Goal: Task Accomplishment & Management: Manage account settings

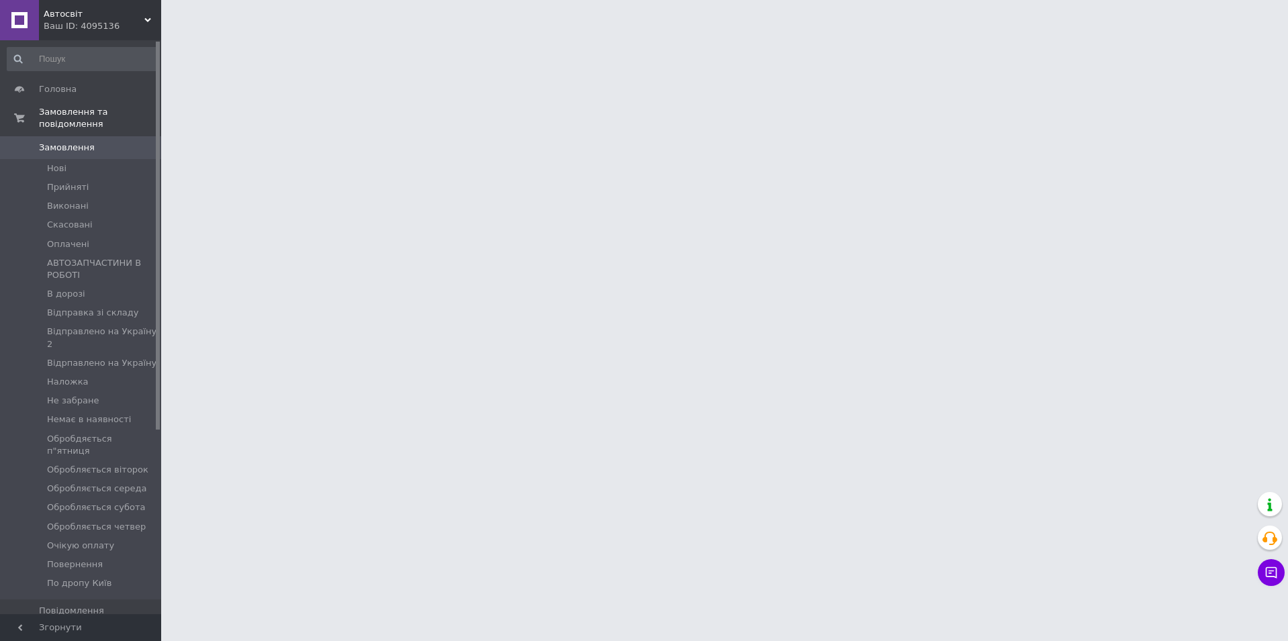
click at [77, 18] on span "Автосвіт" at bounding box center [94, 14] width 101 height 12
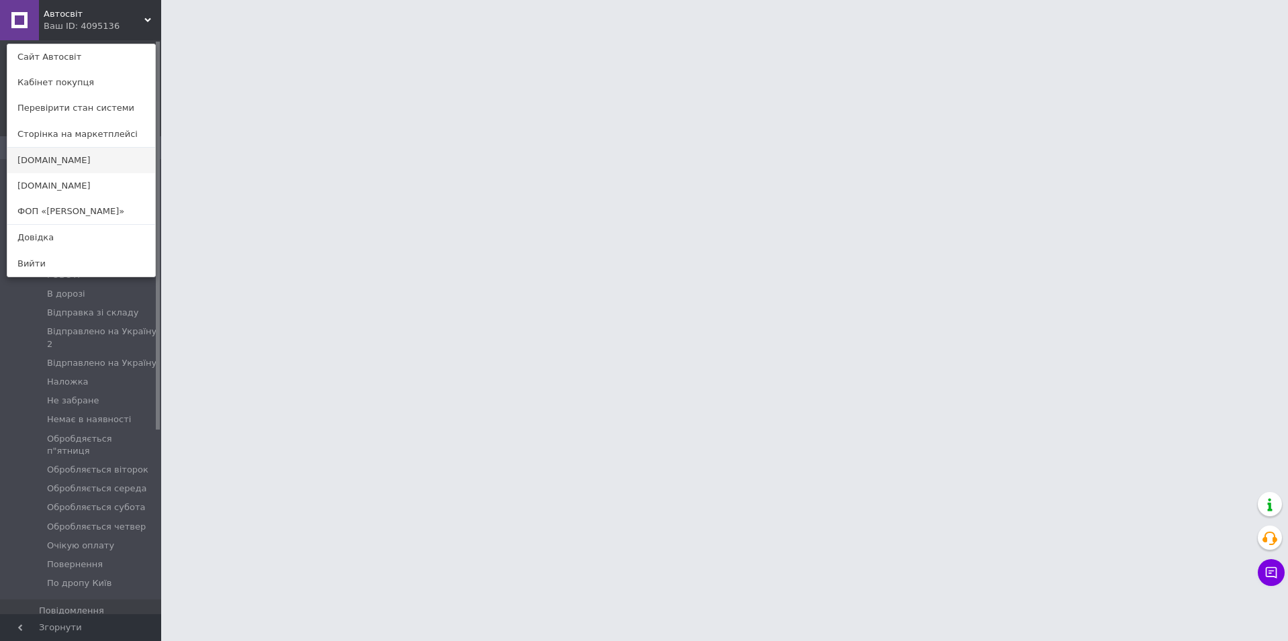
click at [44, 155] on link "[DOMAIN_NAME]" at bounding box center [81, 161] width 148 height 26
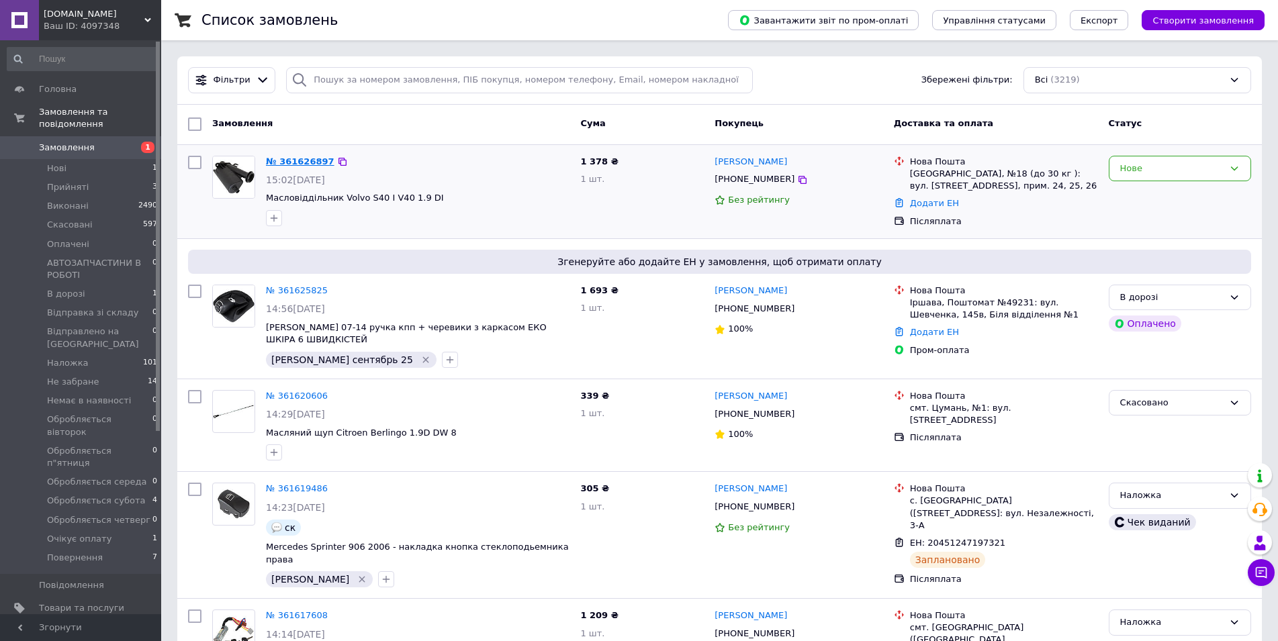
click at [305, 156] on link "№ 361626897" at bounding box center [300, 161] width 68 height 10
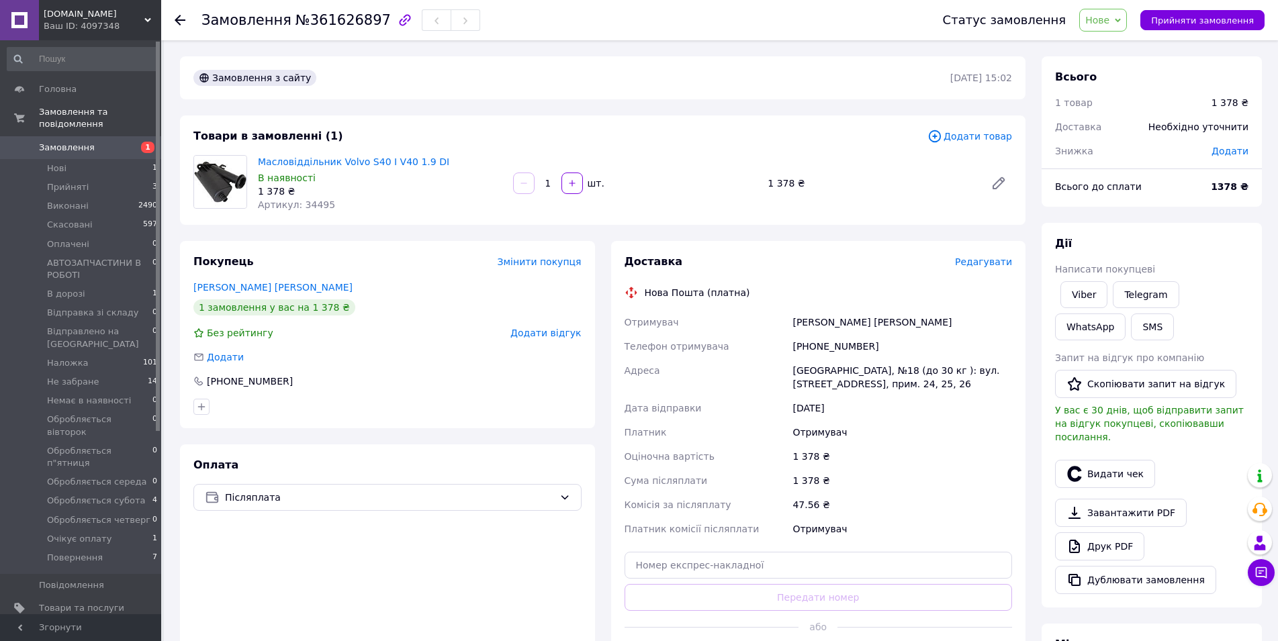
click at [308, 210] on span "Артикул: 34495" at bounding box center [296, 204] width 77 height 11
copy span "34495"
click at [839, 349] on div "[PHONE_NUMBER]" at bounding box center [901, 346] width 225 height 24
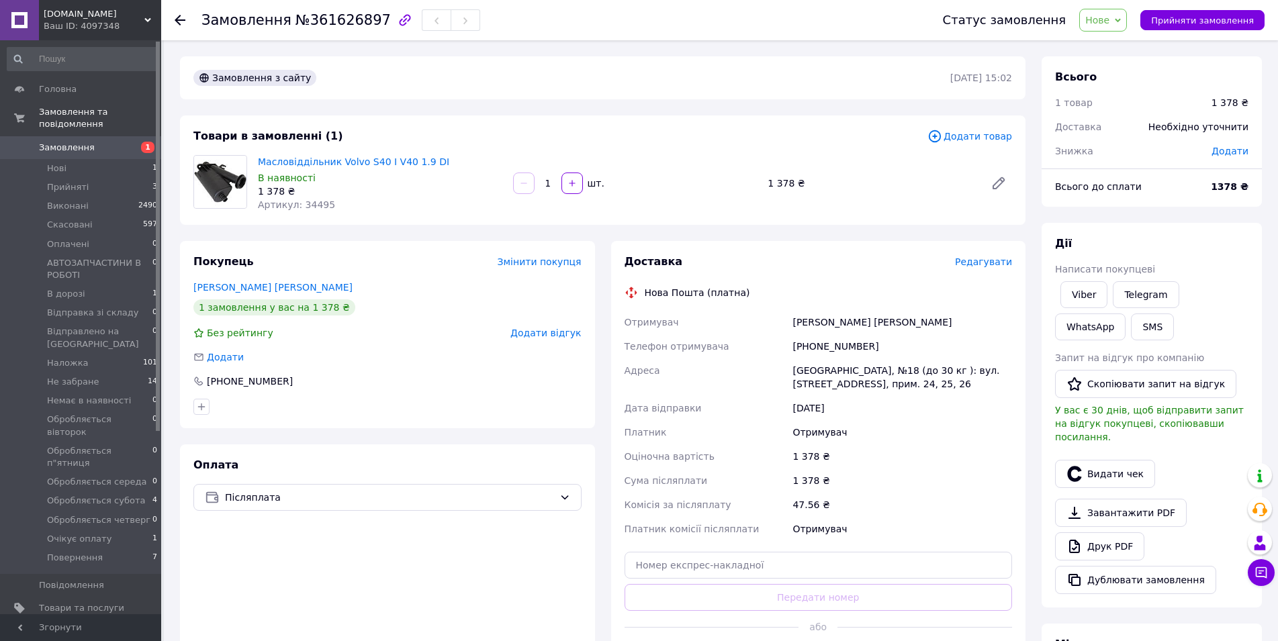
click at [487, 307] on div "1 замовлення у вас на 1 378 ₴" at bounding box center [387, 307] width 388 height 16
click at [1109, 15] on span "Нове" at bounding box center [1097, 20] width 24 height 11
click at [1118, 51] on li "Прийнято" at bounding box center [1170, 47] width 180 height 20
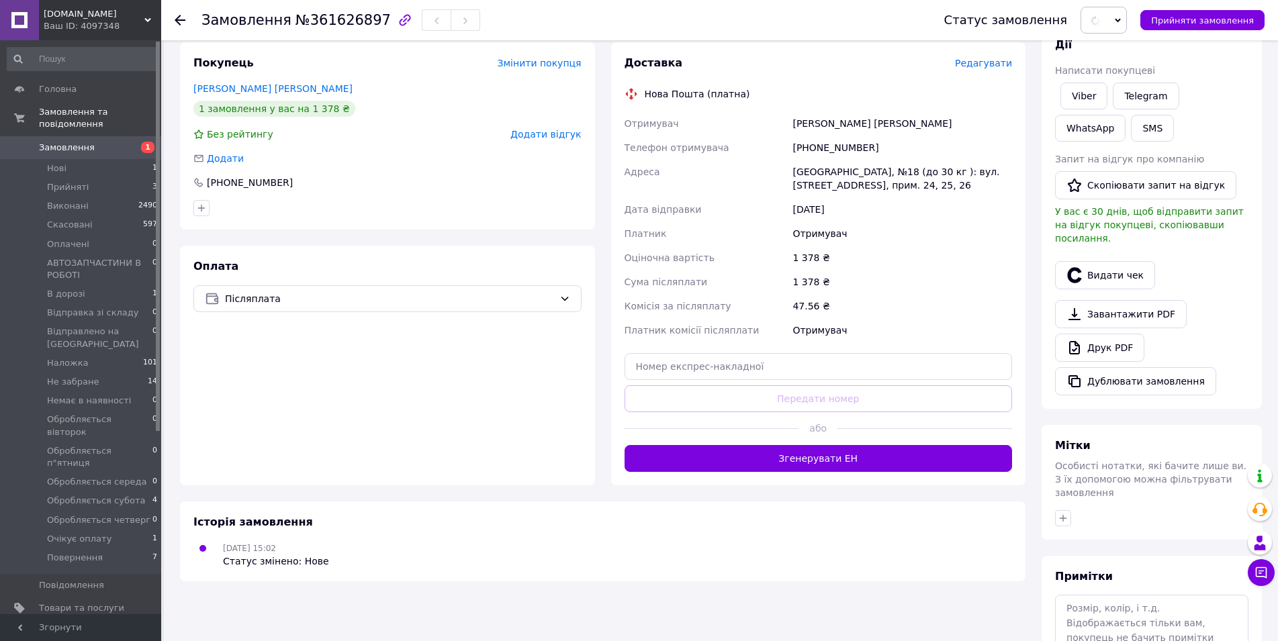
scroll to position [201, 0]
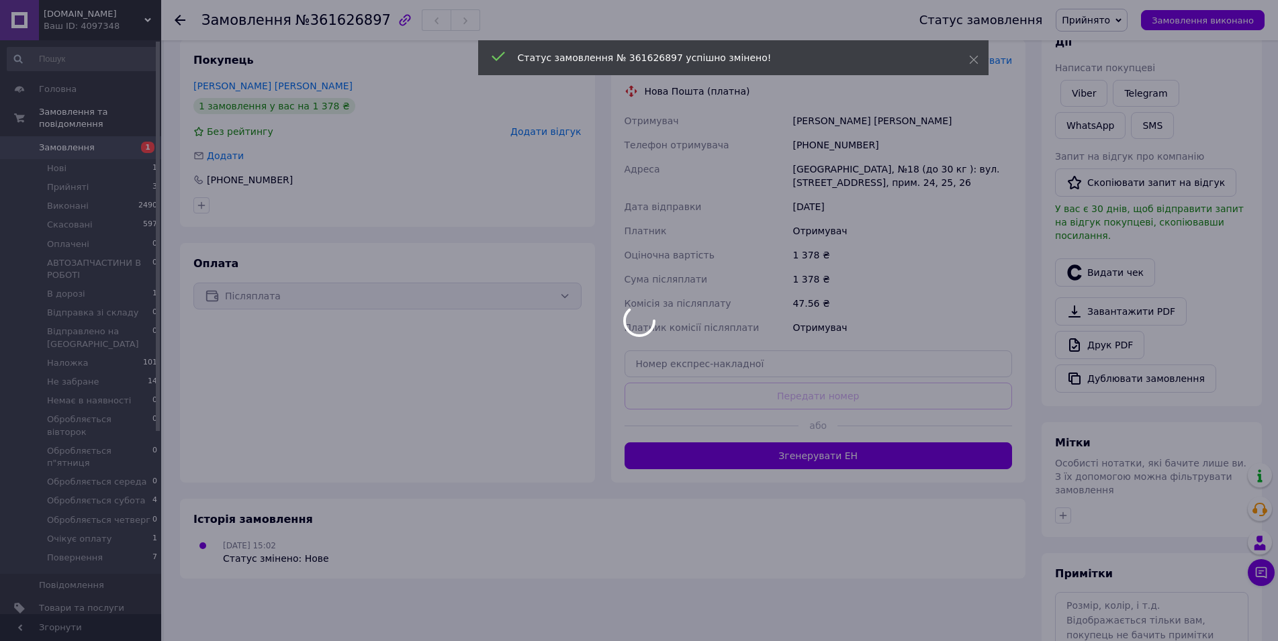
click at [1102, 606] on div at bounding box center [639, 320] width 1278 height 641
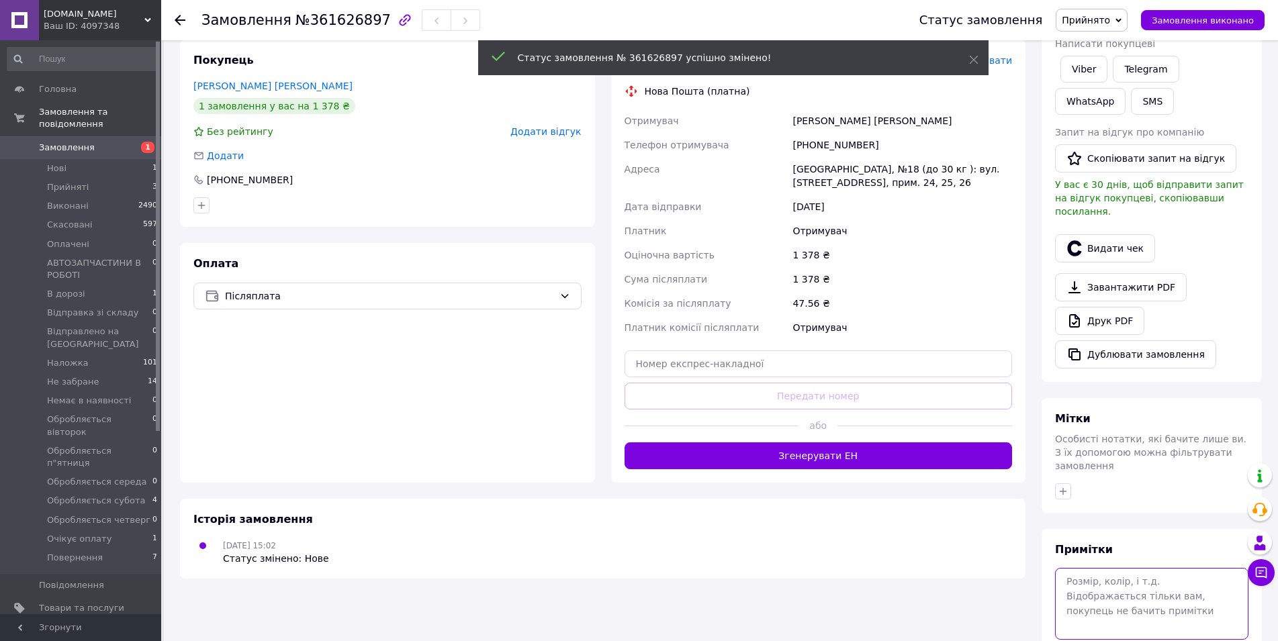
click at [1113, 578] on textarea at bounding box center [1151, 603] width 193 height 71
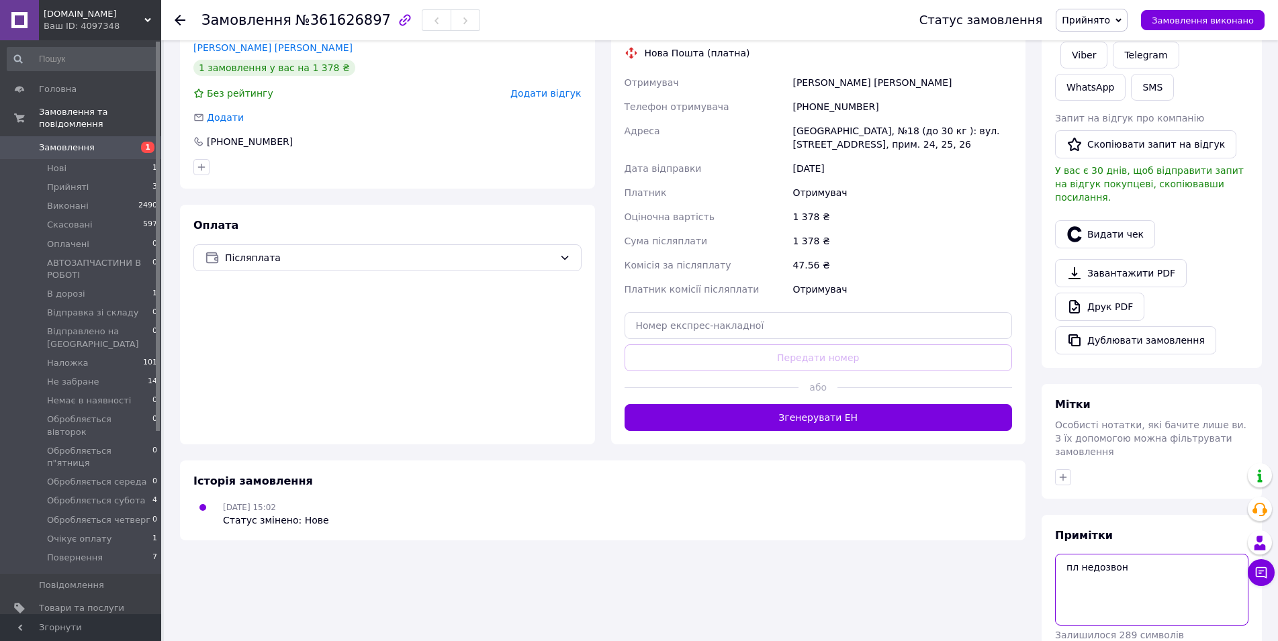
scroll to position [281, 0]
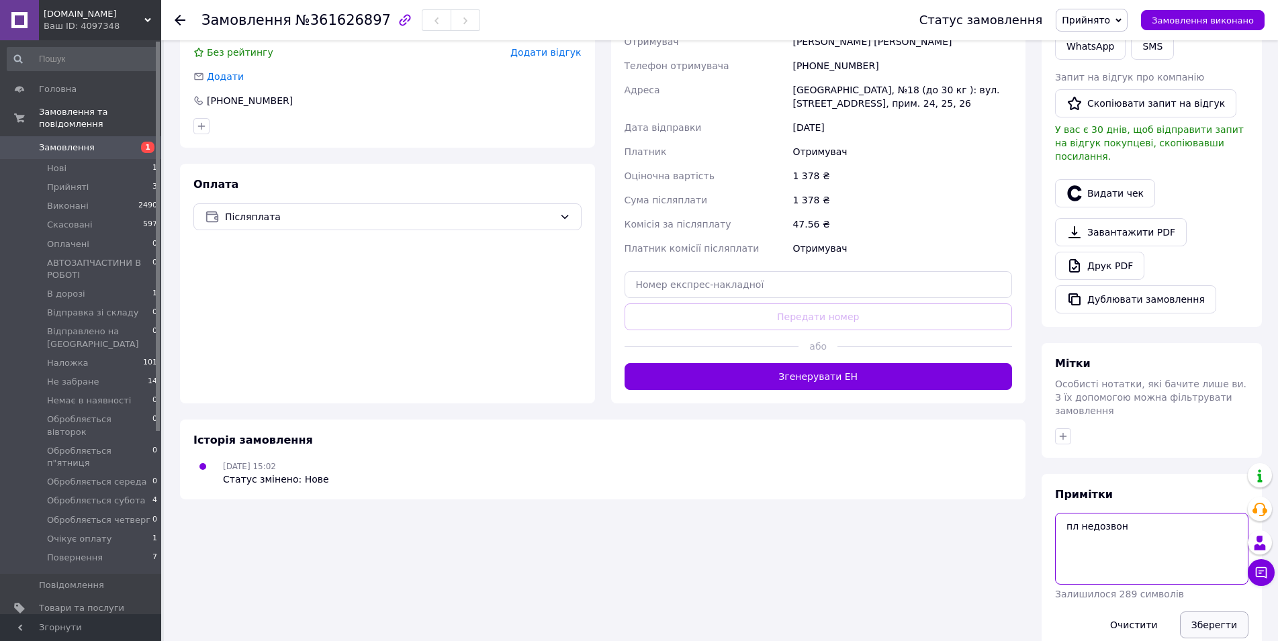
type textarea "пл недозвон"
click at [1207, 612] on button "Зберегти" at bounding box center [1214, 625] width 68 height 27
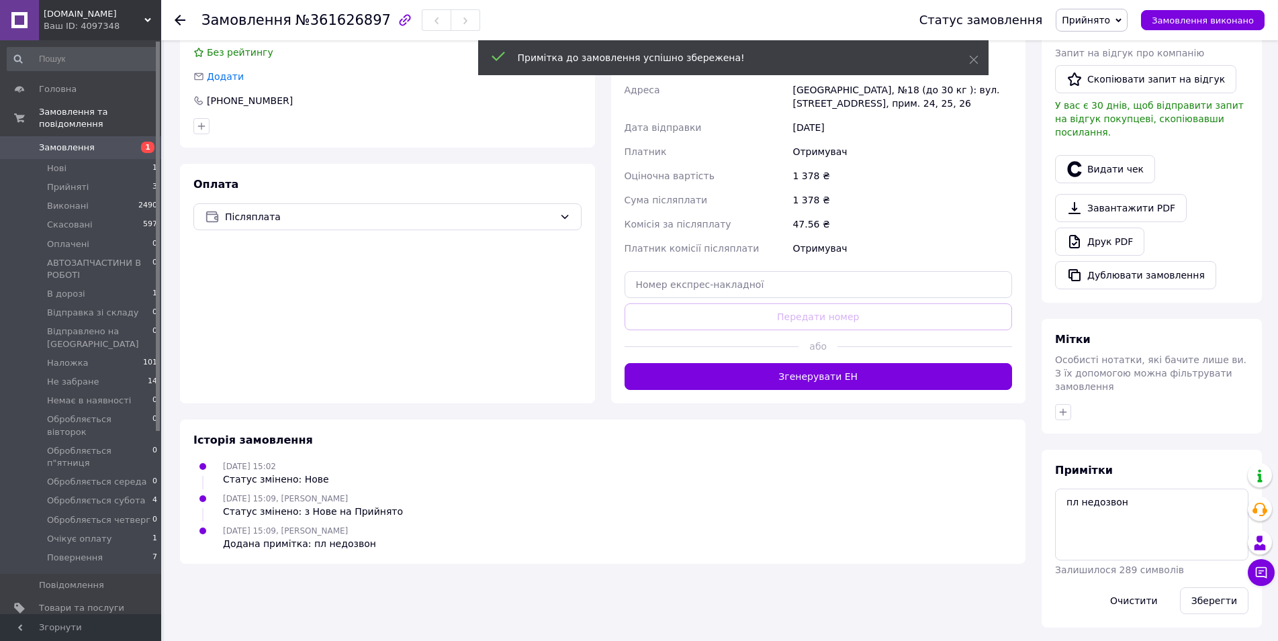
scroll to position [256, 0]
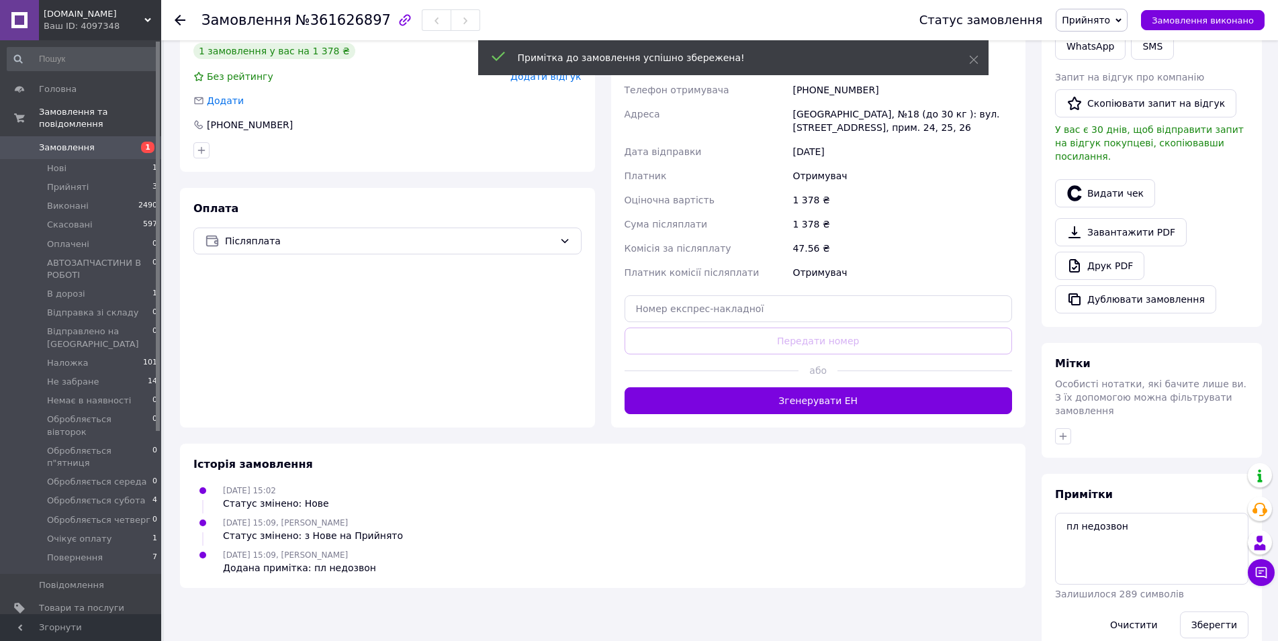
click at [180, 19] on icon at bounding box center [180, 20] width 11 height 11
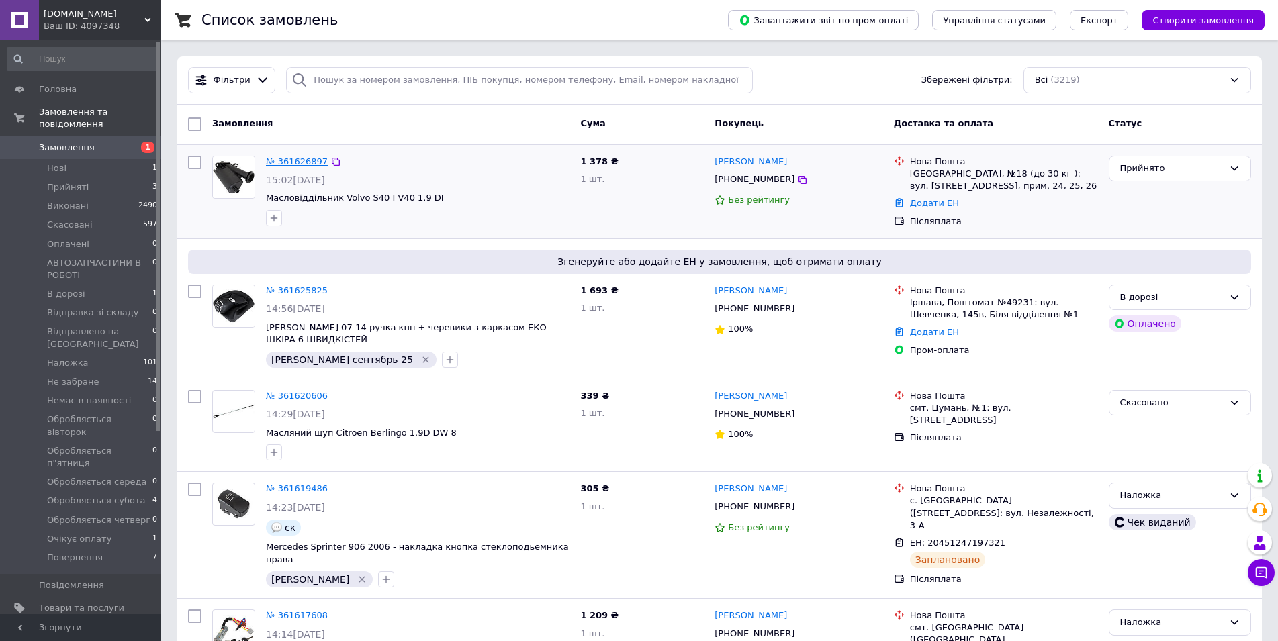
click at [283, 162] on link "№ 361626897" at bounding box center [297, 161] width 62 height 10
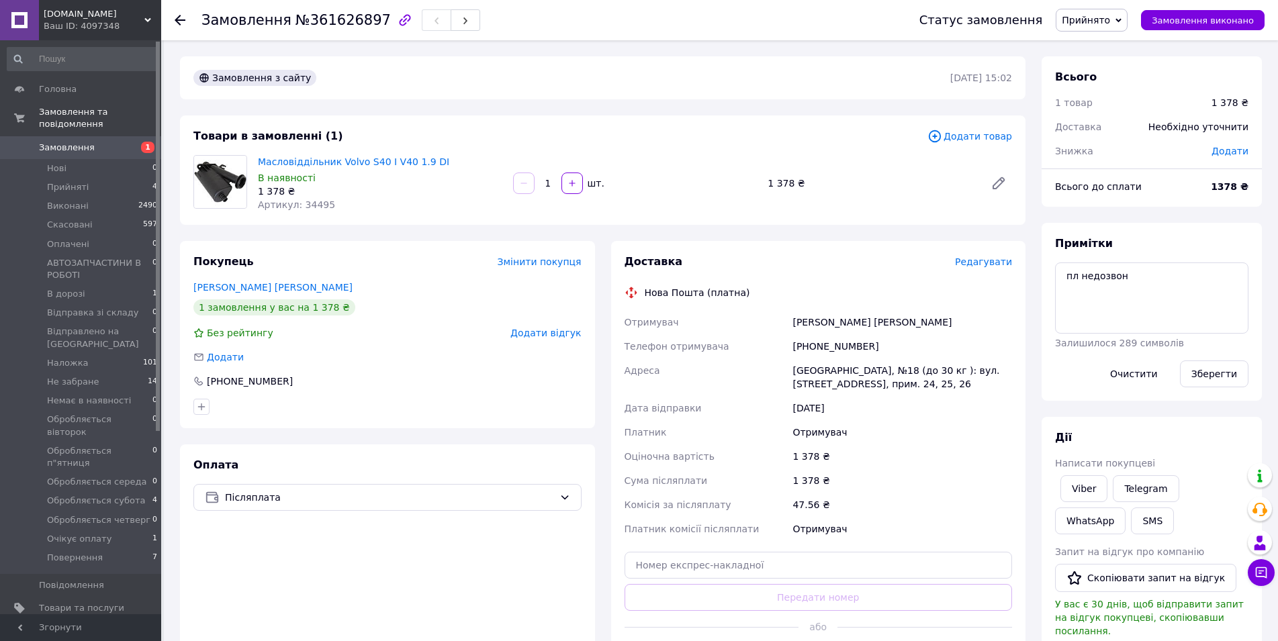
click at [1107, 22] on span "Прийнято" at bounding box center [1085, 20] width 48 height 11
click at [1100, 132] on li "В дорозі" at bounding box center [1146, 127] width 180 height 20
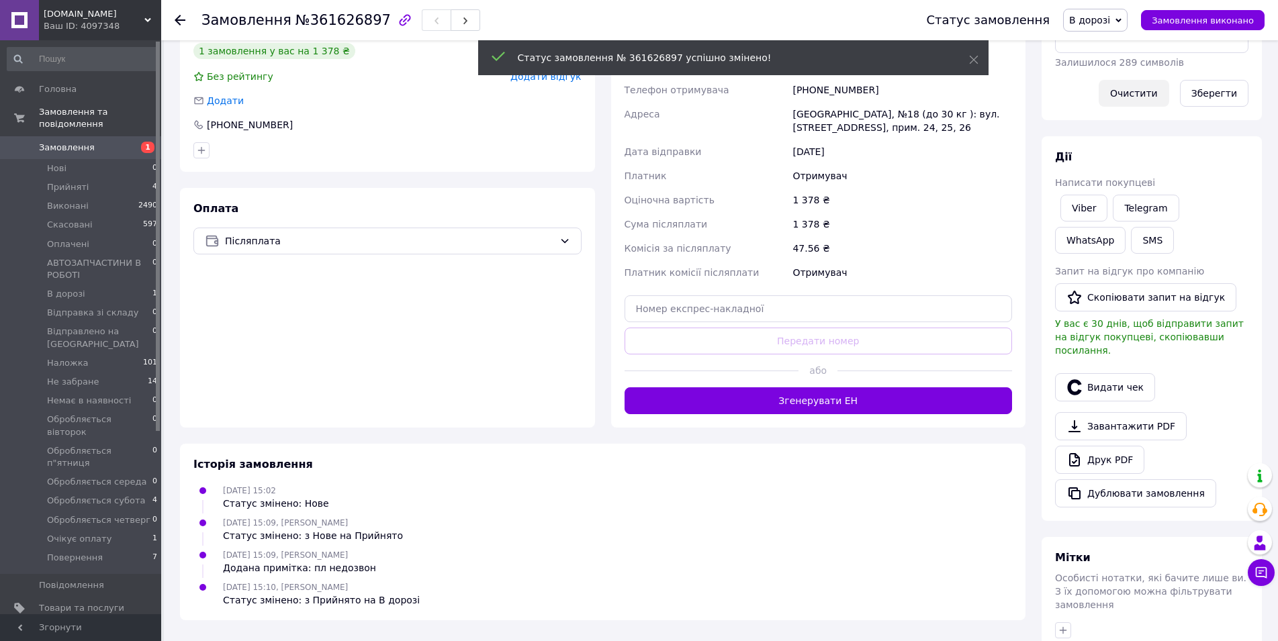
scroll to position [281, 0]
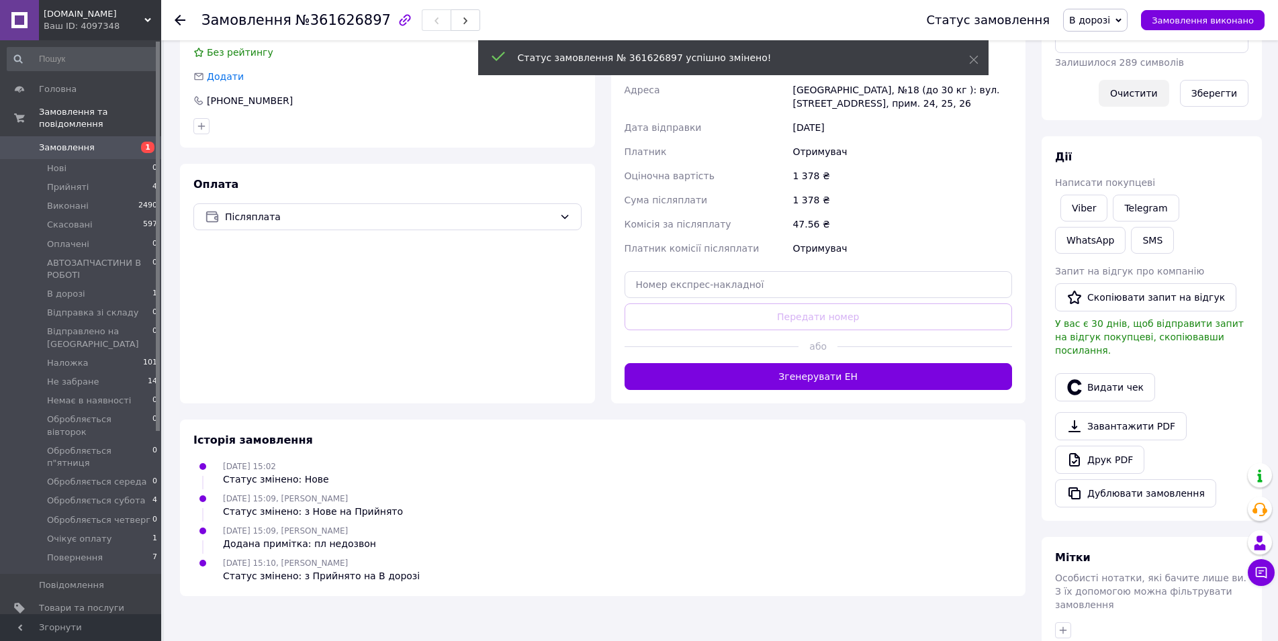
click at [1137, 92] on button "Очистити" at bounding box center [1133, 93] width 70 height 27
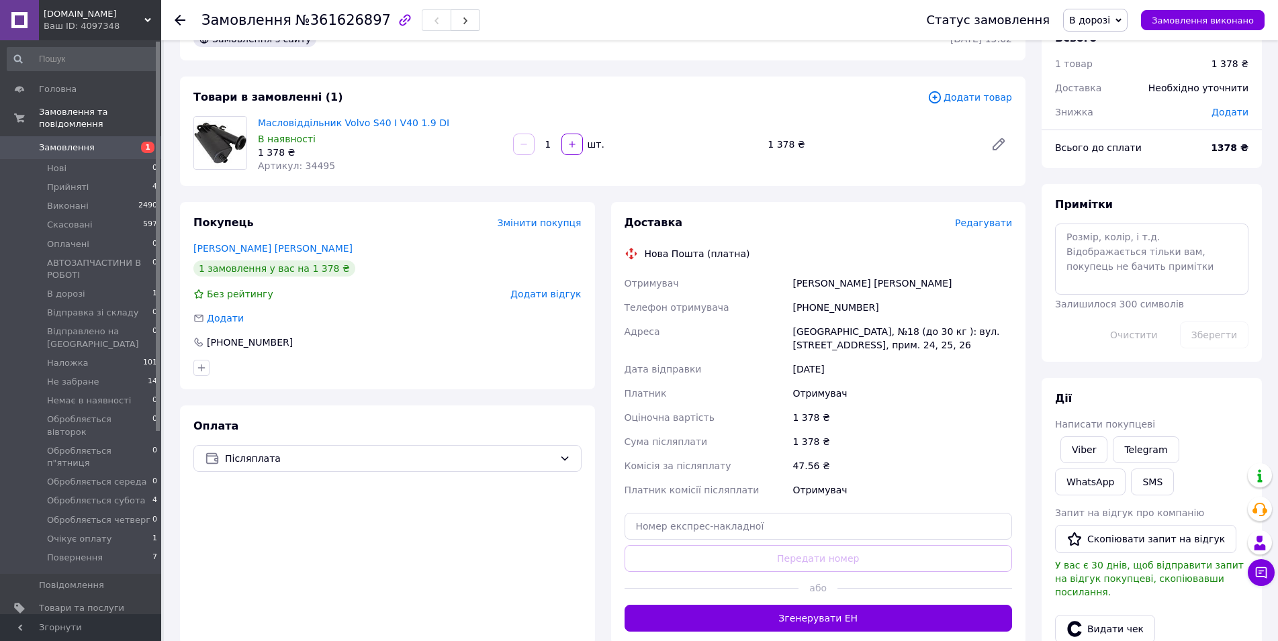
scroll to position [0, 0]
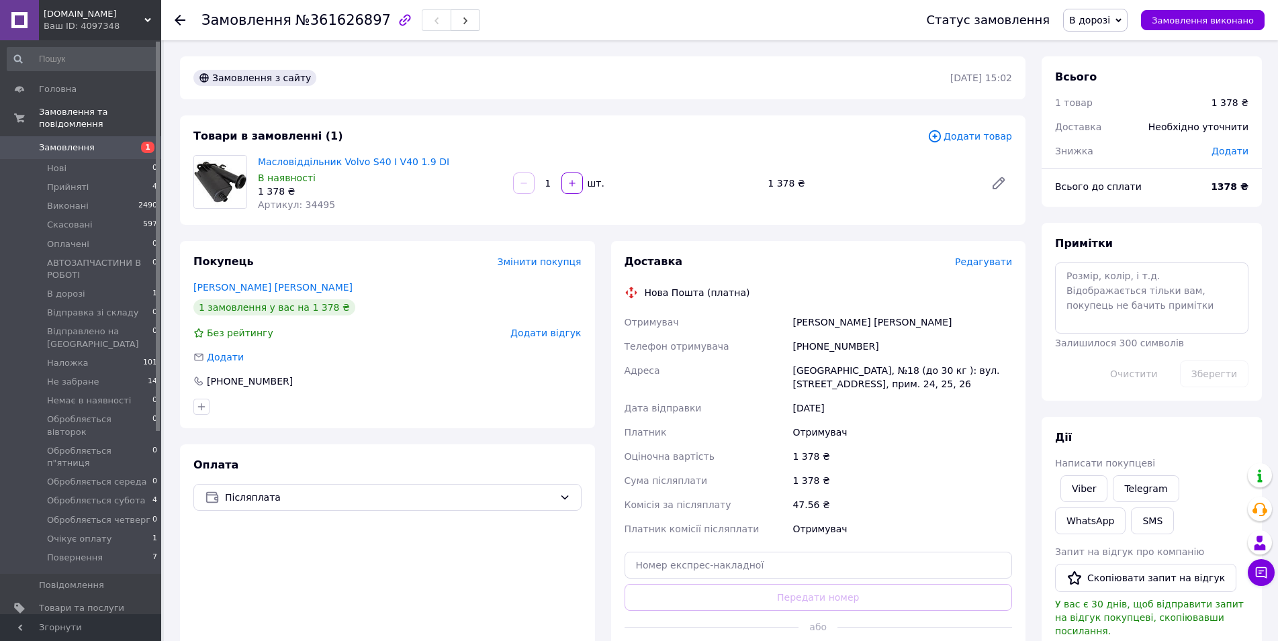
click at [182, 20] on use at bounding box center [180, 20] width 11 height 11
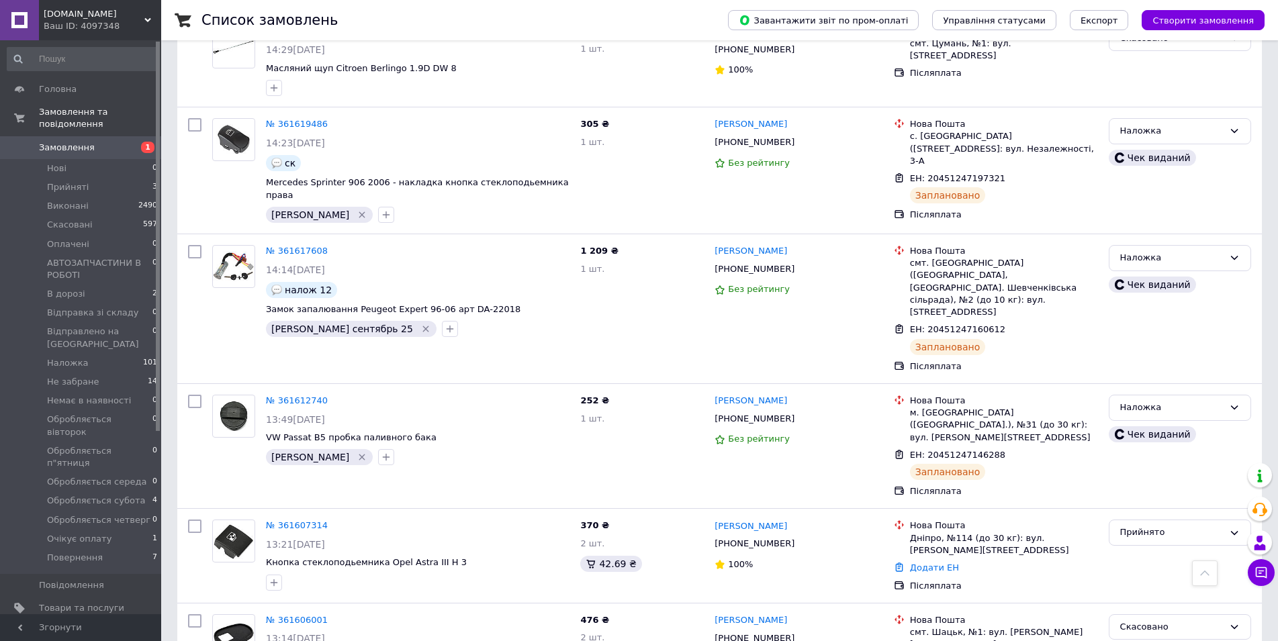
scroll to position [316, 0]
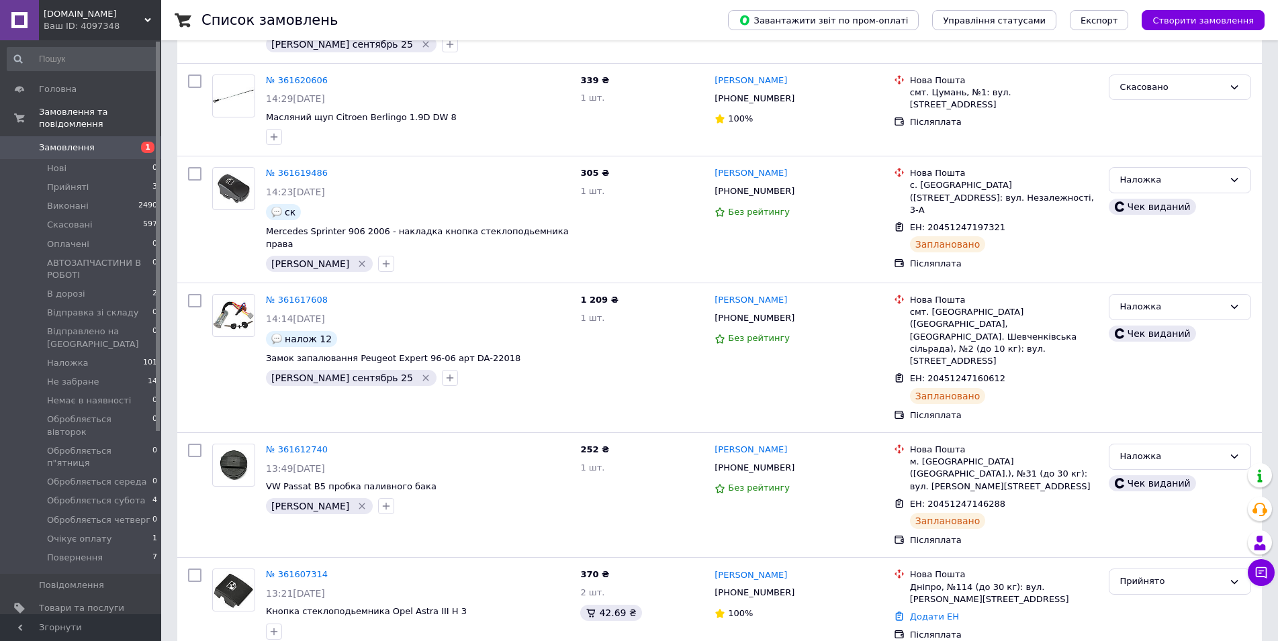
click at [93, 28] on div "Ваш ID: 4097348" at bounding box center [102, 26] width 117 height 12
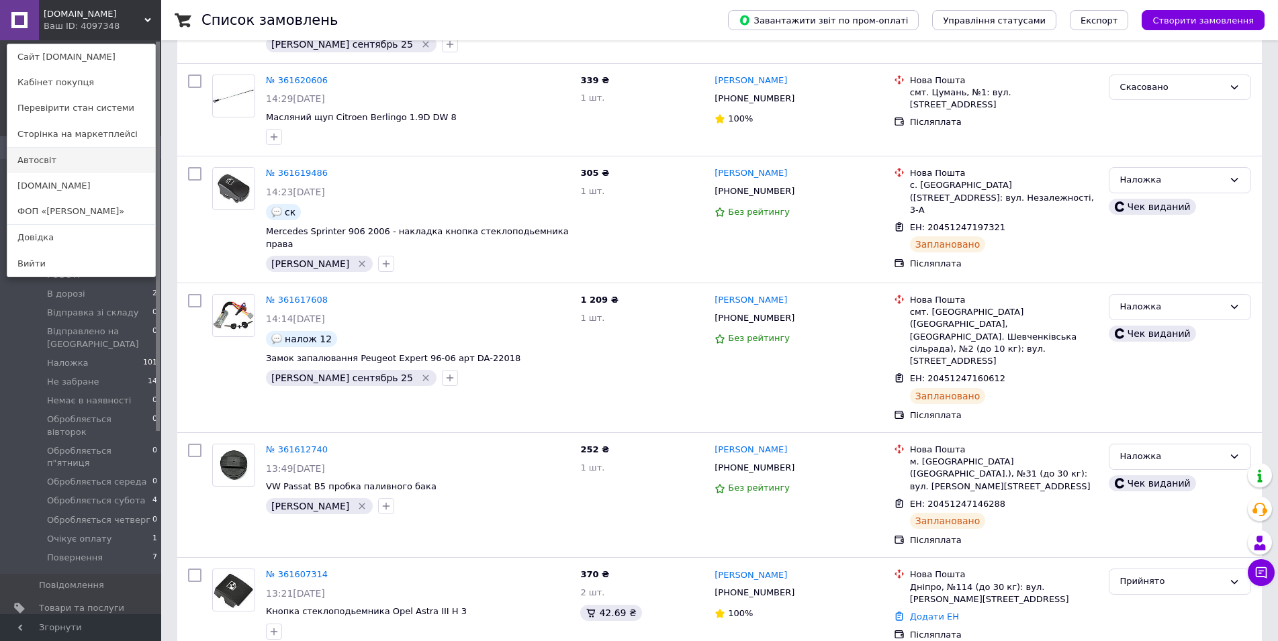
click at [38, 165] on link "Автосвіт" at bounding box center [81, 161] width 148 height 26
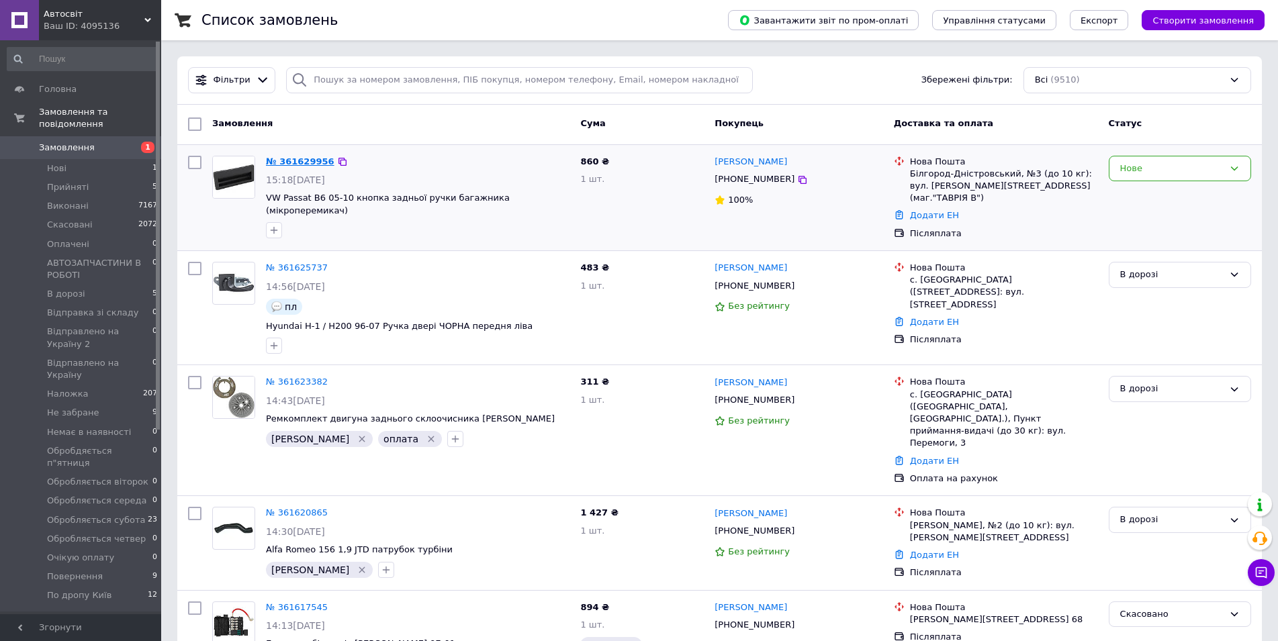
click at [304, 162] on link "№ 361629956" at bounding box center [300, 161] width 68 height 10
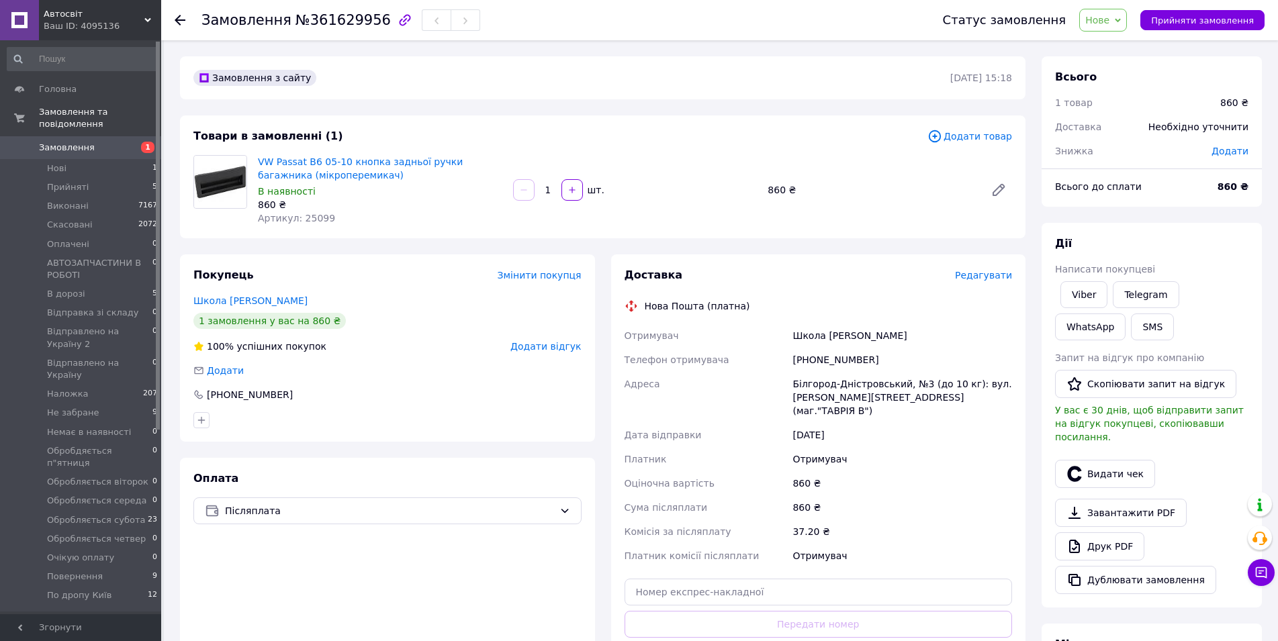
click at [316, 215] on span "Артикул: 25099" at bounding box center [296, 218] width 77 height 11
copy span "25099"
click at [397, 241] on div "Замовлення з сайту 12.09.2025 | 15:18 Товари в замовленні (1) Додати товар VW P…" at bounding box center [602, 494] width 861 height 876
click at [311, 222] on span "Артикул: 25099" at bounding box center [296, 218] width 77 height 11
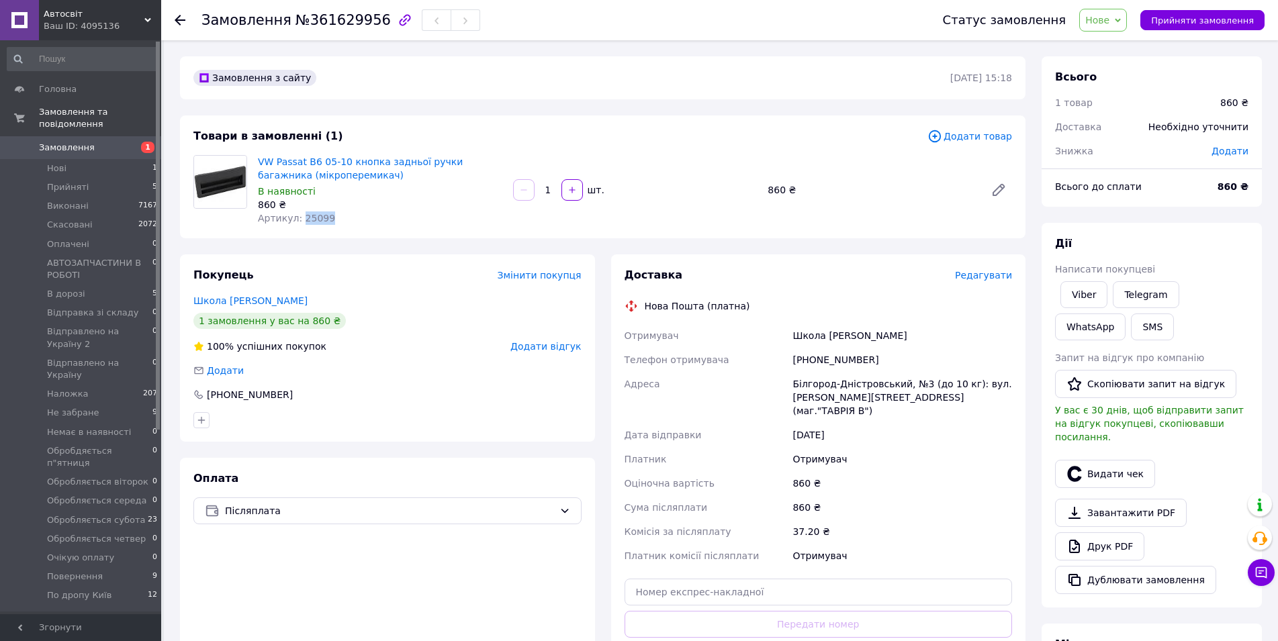
click at [311, 222] on span "Артикул: 25099" at bounding box center [296, 218] width 77 height 11
copy span "25099"
click at [820, 362] on div "+380637843779" at bounding box center [901, 360] width 225 height 24
click at [820, 362] on div "[PHONE_NUMBER]" at bounding box center [901, 360] width 225 height 24
click at [464, 358] on div "Покупець Змінити покупця Школа Олег 1 замовлення у вас на 860 ₴ 100% успішних п…" at bounding box center [387, 347] width 415 height 187
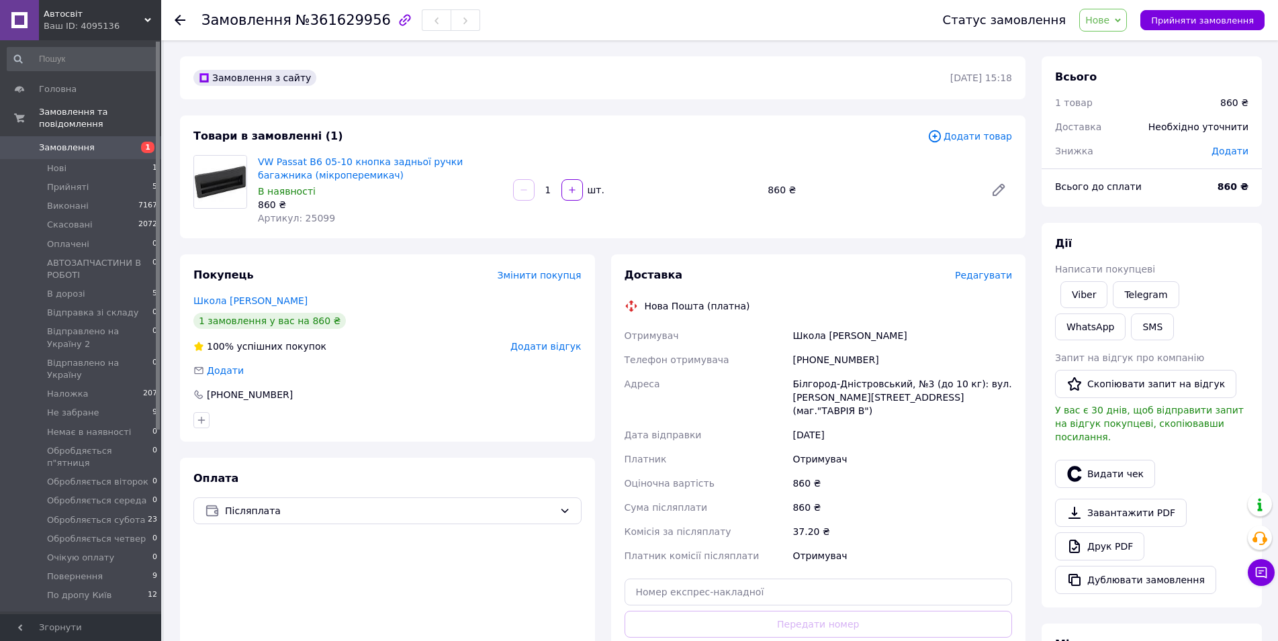
click at [1109, 15] on span "Нове" at bounding box center [1097, 20] width 24 height 11
click at [1118, 152] on li "В дорозі" at bounding box center [1151, 148] width 143 height 20
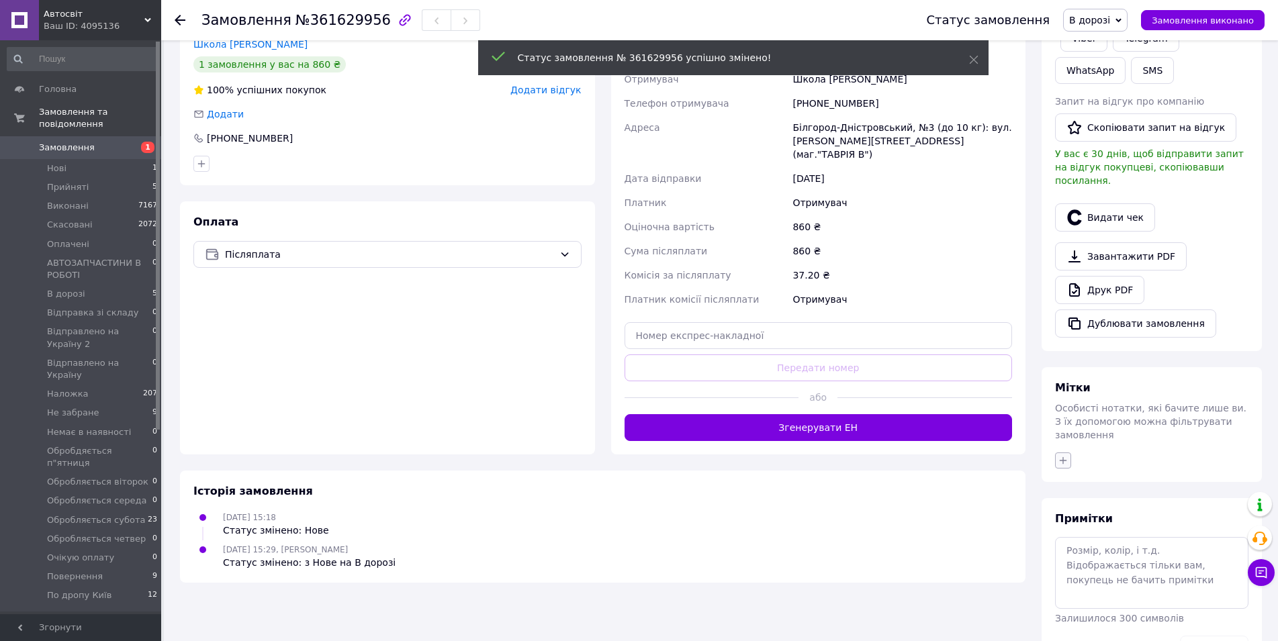
scroll to position [269, 0]
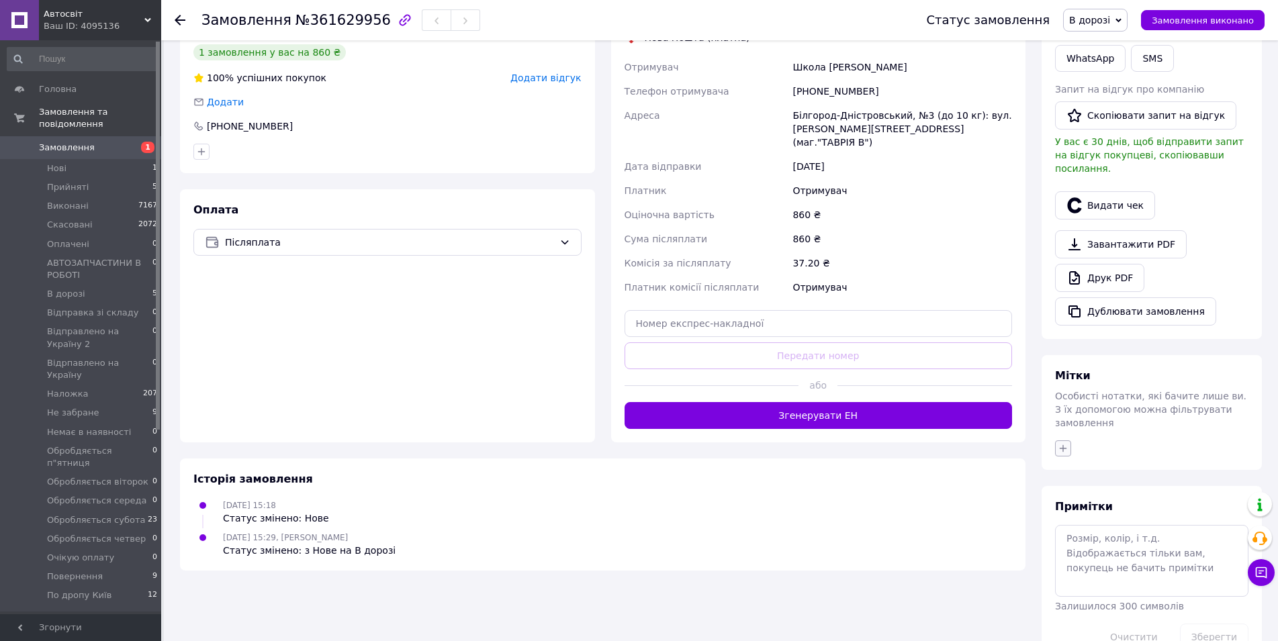
click at [1063, 443] on icon "button" at bounding box center [1062, 448] width 11 height 11
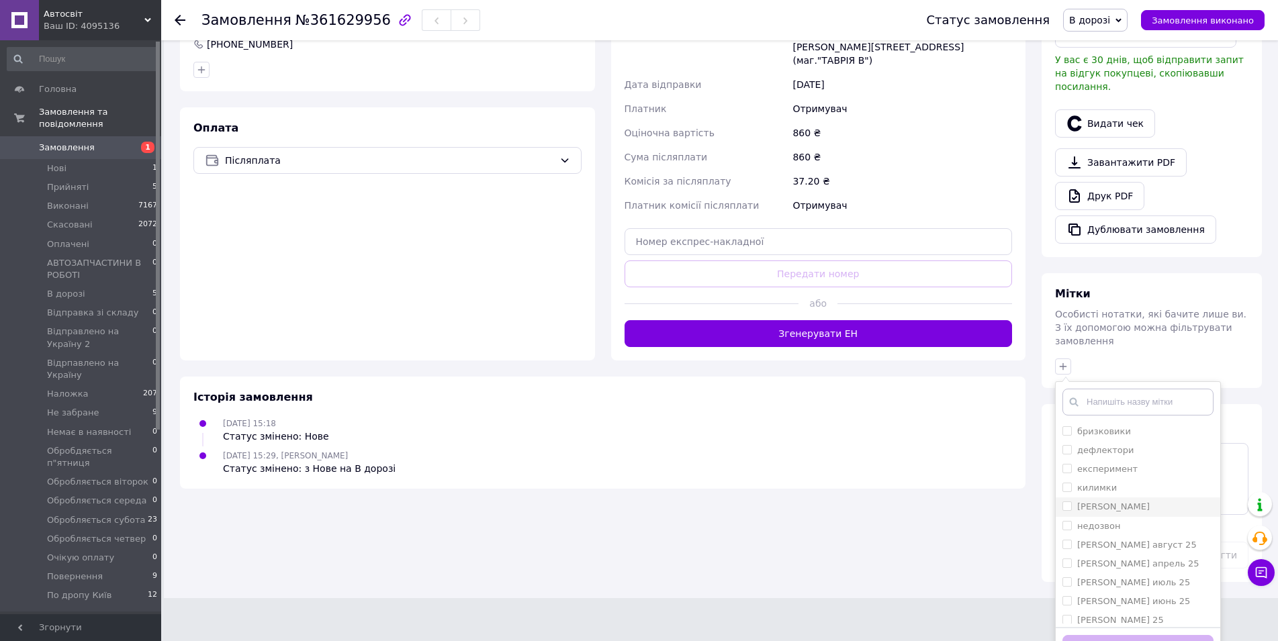
click at [1066, 497] on li "[PERSON_NAME]" at bounding box center [1137, 506] width 164 height 19
checkbox input "true"
click at [1075, 635] on button "Додати мітку" at bounding box center [1137, 648] width 151 height 26
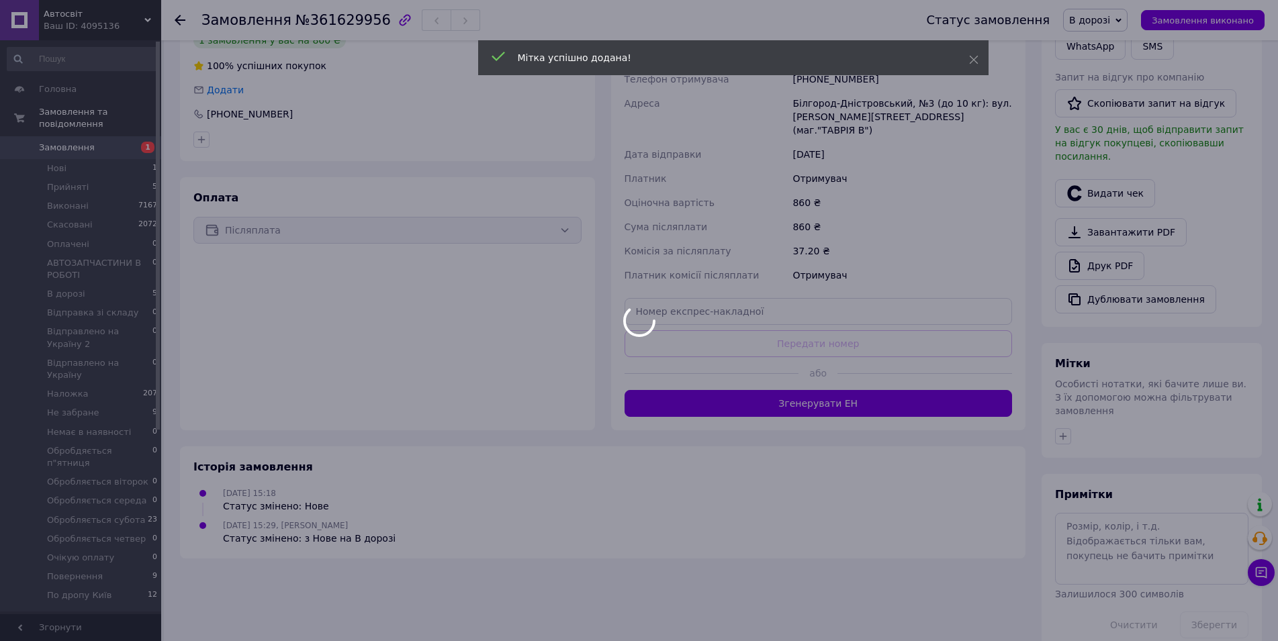
scroll to position [278, 0]
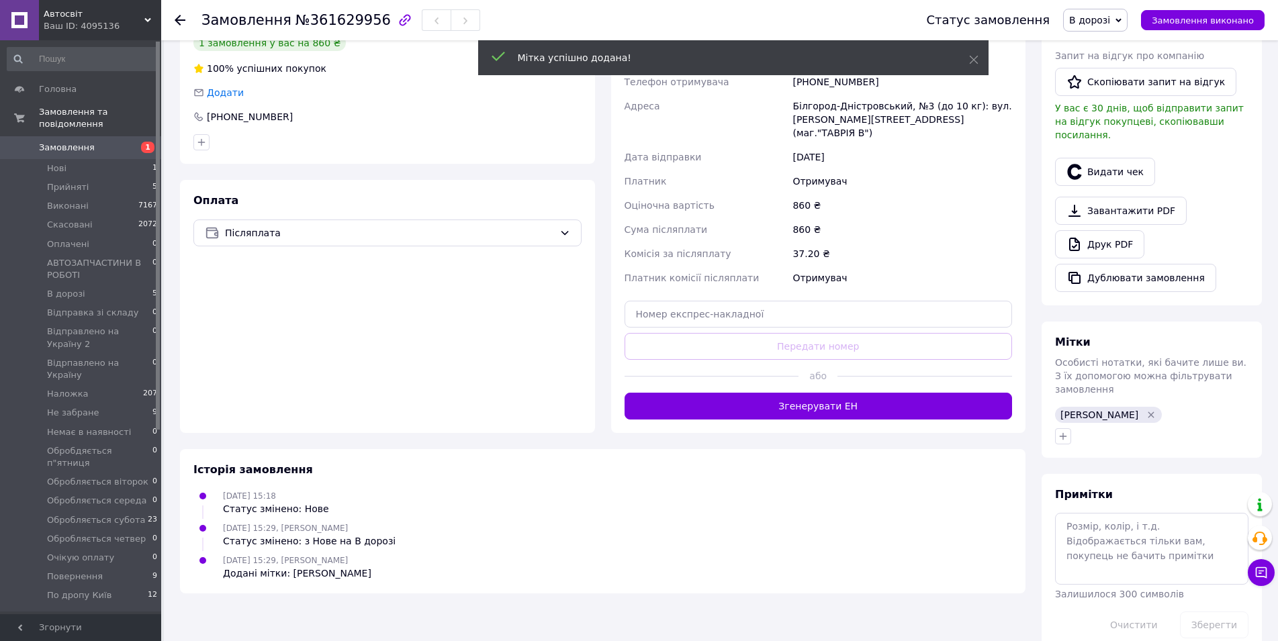
click at [181, 19] on use at bounding box center [180, 20] width 11 height 11
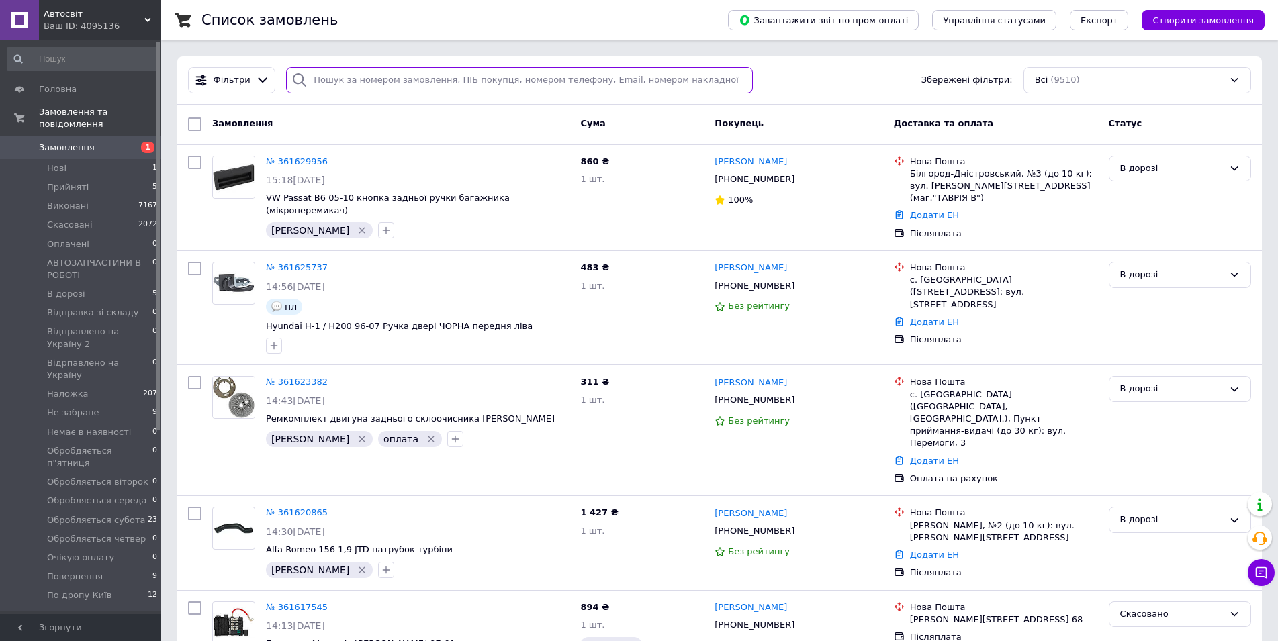
paste input "0956125682"
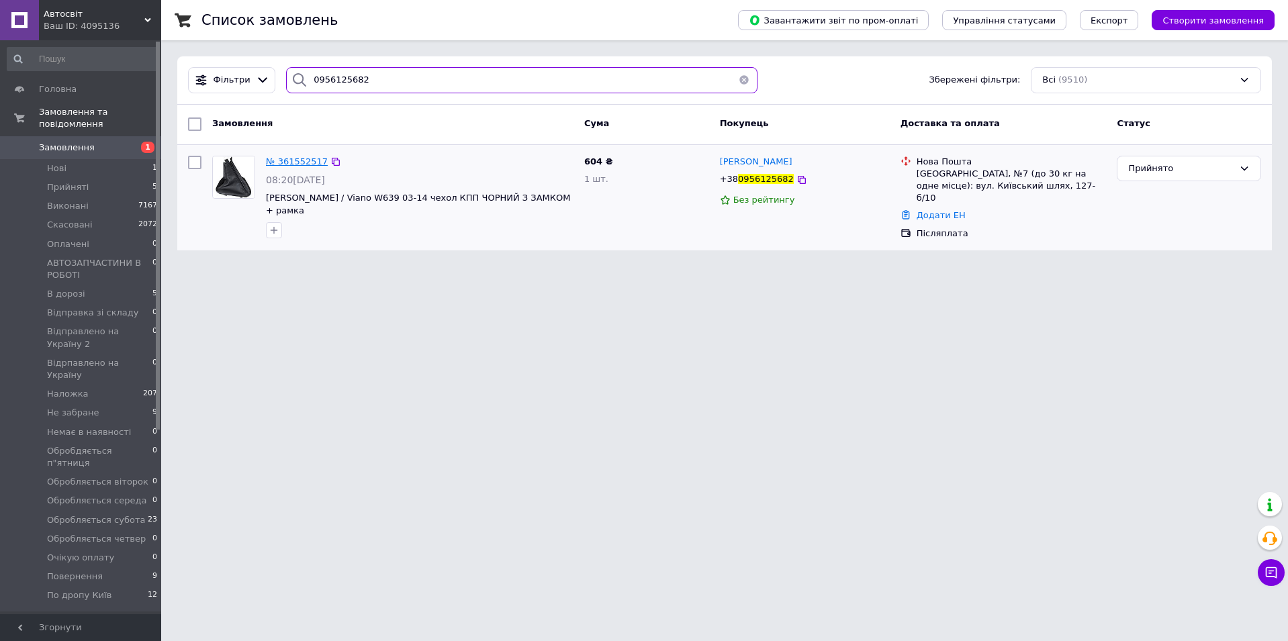
type input "0956125682"
click at [303, 159] on span "№ 361552517" at bounding box center [297, 161] width 62 height 10
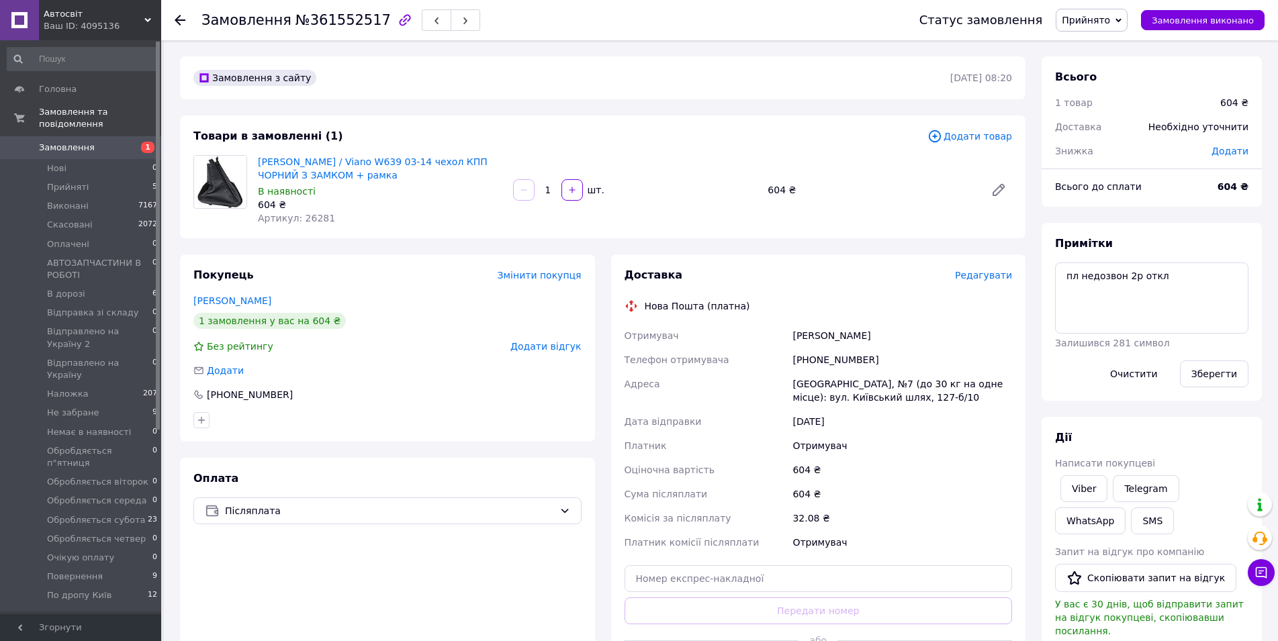
drag, startPoint x: 1139, startPoint y: 370, endPoint x: 1131, endPoint y: 367, distance: 8.5
click at [1139, 371] on button "Очистити" at bounding box center [1133, 374] width 70 height 27
click at [1090, 23] on span "Прийнято" at bounding box center [1085, 20] width 48 height 11
click at [1106, 128] on li "В дорозі" at bounding box center [1127, 127] width 143 height 20
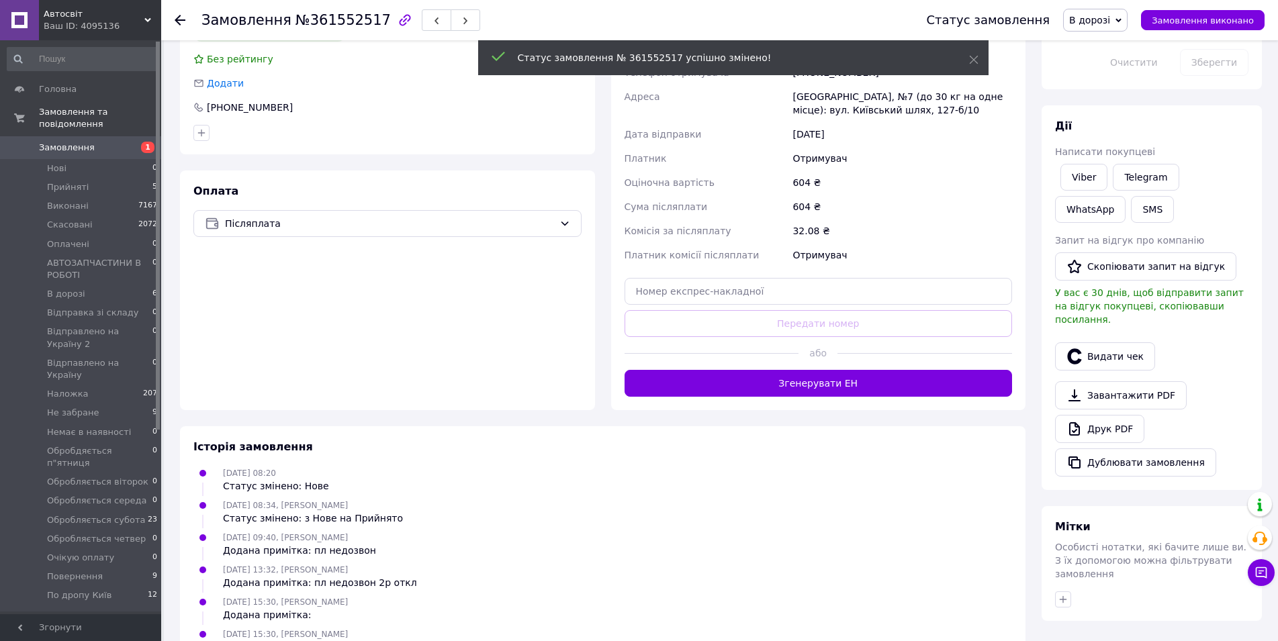
scroll to position [297, 0]
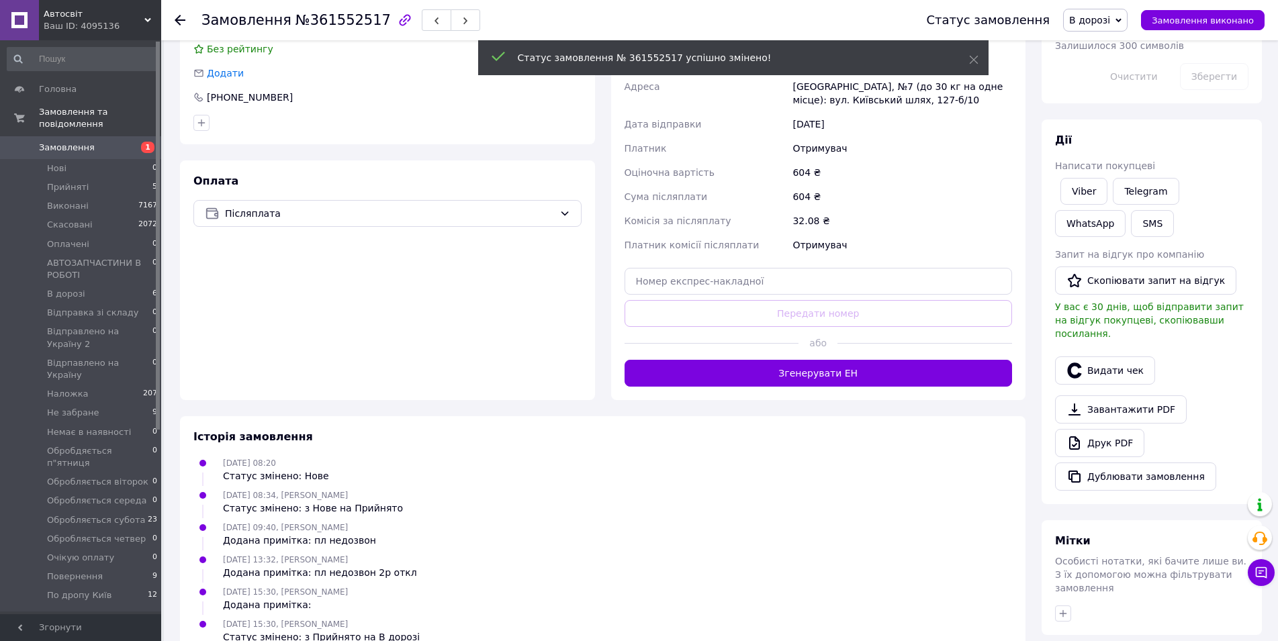
drag, startPoint x: 1061, startPoint y: 579, endPoint x: 1094, endPoint y: 540, distance: 51.1
click at [1061, 606] on button "button" at bounding box center [1063, 614] width 16 height 16
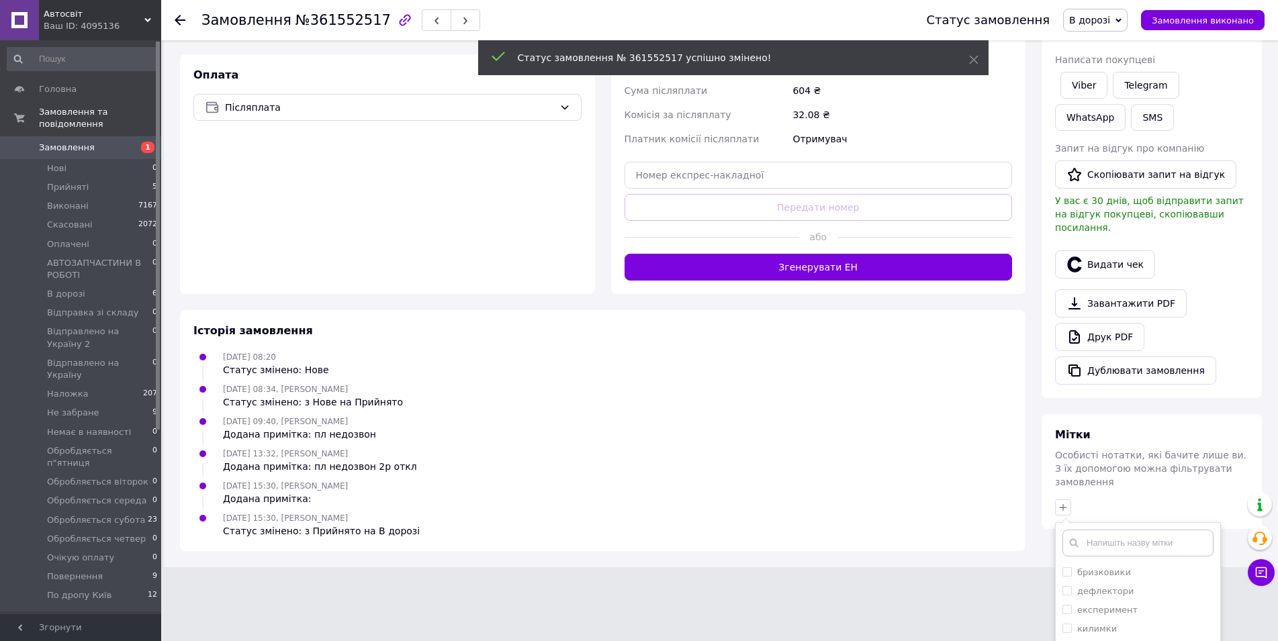
scroll to position [544, 0]
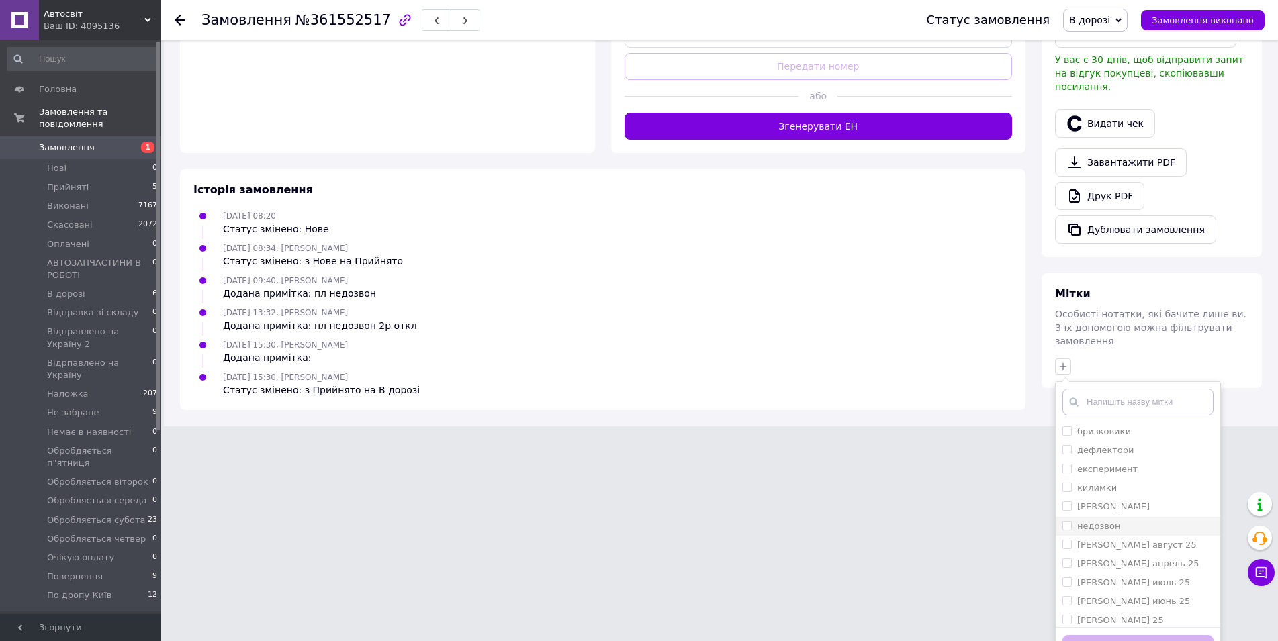
drag, startPoint x: 1065, startPoint y: 476, endPoint x: 1071, endPoint y: 493, distance: 17.6
click at [1065, 501] on input "[PERSON_NAME]" at bounding box center [1066, 505] width 9 height 9
checkbox input "true"
click at [1110, 635] on button "Додати мітку" at bounding box center [1137, 648] width 151 height 26
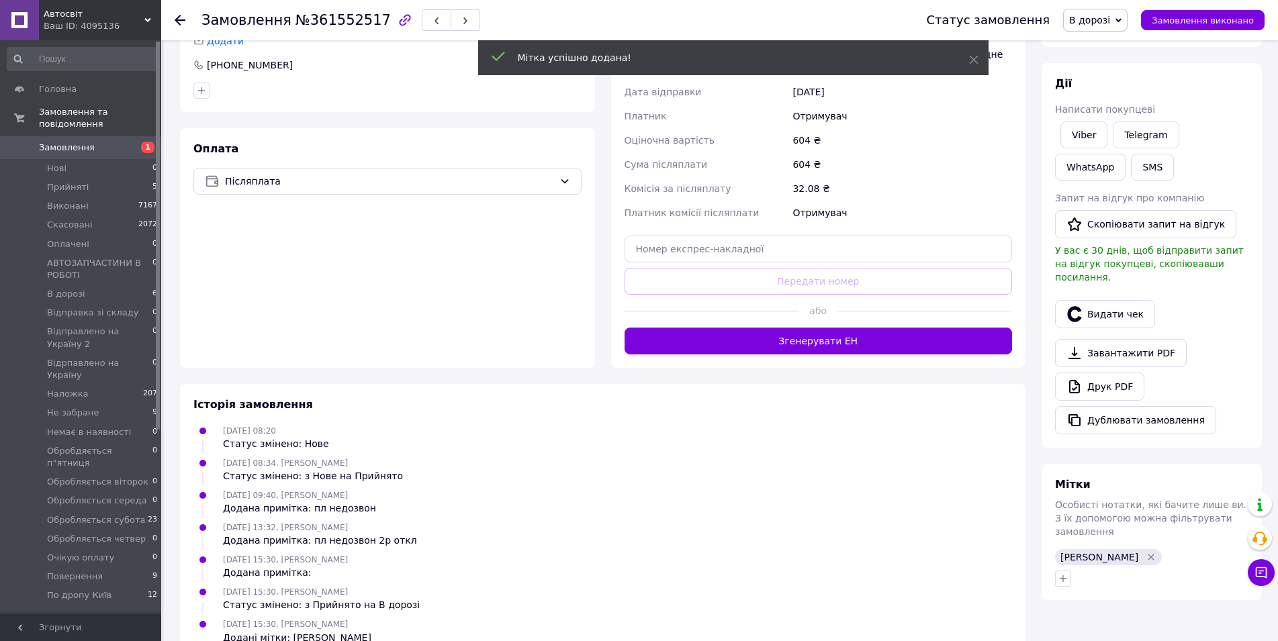
scroll to position [362, 0]
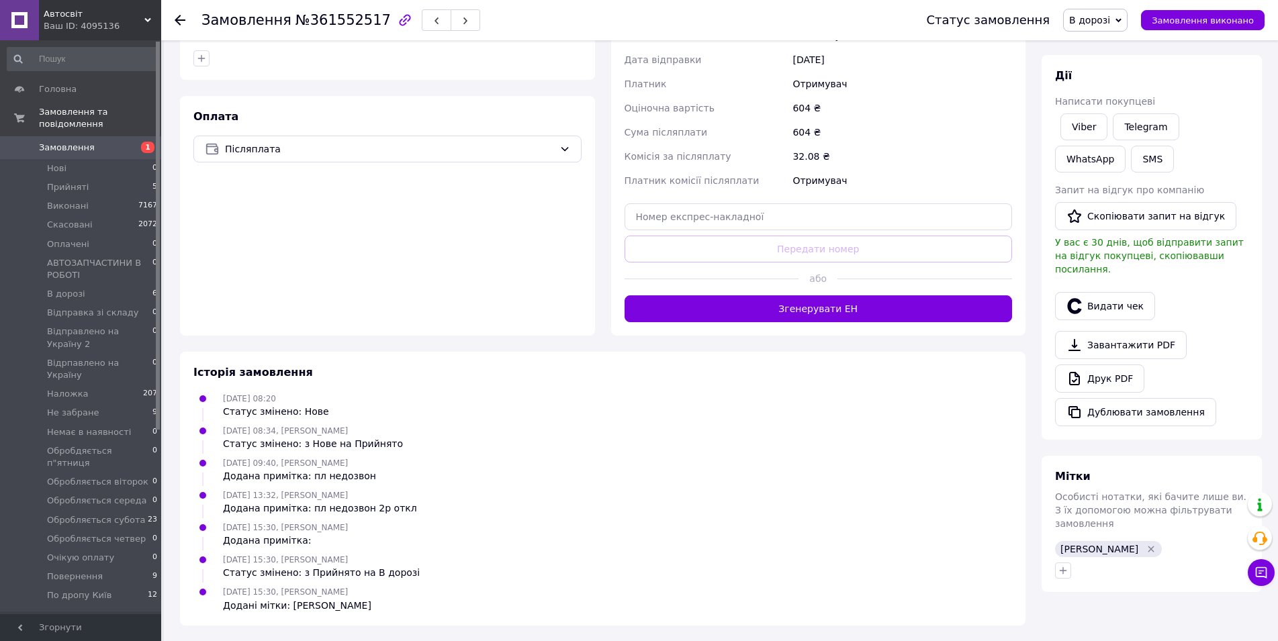
click at [183, 19] on use at bounding box center [180, 20] width 11 height 11
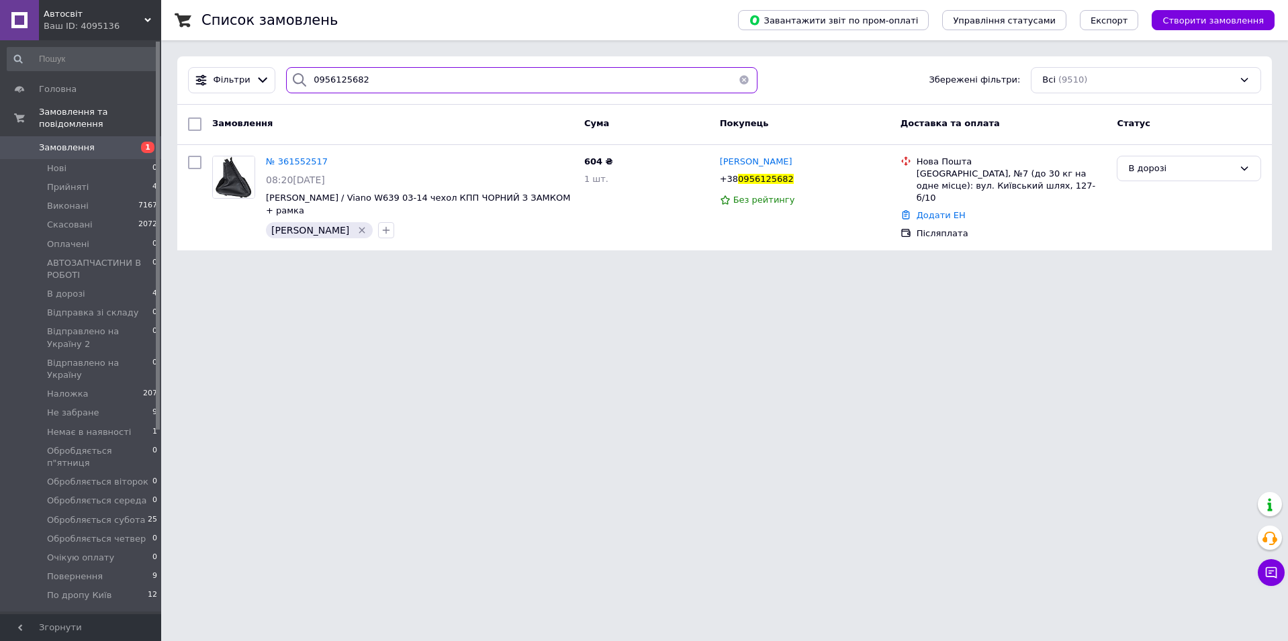
drag, startPoint x: 361, startPoint y: 75, endPoint x: 224, endPoint y: 94, distance: 138.2
click at [224, 94] on div "Фільтри 0956125682 Збережені фільтри: Всі (9510)" at bounding box center [724, 80] width 1094 height 48
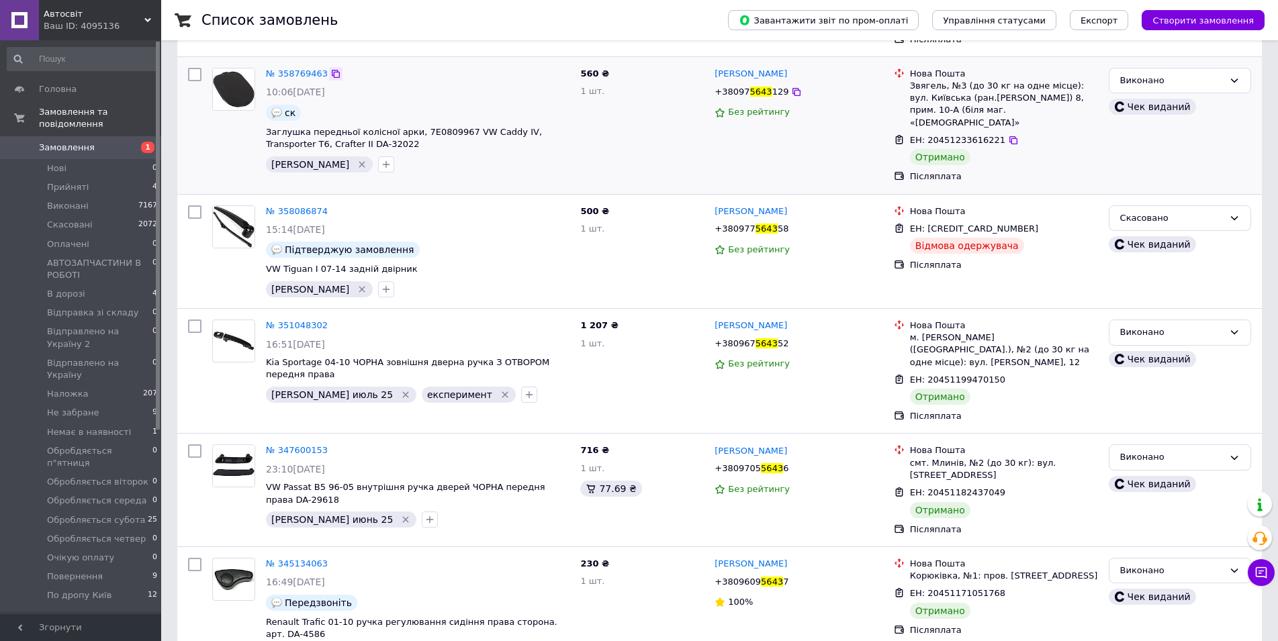
scroll to position [201, 0]
type input "5643"
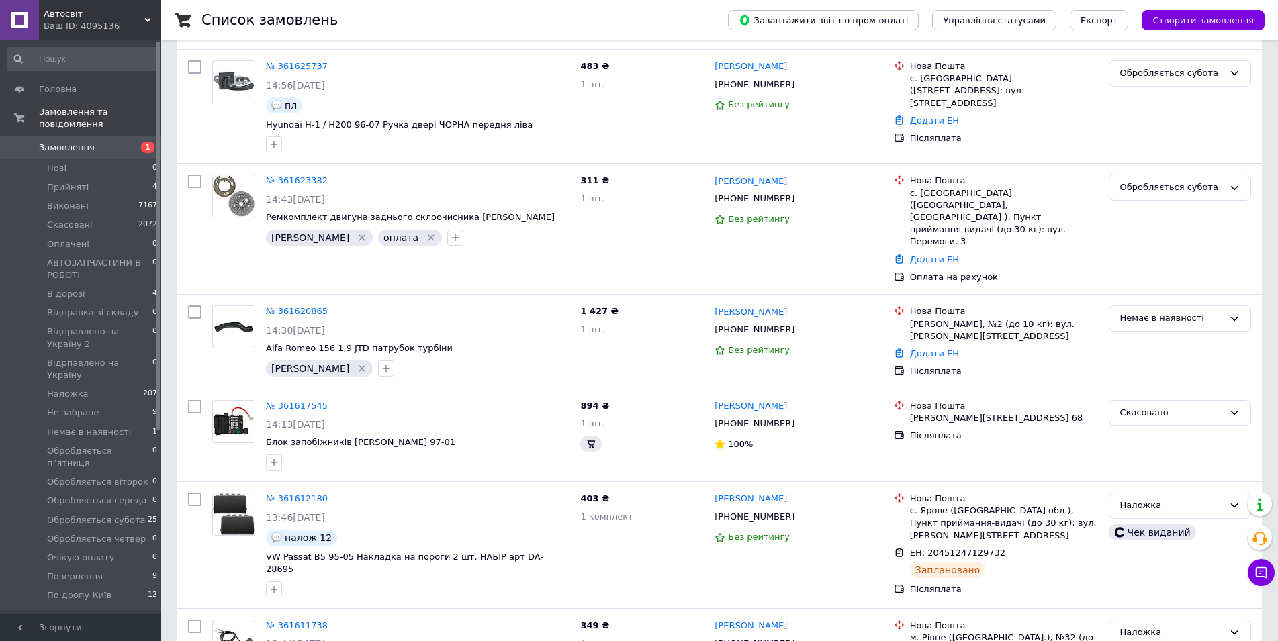
click at [56, 11] on span "Автосвіт" at bounding box center [94, 14] width 101 height 12
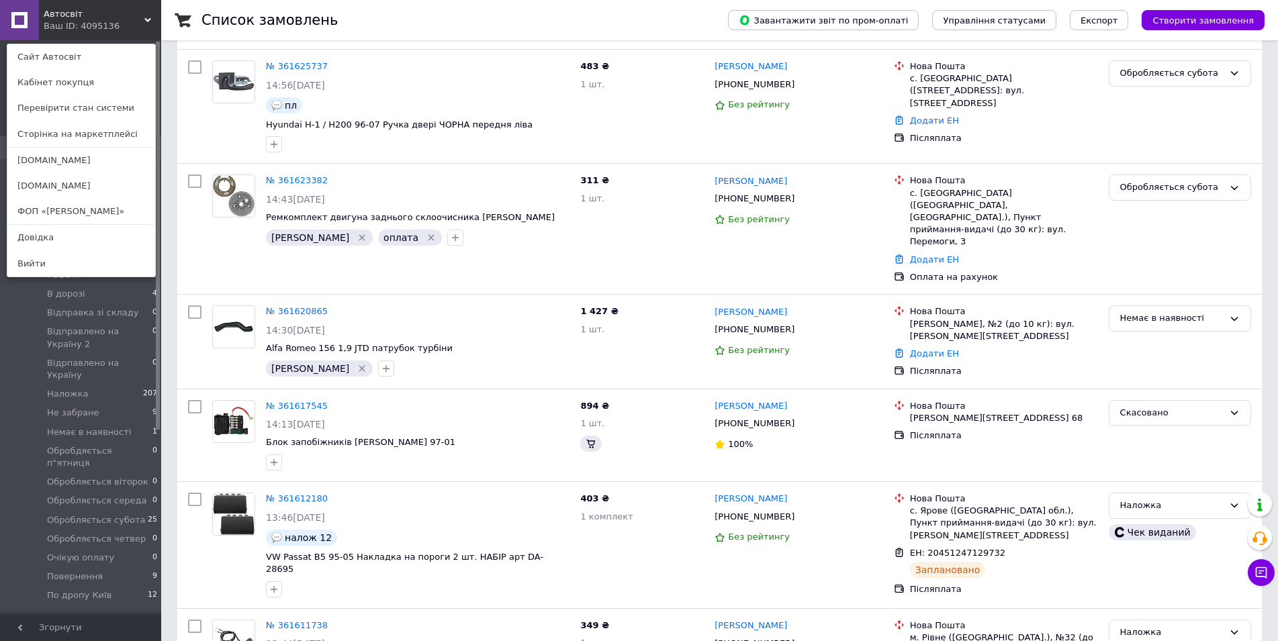
click at [89, 9] on span "Автосвіт" at bounding box center [94, 14] width 101 height 12
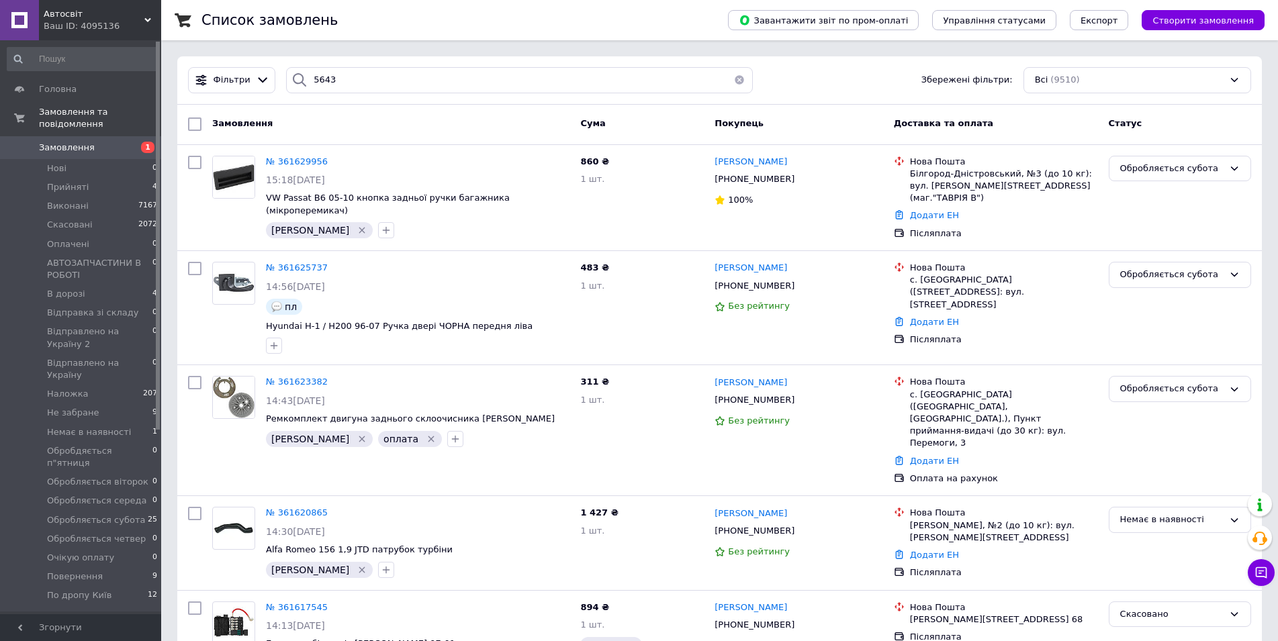
click at [66, 23] on div "Ваш ID: 4095136" at bounding box center [102, 26] width 117 height 12
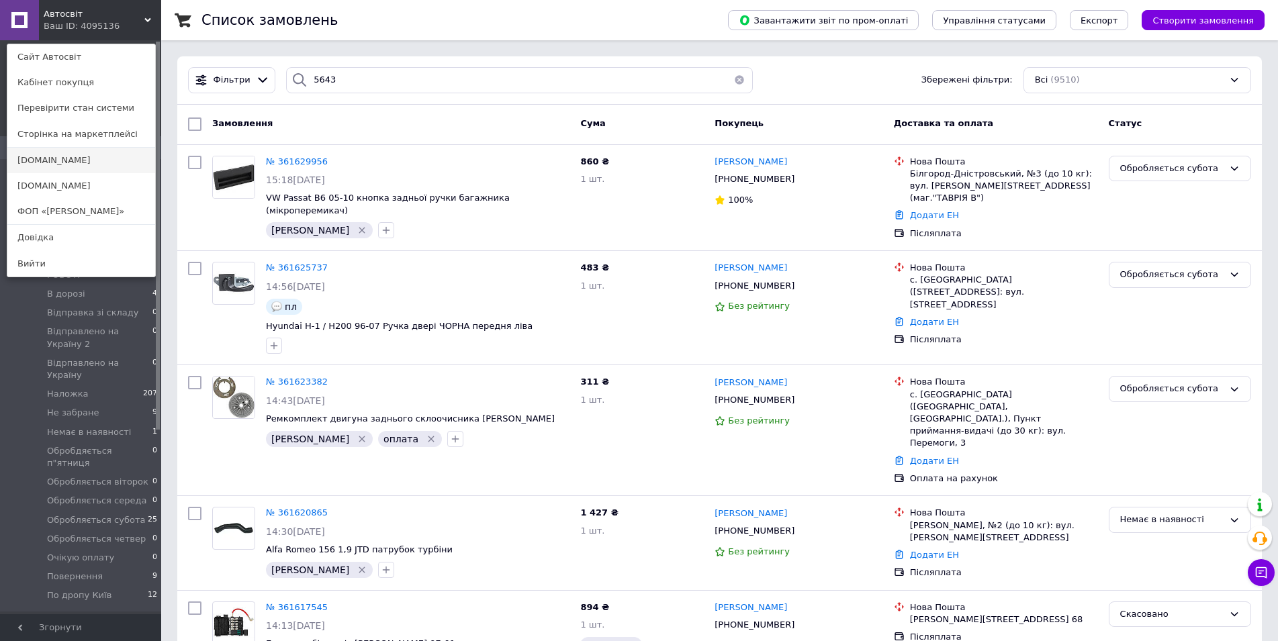
click at [51, 162] on link "[DOMAIN_NAME]" at bounding box center [81, 161] width 148 height 26
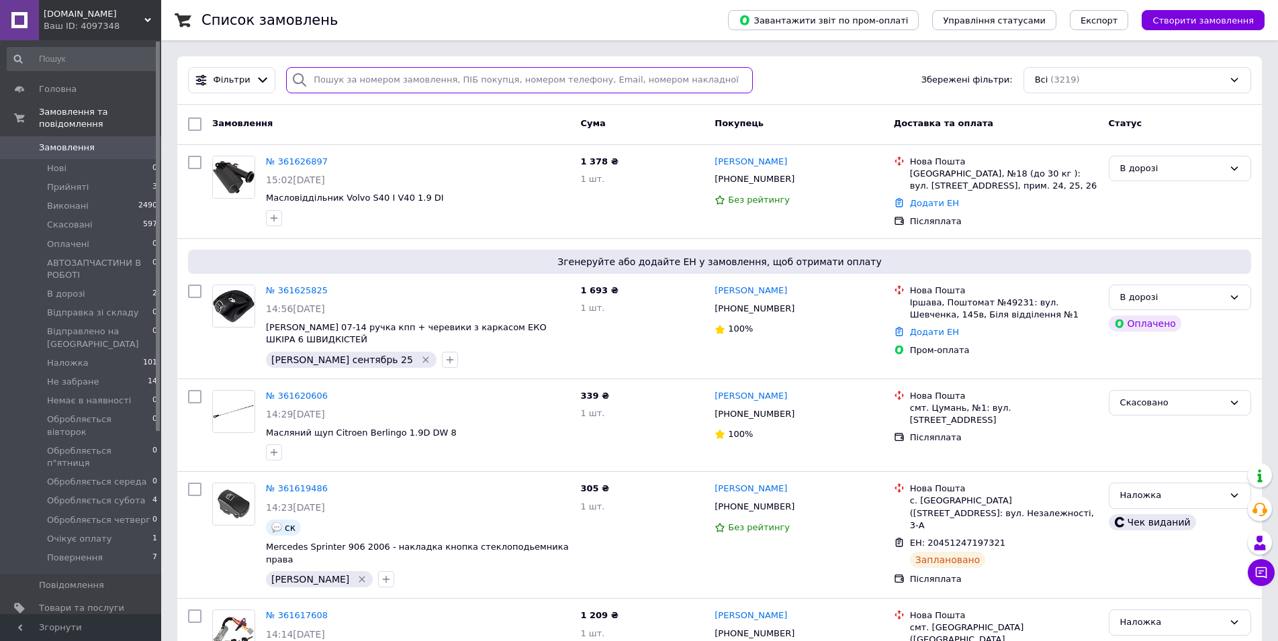
click at [328, 85] on input "search" at bounding box center [519, 80] width 467 height 26
click at [343, 82] on input "search" at bounding box center [519, 80] width 467 height 26
click at [382, 67] on input "664" at bounding box center [519, 80] width 467 height 26
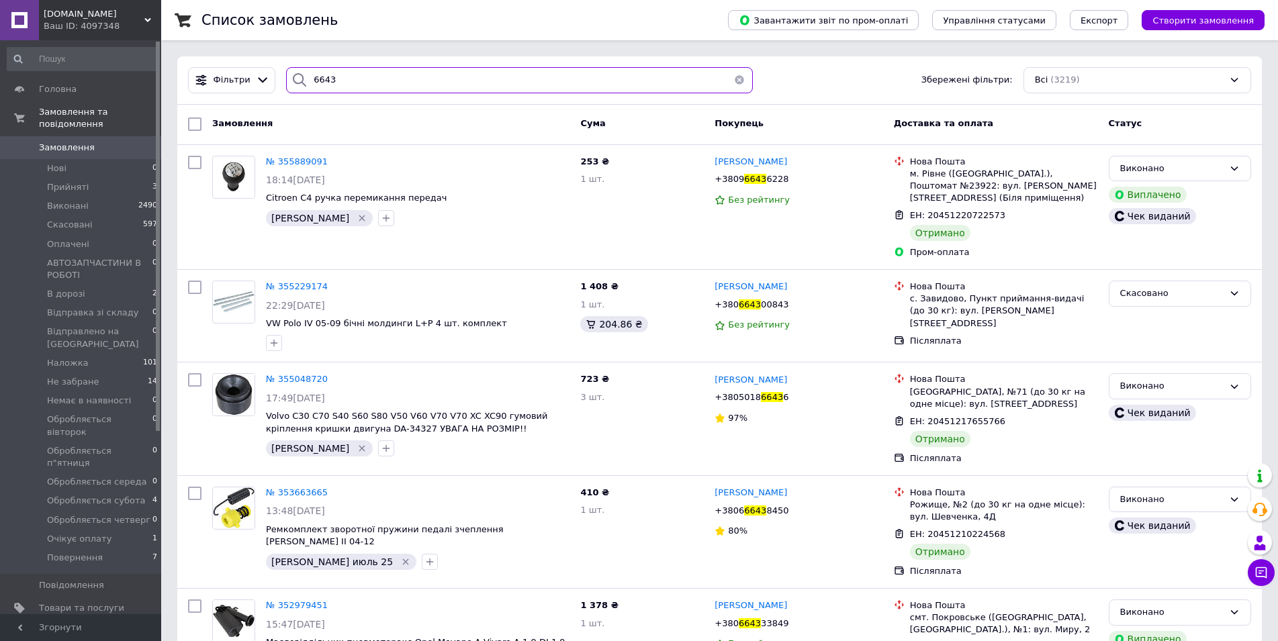
type input "6643"
click at [73, 11] on span "[DOMAIN_NAME]" at bounding box center [94, 14] width 101 height 12
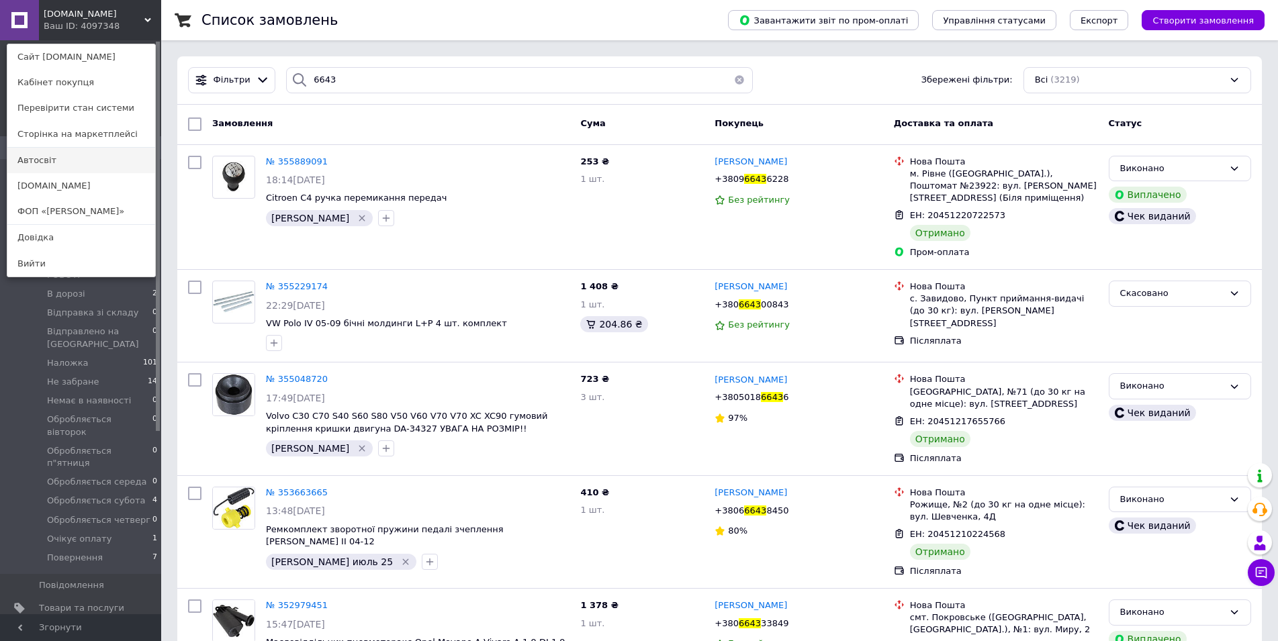
click at [49, 165] on link "Автосвіт" at bounding box center [81, 161] width 148 height 26
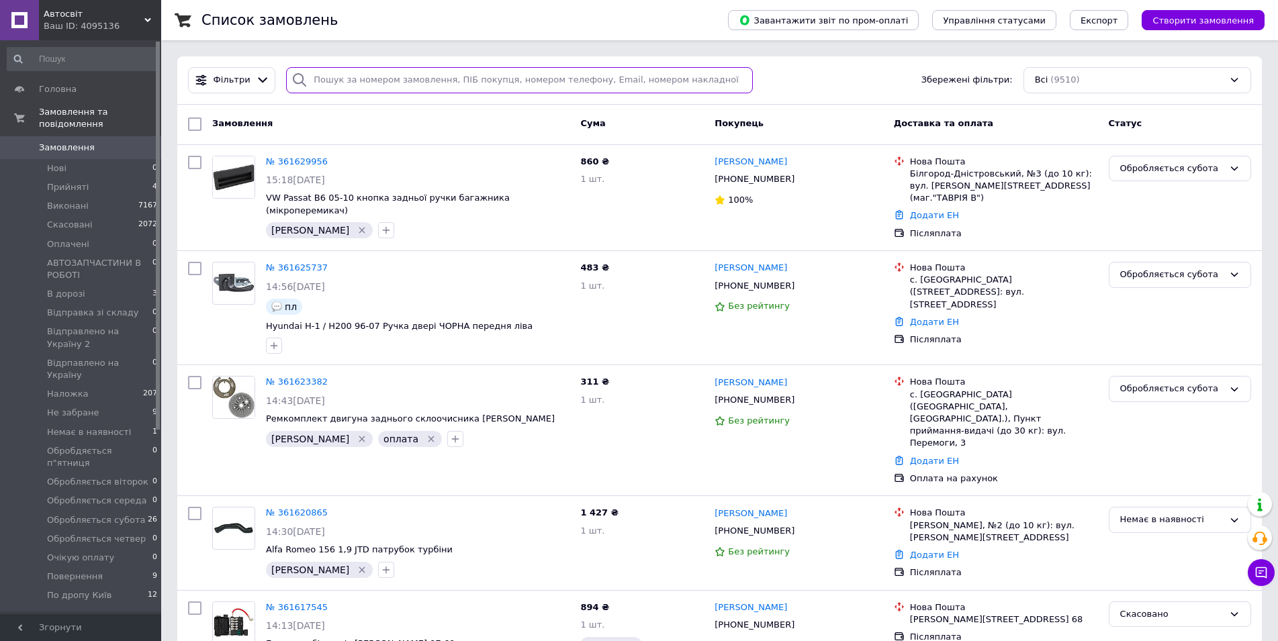
click at [331, 83] on input "search" at bounding box center [519, 80] width 467 height 26
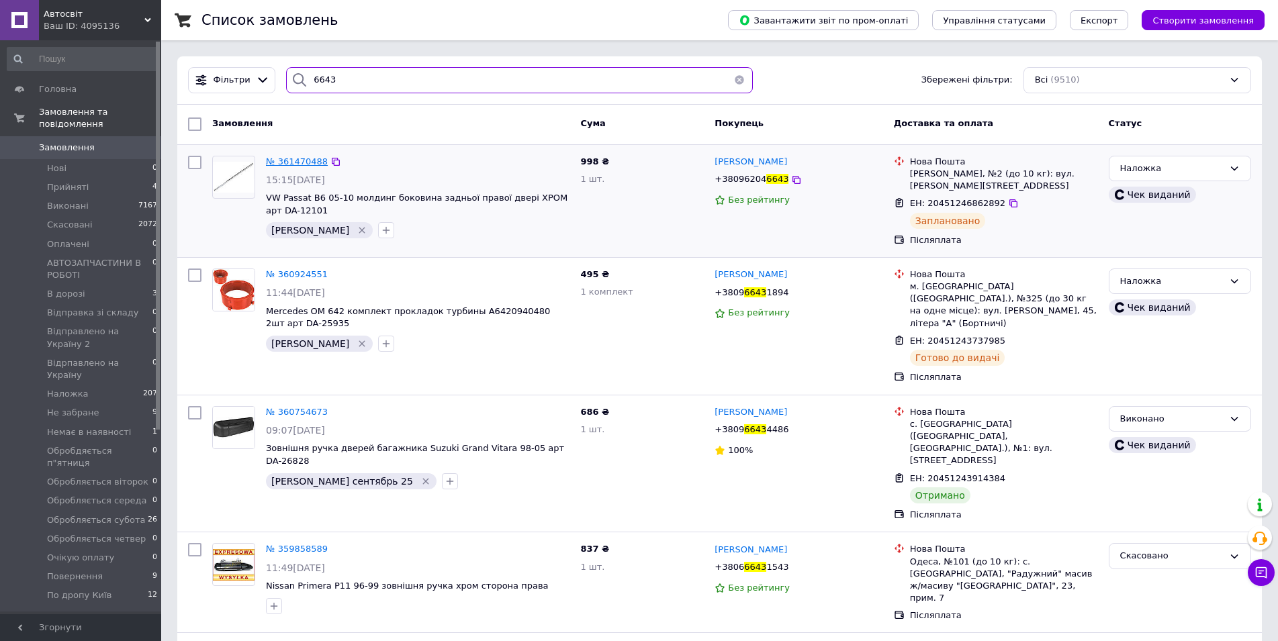
type input "6643"
click at [301, 161] on span "№ 361470488" at bounding box center [297, 161] width 62 height 10
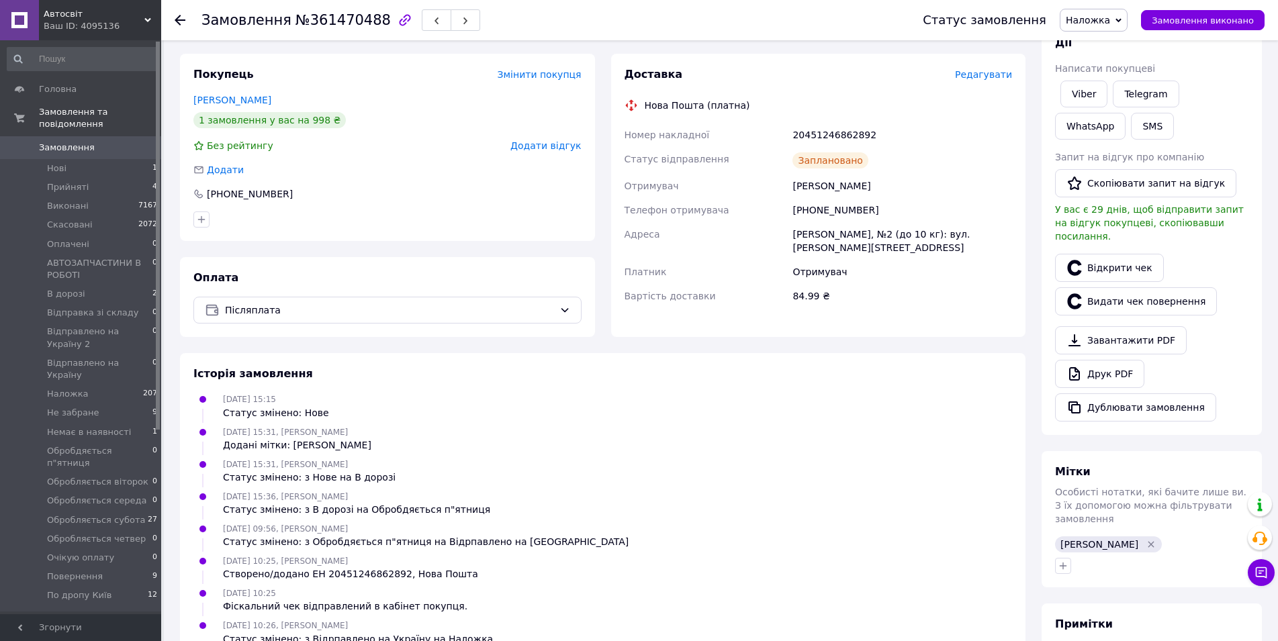
scroll to position [201, 0]
click at [814, 211] on div "+380962046643" at bounding box center [901, 209] width 225 height 24
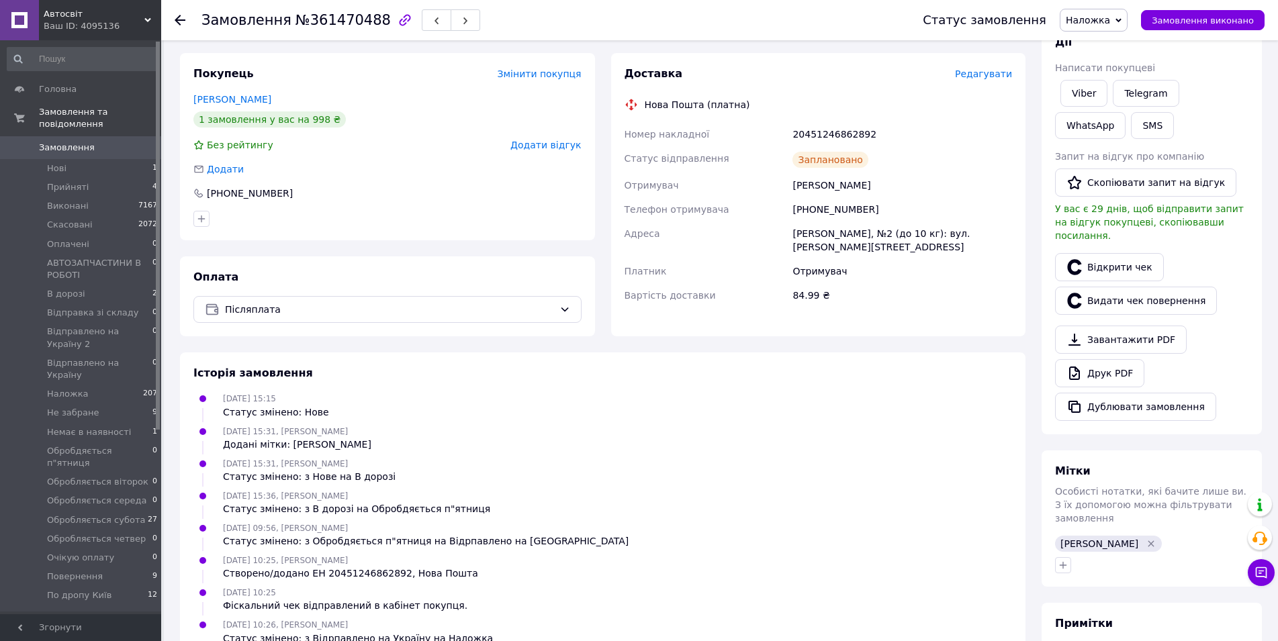
click at [826, 346] on div "Замовлення з сайту 11.09.2025 | 15:15 Товари в замовленні (1) Додати товар VW P…" at bounding box center [602, 318] width 861 height 926
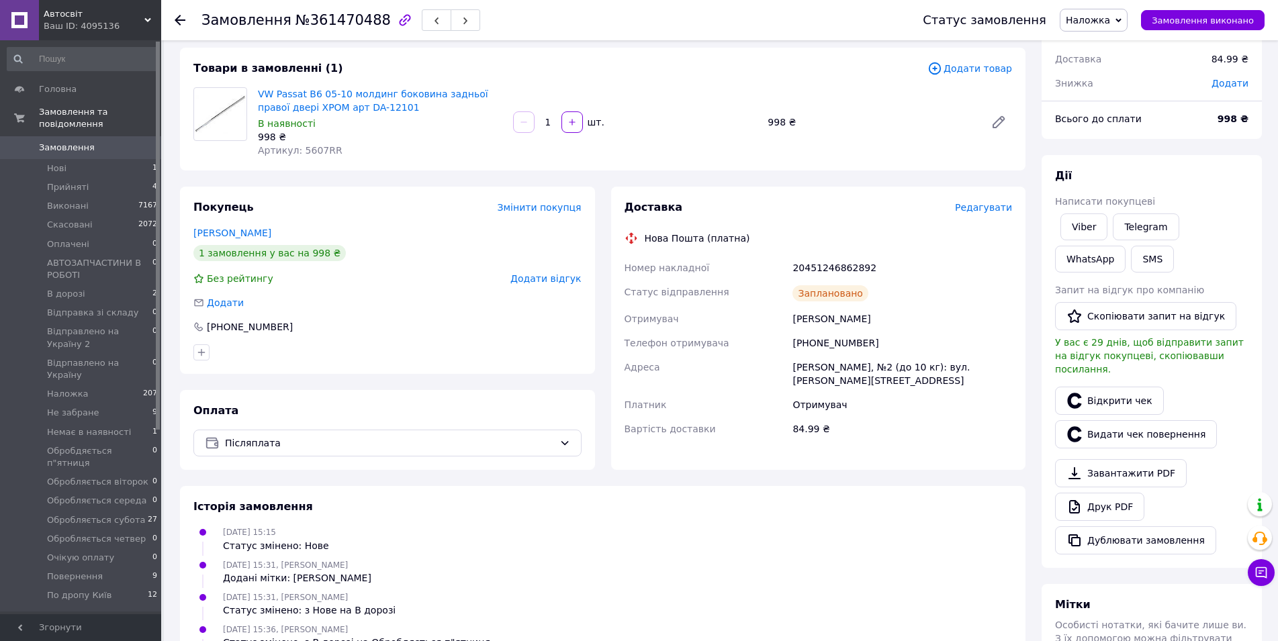
scroll to position [67, 0]
click at [820, 367] on div "Шептицький, №2 (до 10 кг): вул. Шашкевича, 3" at bounding box center [901, 375] width 225 height 38
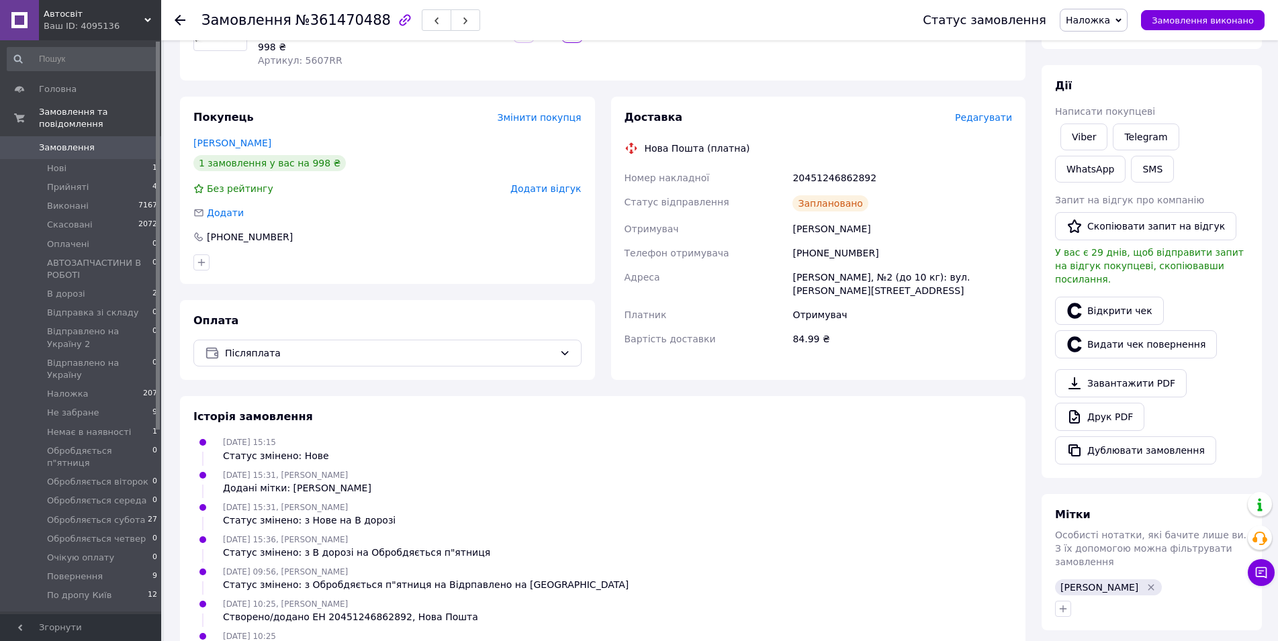
scroll to position [330, 0]
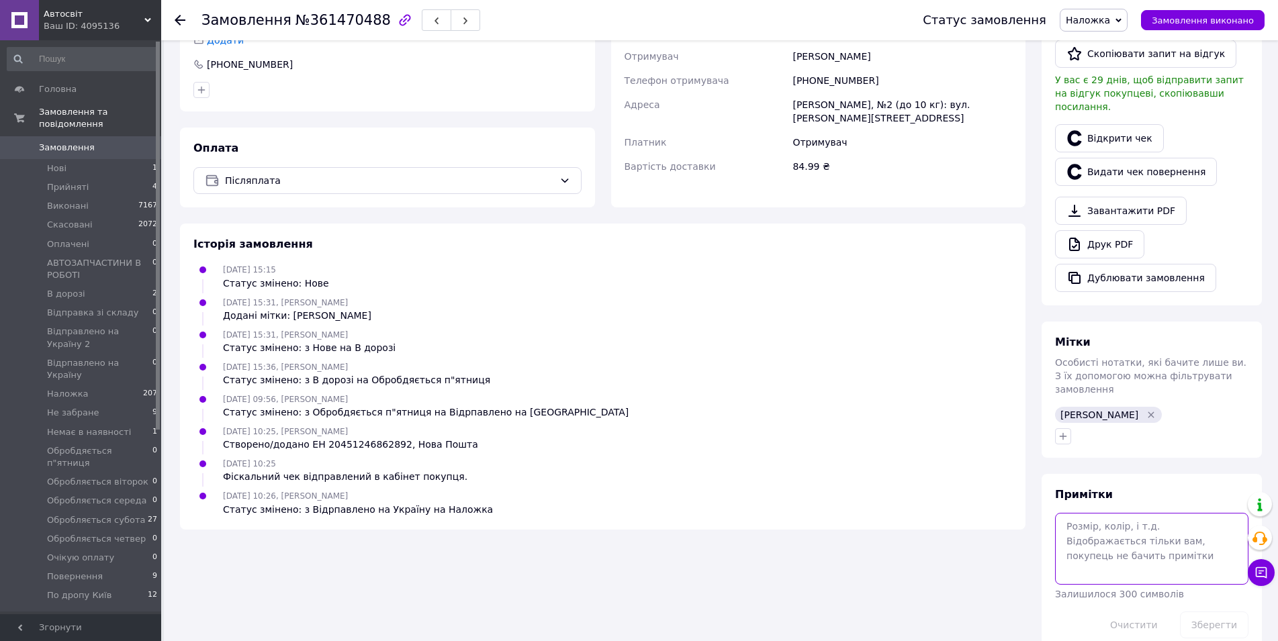
drag, startPoint x: 1094, startPoint y: 514, endPoint x: 1101, endPoint y: 508, distance: 8.6
click at [1096, 513] on textarea at bounding box center [1151, 548] width 193 height 71
type textarea "поїде на 1"
click at [1202, 612] on button "Зберегти" at bounding box center [1214, 625] width 68 height 27
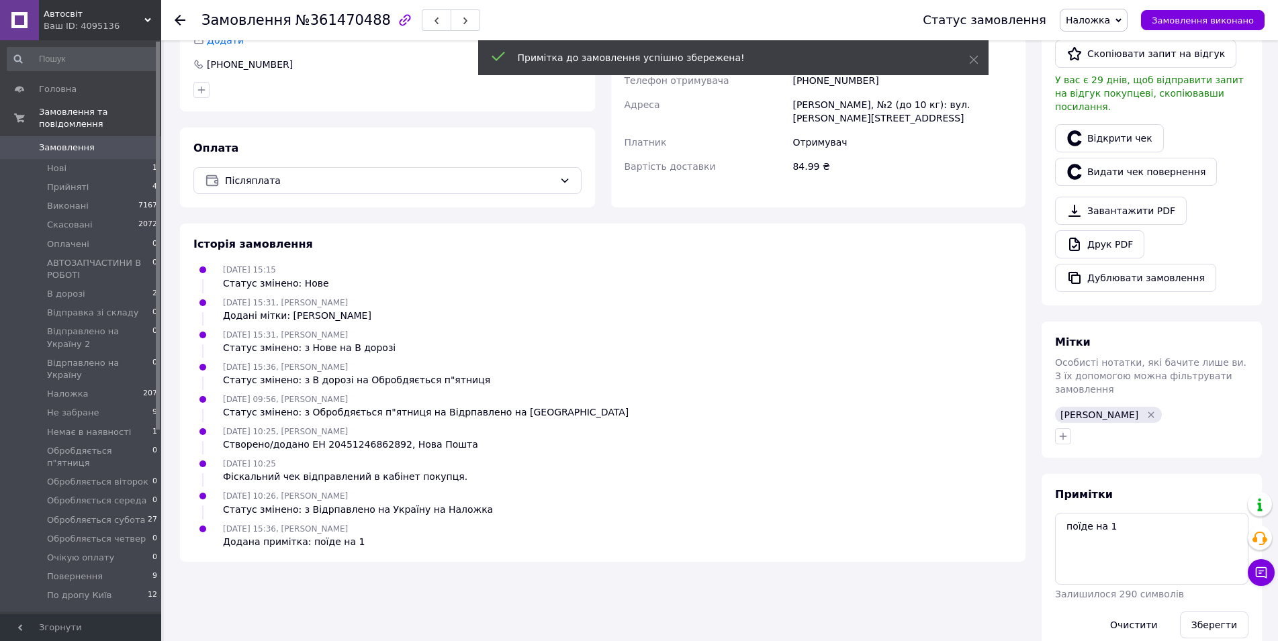
click at [175, 19] on use at bounding box center [180, 20] width 11 height 11
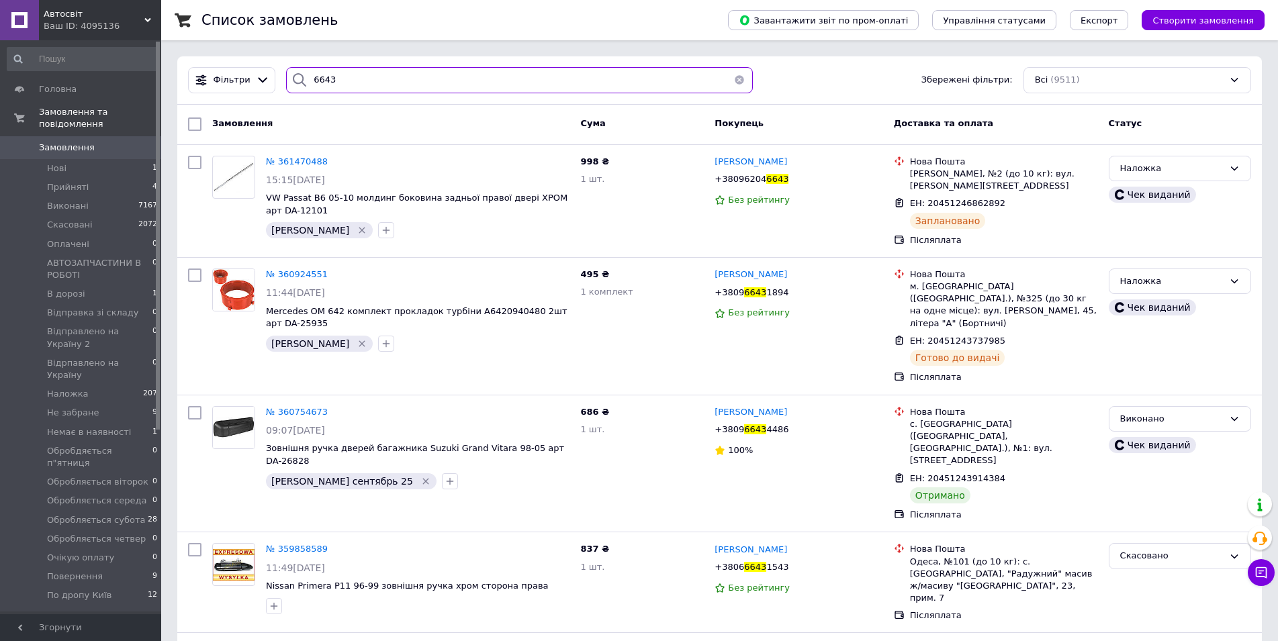
drag, startPoint x: 344, startPoint y: 71, endPoint x: 303, endPoint y: 83, distance: 42.7
click at [301, 83] on div "6643" at bounding box center [519, 80] width 467 height 26
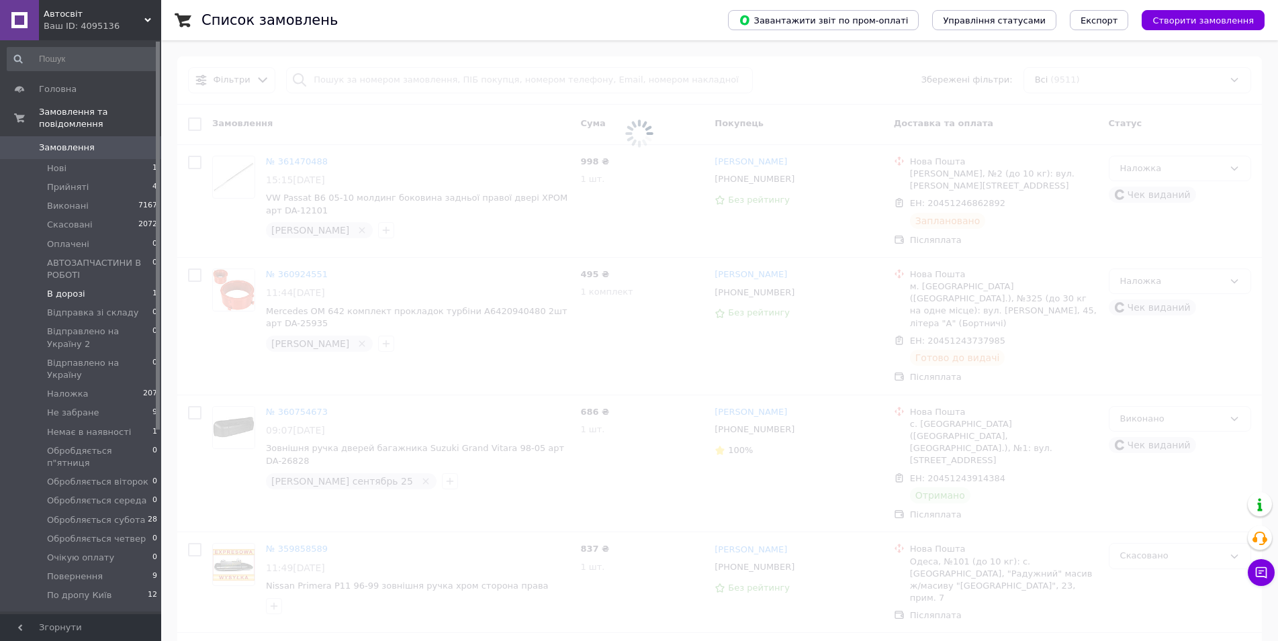
click at [45, 285] on li "В дорозі 1" at bounding box center [82, 294] width 165 height 19
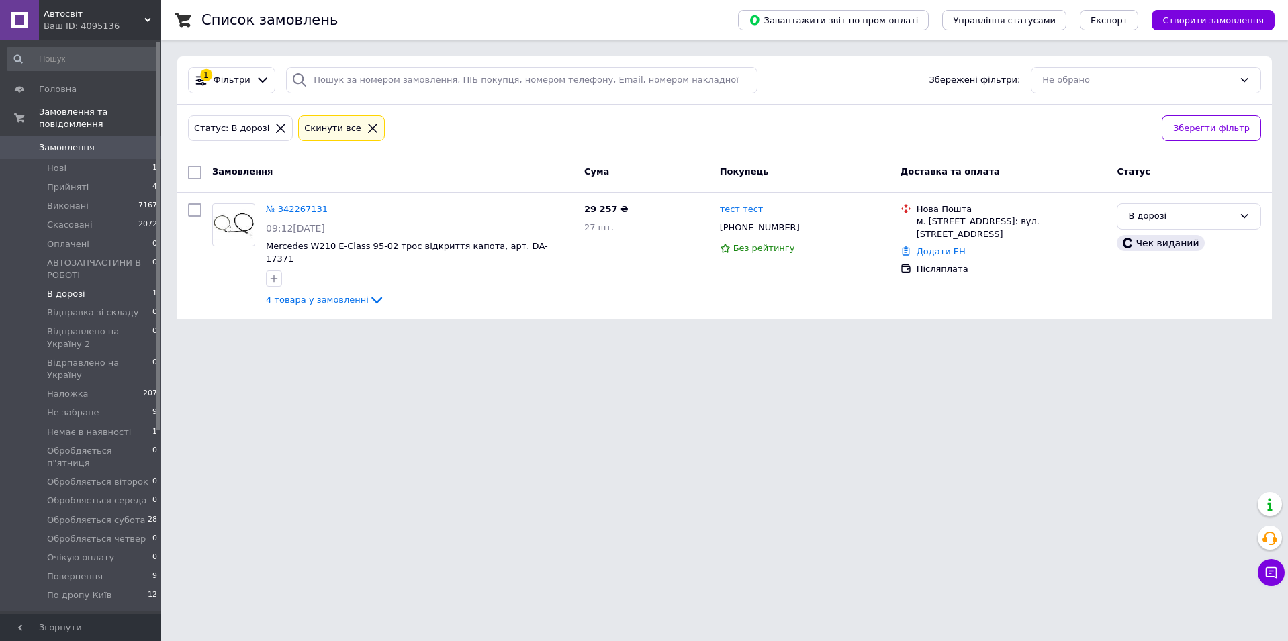
click at [75, 9] on span "Автосвіт" at bounding box center [94, 14] width 101 height 12
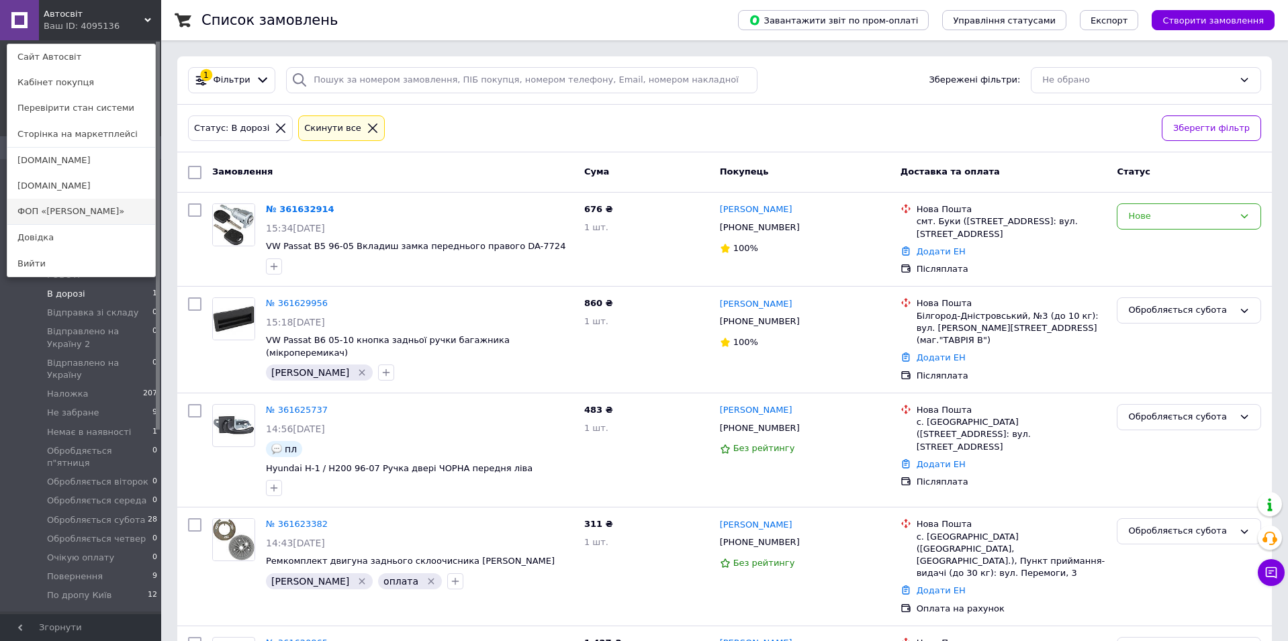
click at [44, 159] on link "[DOMAIN_NAME]" at bounding box center [81, 161] width 148 height 26
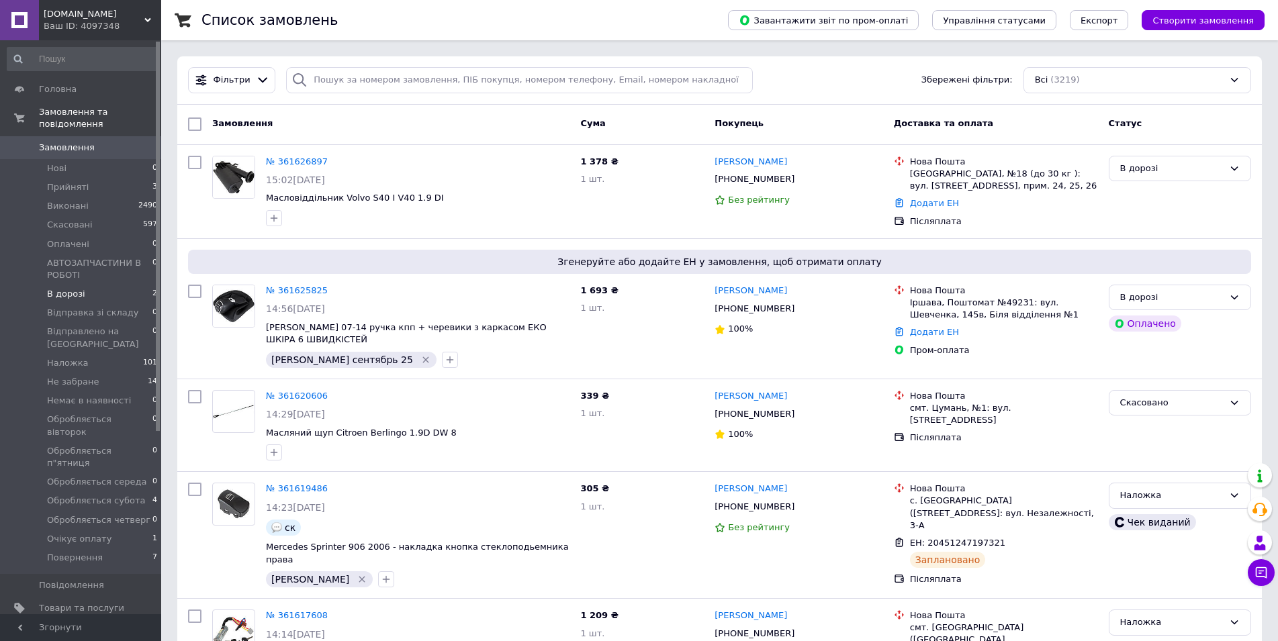
click at [64, 288] on span "В дорозі" at bounding box center [66, 294] width 38 height 12
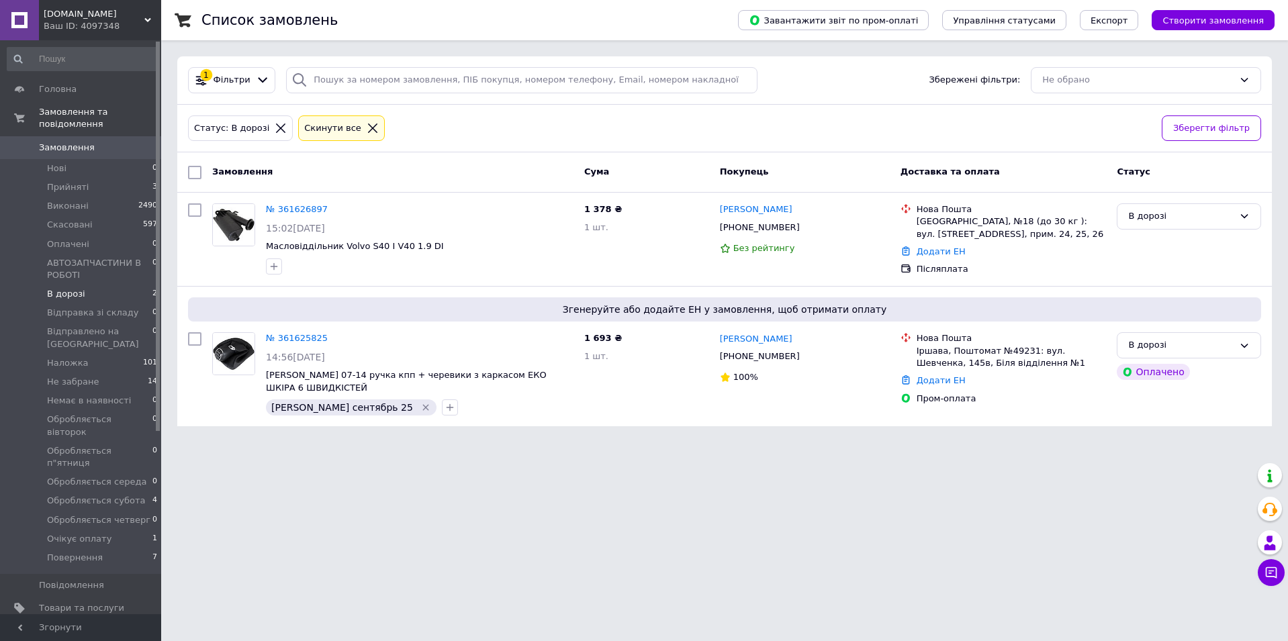
click at [275, 126] on icon at bounding box center [281, 128] width 12 height 12
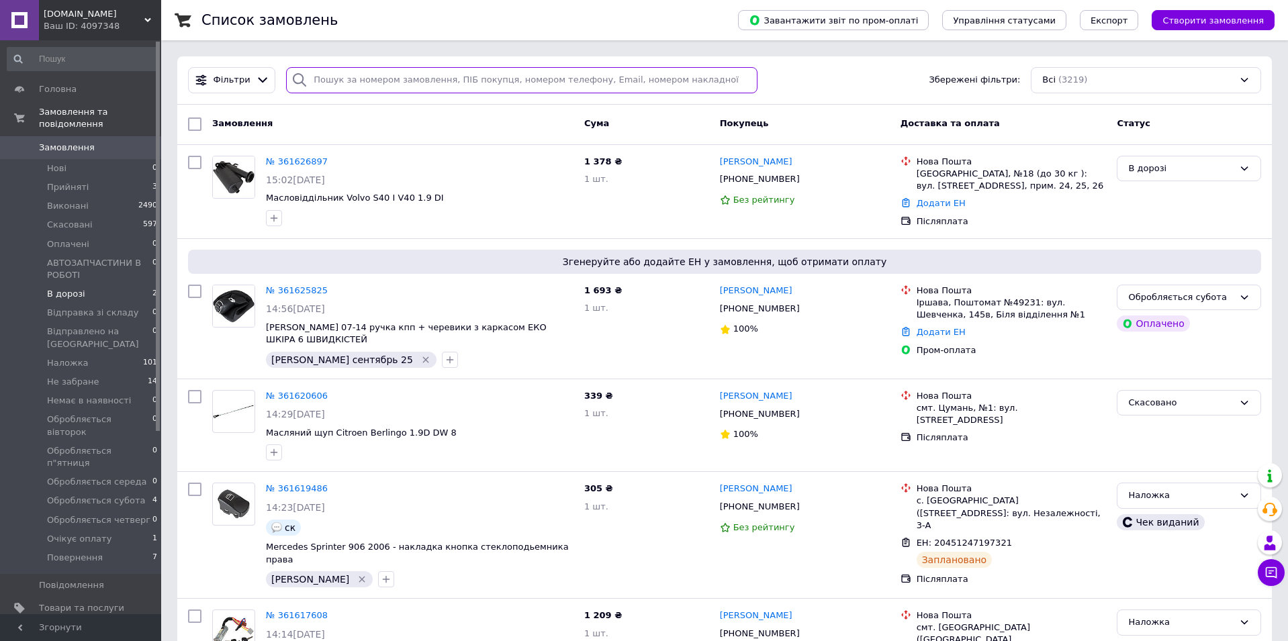
click at [328, 79] on input "search" at bounding box center [521, 80] width 471 height 26
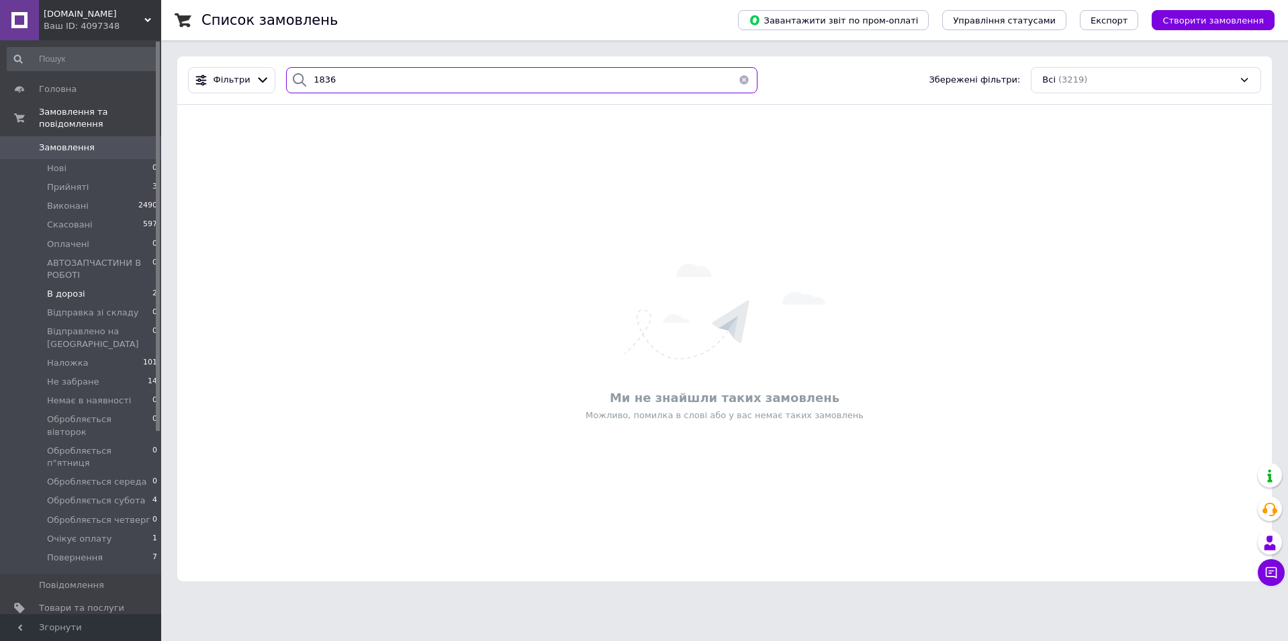
type input "1836"
drag, startPoint x: 73, startPoint y: 4, endPoint x: 65, endPoint y: 43, distance: 39.6
click at [73, 5] on div "Avtosvit.org Ваш ID: 4097348" at bounding box center [100, 20] width 122 height 40
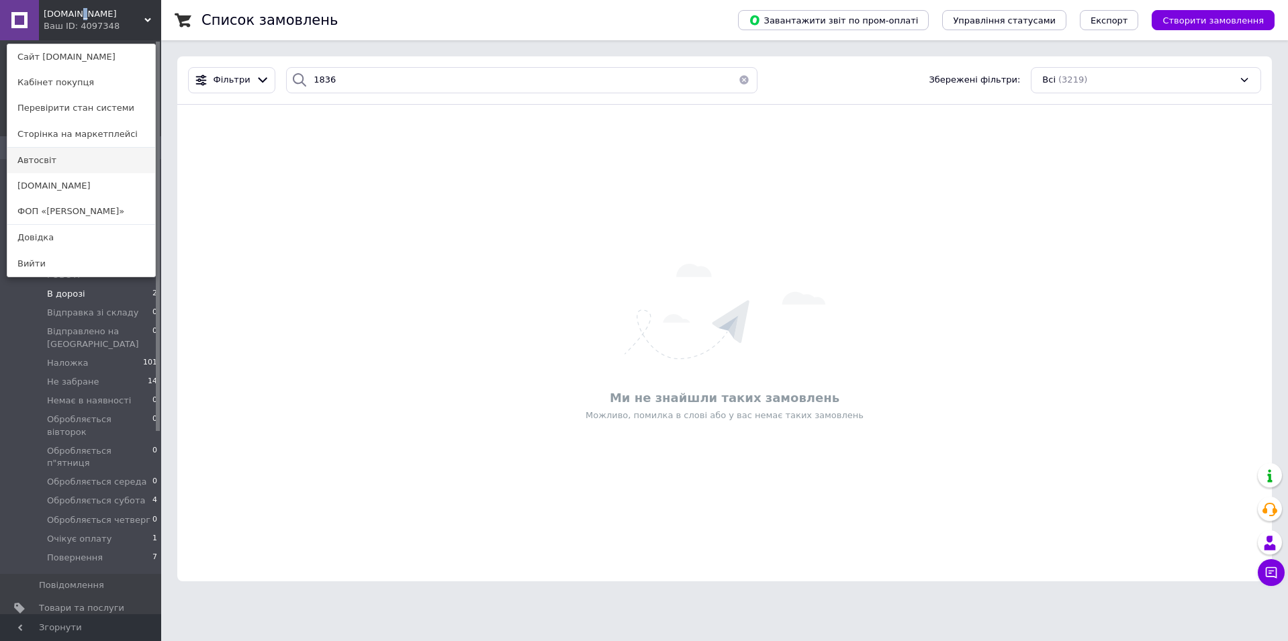
click at [32, 156] on link "Автосвіт" at bounding box center [81, 161] width 148 height 26
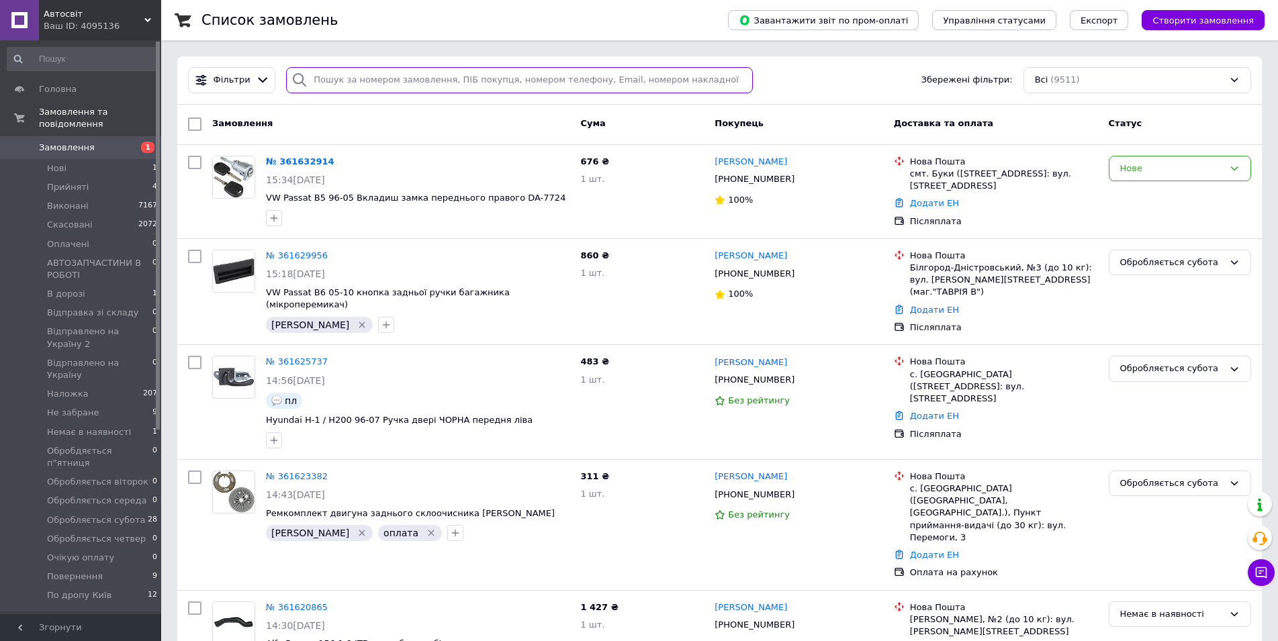
click at [311, 84] on input "search" at bounding box center [519, 80] width 467 height 26
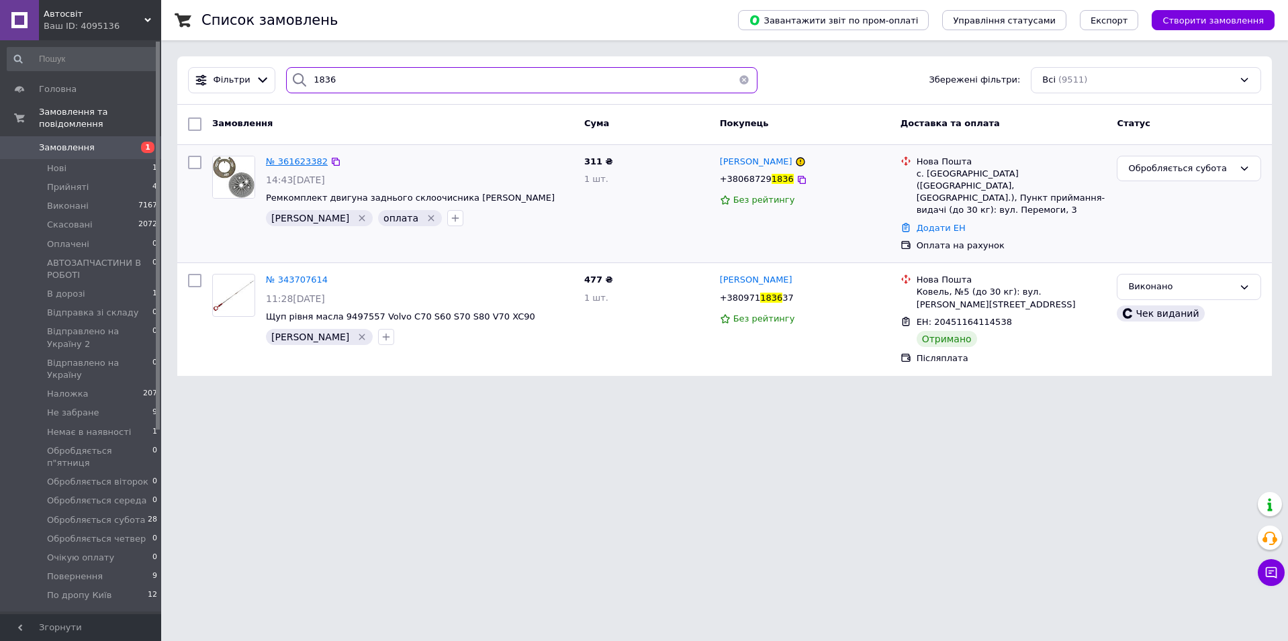
type input "1836"
click at [284, 163] on span "№ 361623382" at bounding box center [297, 161] width 62 height 10
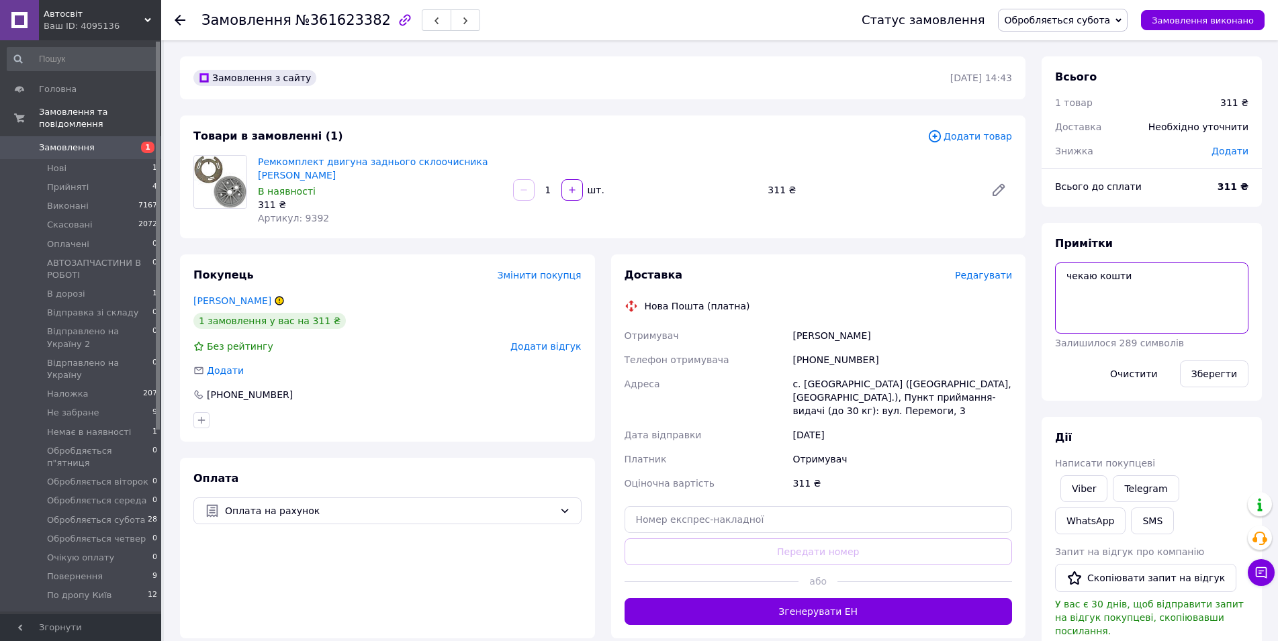
drag, startPoint x: 1098, startPoint y: 278, endPoint x: 1031, endPoint y: 279, distance: 67.1
click at [1031, 279] on div "Замовлення з сайту 12.09.2025 | 14:43 Товари в замовленні (1) Додати товар Ремк…" at bounding box center [721, 505] width 1098 height 898
type textarea "перевірити кошти"
click at [1206, 373] on button "Зберегти" at bounding box center [1214, 374] width 68 height 27
click at [56, 162] on span "Нові" at bounding box center [56, 168] width 19 height 12
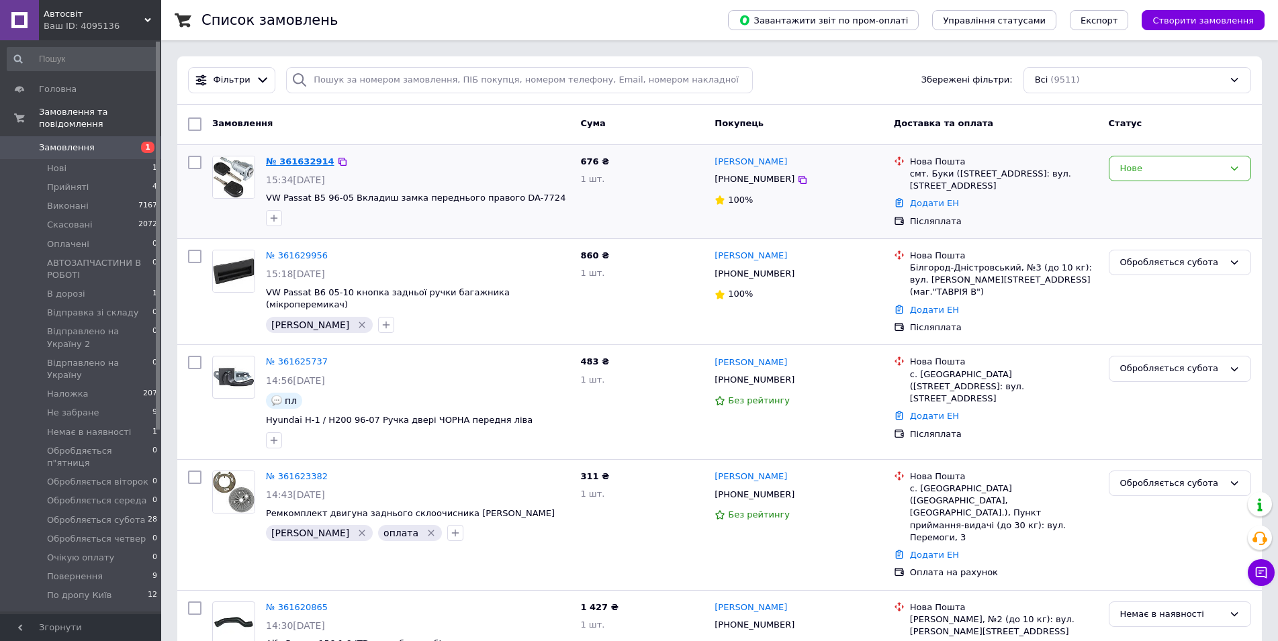
click at [310, 164] on link "№ 361632914" at bounding box center [300, 161] width 68 height 10
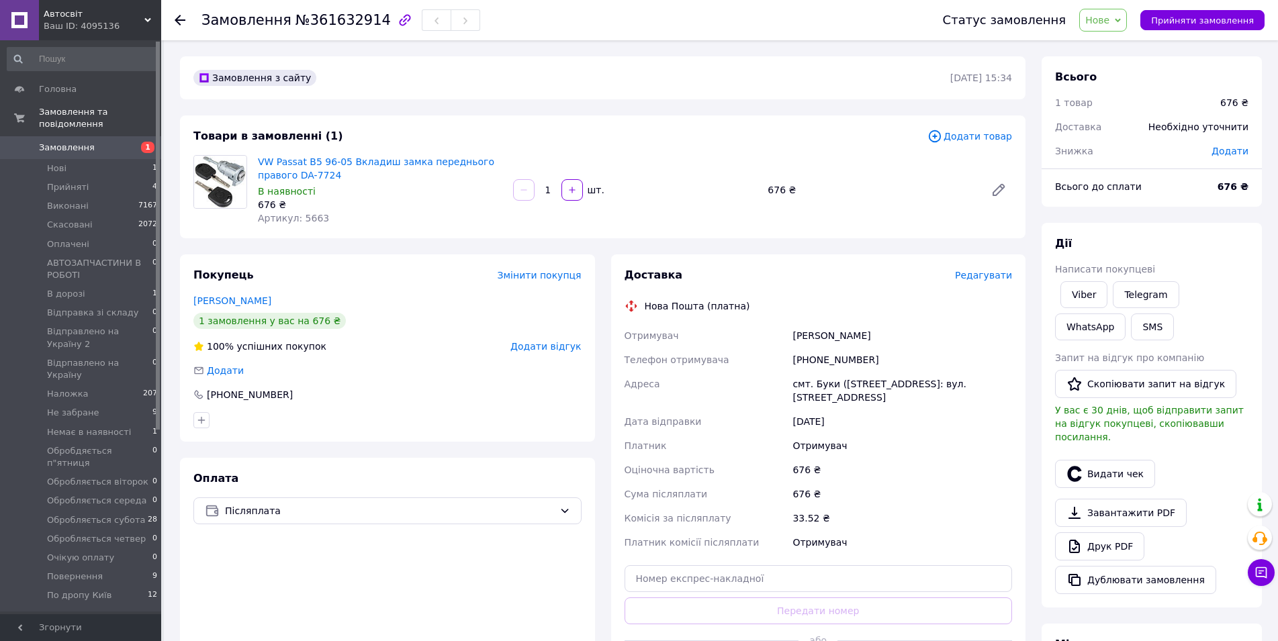
click at [820, 354] on div "+380971111375" at bounding box center [901, 360] width 225 height 24
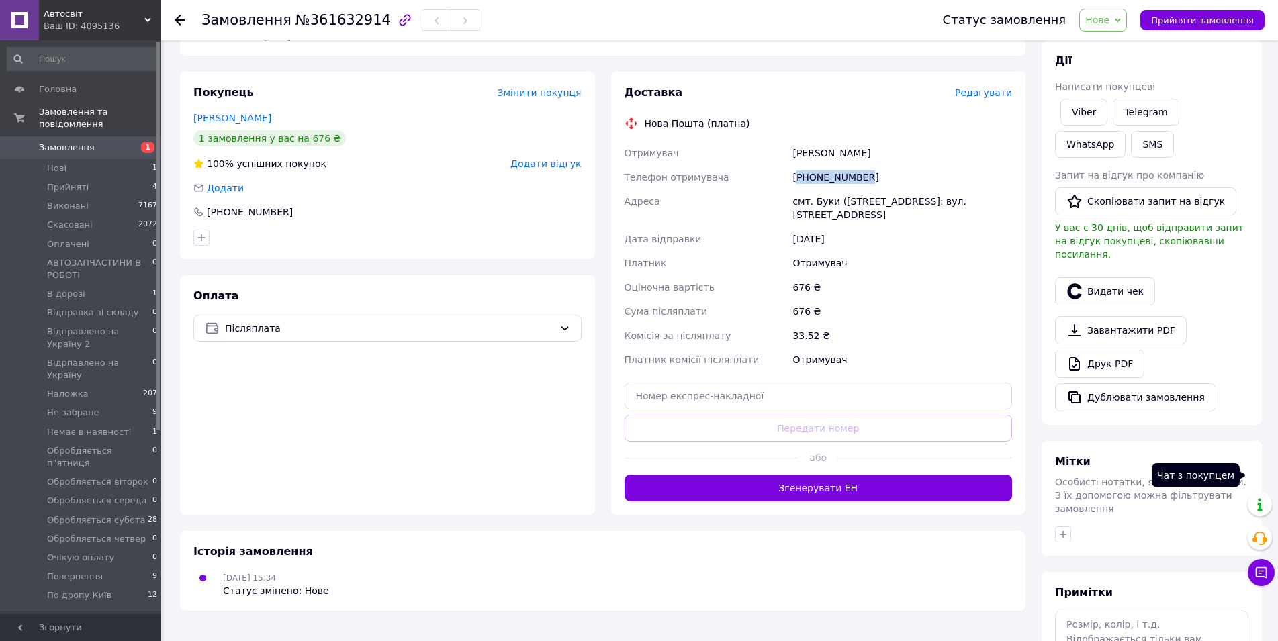
scroll to position [269, 0]
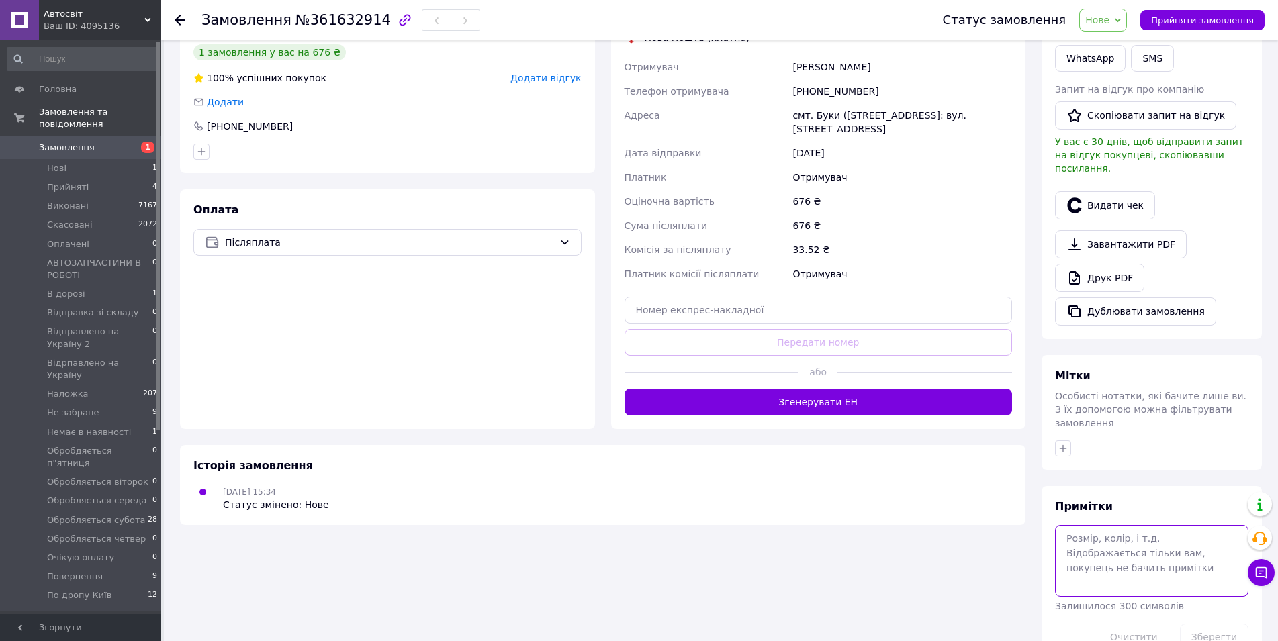
click at [1131, 528] on textarea at bounding box center [1151, 560] width 193 height 71
type textarea "ск недозвон"
click at [1215, 624] on button "Зберегти" at bounding box center [1214, 637] width 68 height 27
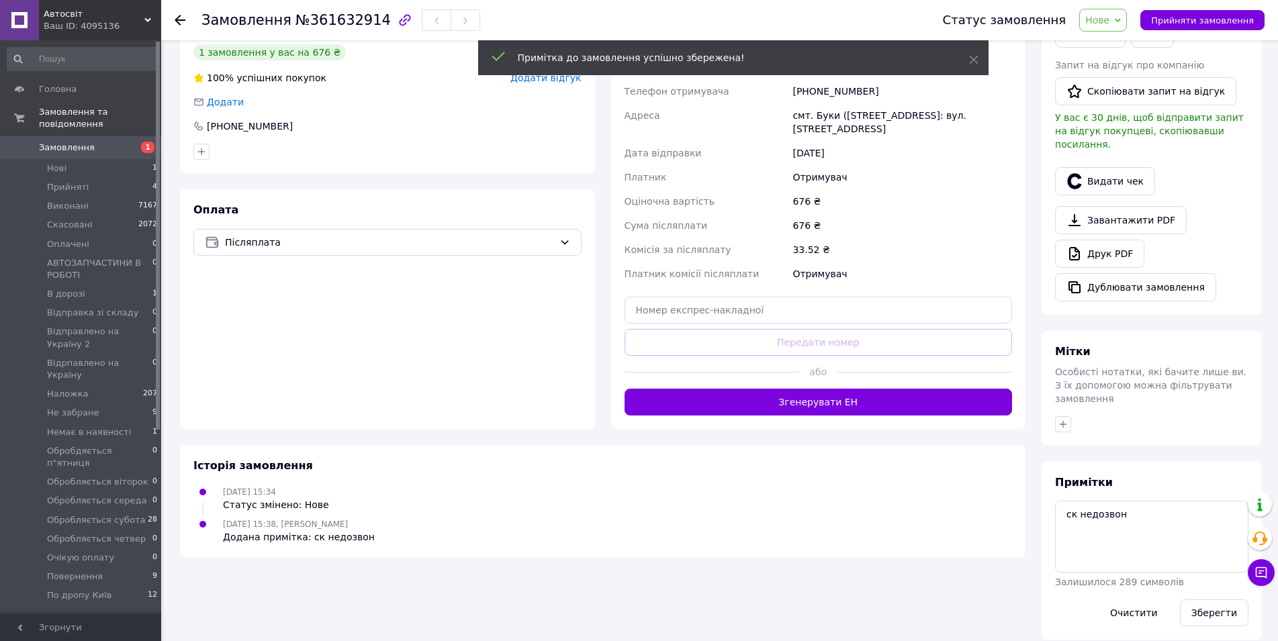
scroll to position [256, 0]
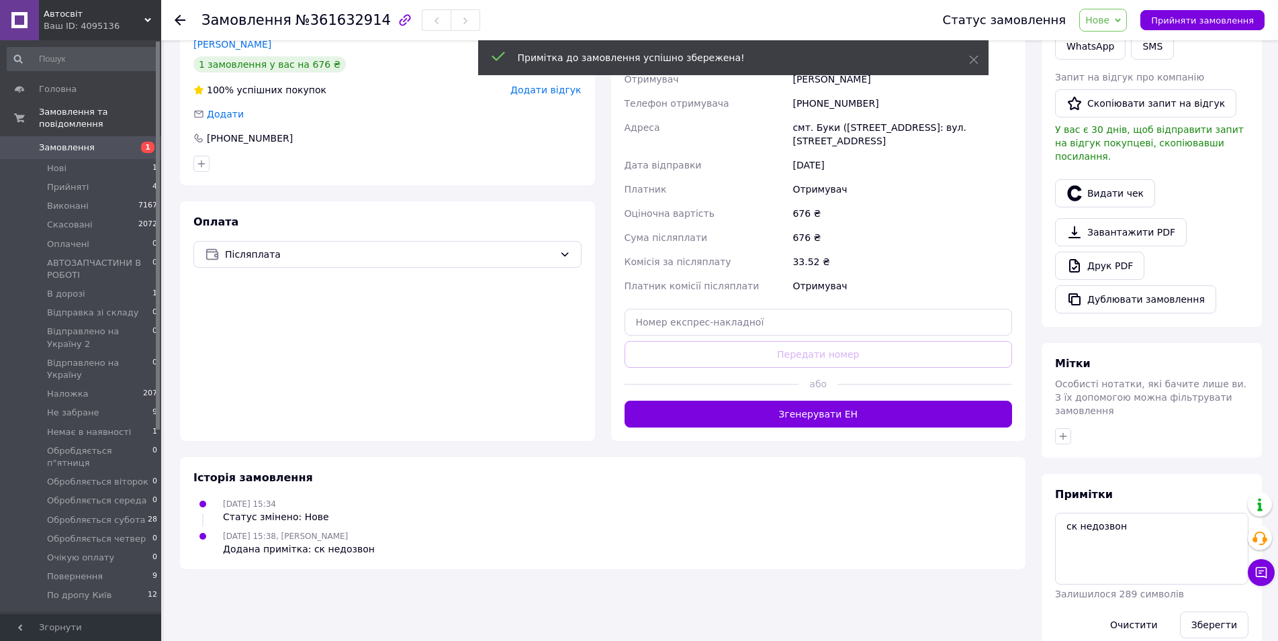
drag, startPoint x: 1123, startPoint y: 18, endPoint x: 1116, endPoint y: 26, distance: 10.9
click at [1123, 19] on span "Нове" at bounding box center [1103, 20] width 48 height 23
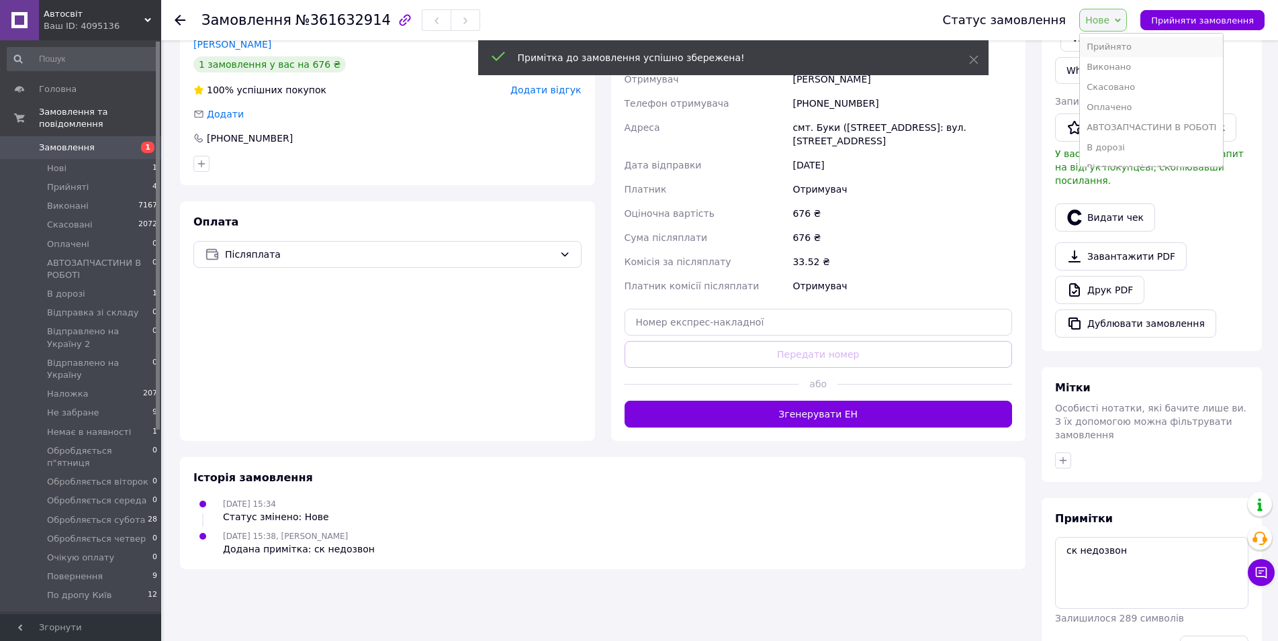
click at [1112, 48] on li "Прийнято" at bounding box center [1151, 47] width 143 height 20
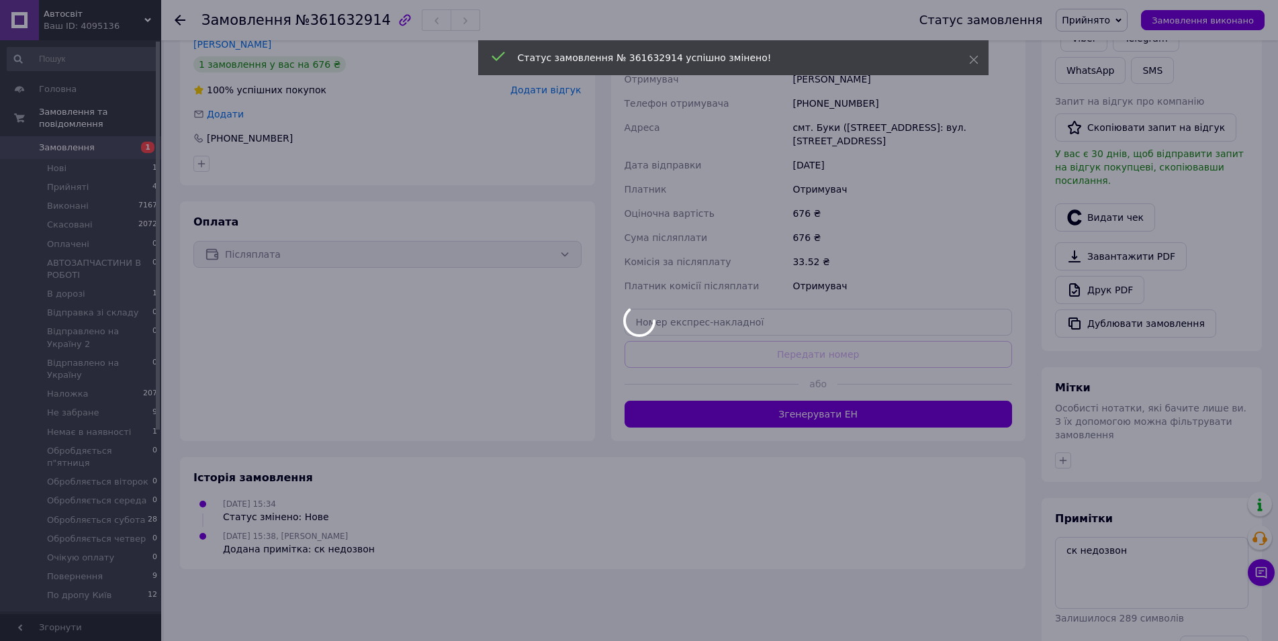
click at [178, 21] on div at bounding box center [639, 320] width 1278 height 641
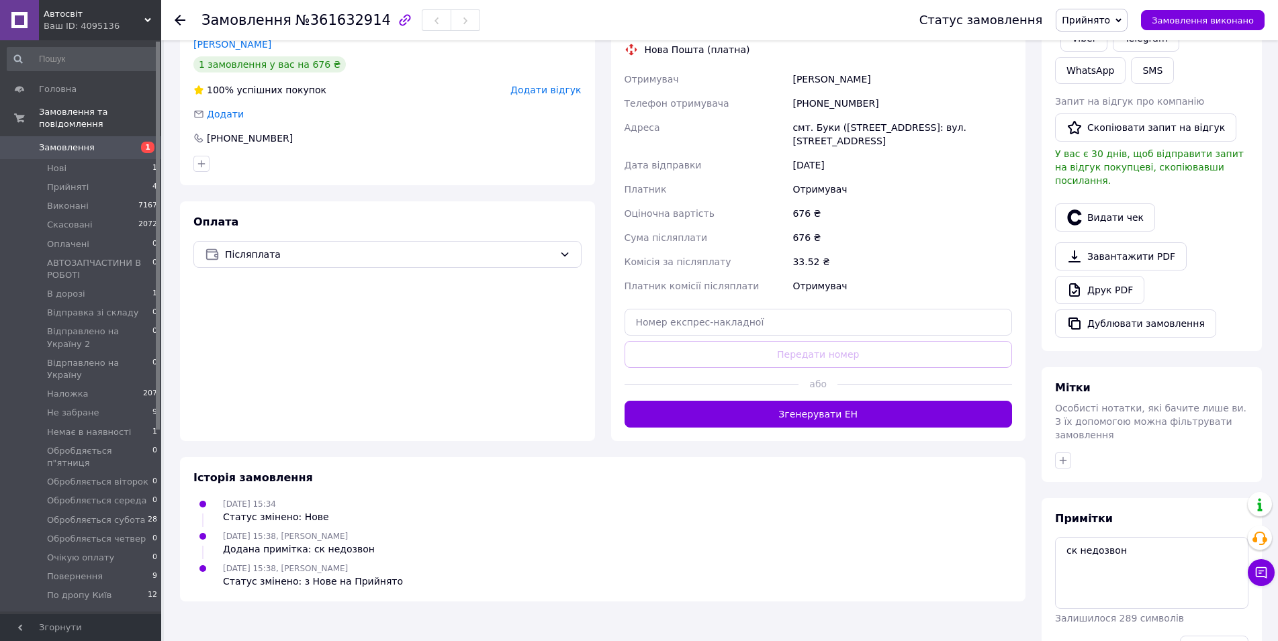
click at [177, 21] on use at bounding box center [180, 20] width 11 height 11
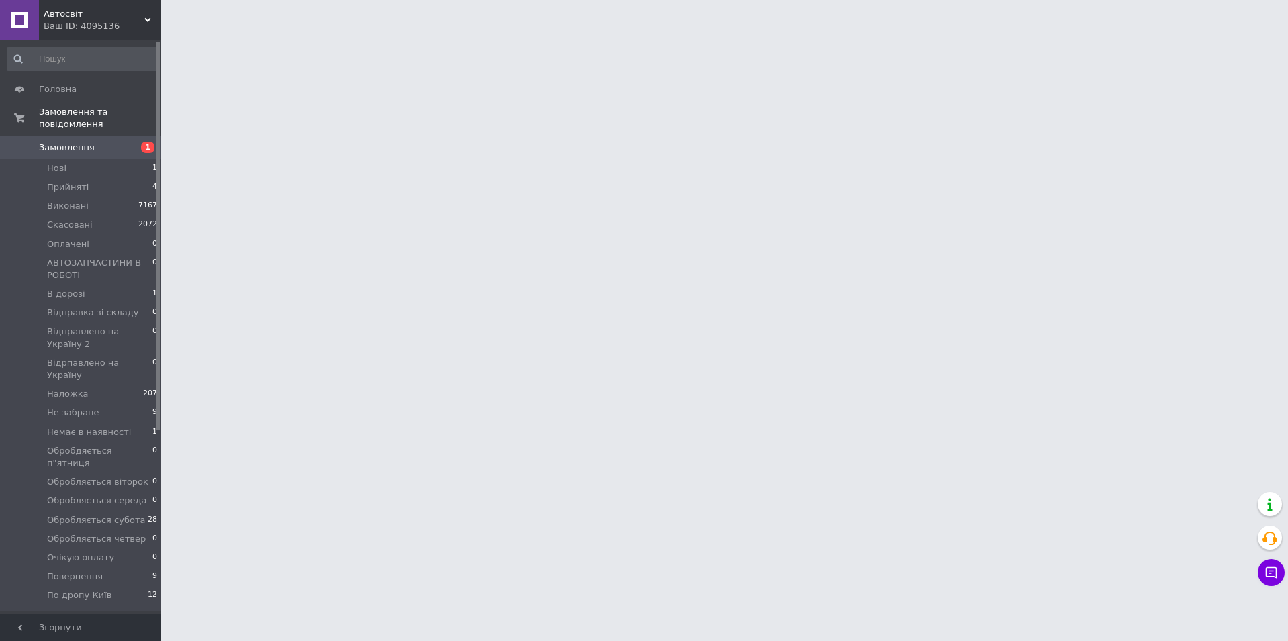
click at [388, 34] on html "Автосвіт Ваш ID: 4095136 Сайт Автосвіт Кабінет покупця Перевірити стан системи …" at bounding box center [644, 17] width 1288 height 34
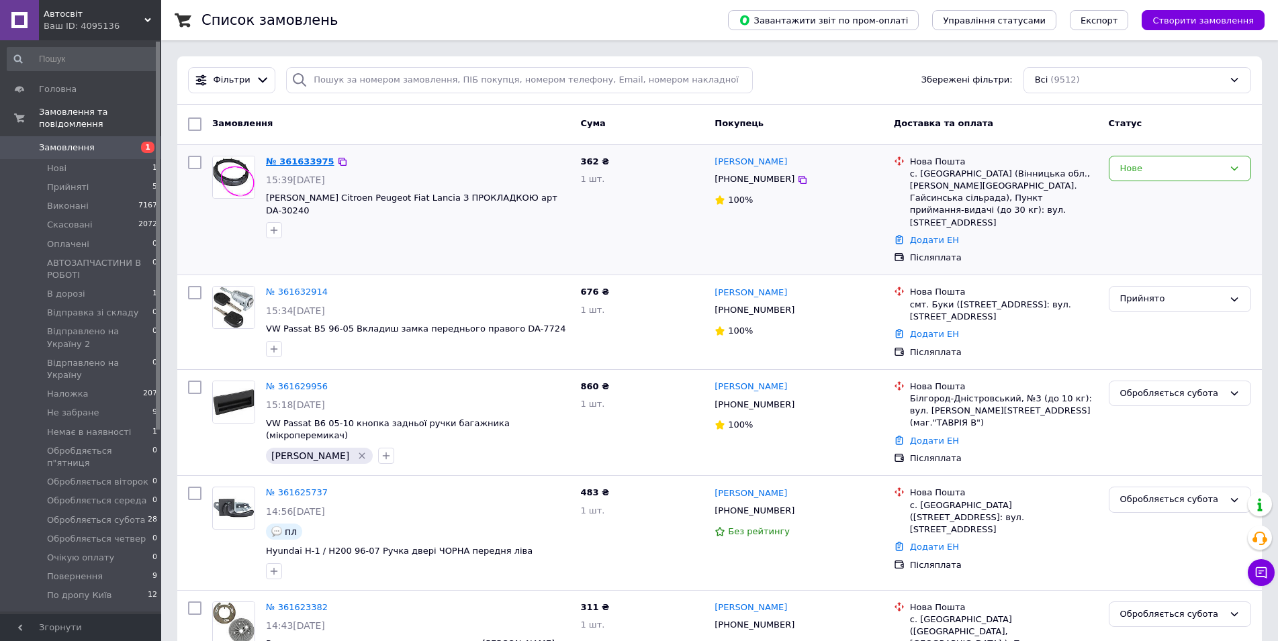
click at [308, 162] on link "№ 361633975" at bounding box center [300, 161] width 68 height 10
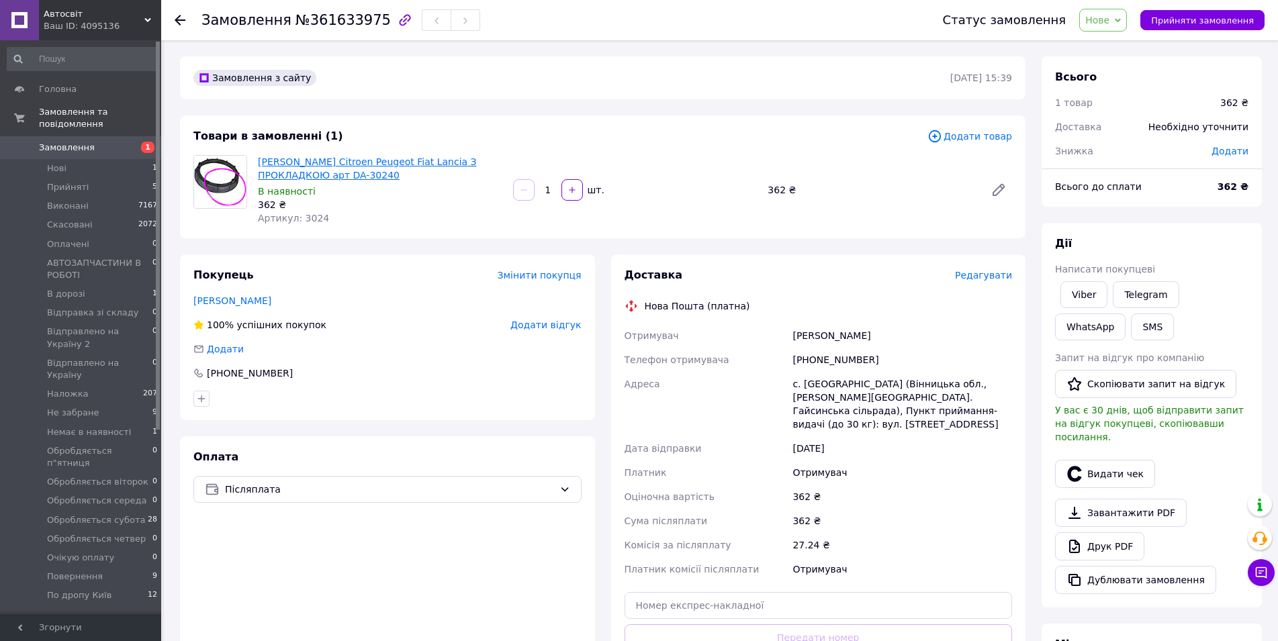
click at [342, 171] on link "Гайка бензонасоса Citroen Peugeot Fiat Lancia З ПРОКЛАДКОЮ арт DA-30240" at bounding box center [367, 168] width 219 height 24
click at [1109, 19] on span "Нове" at bounding box center [1097, 20] width 24 height 11
click at [1129, 126] on li "АВТОЗАПЧАСТИНИ В РОБОТІ" at bounding box center [1151, 127] width 143 height 20
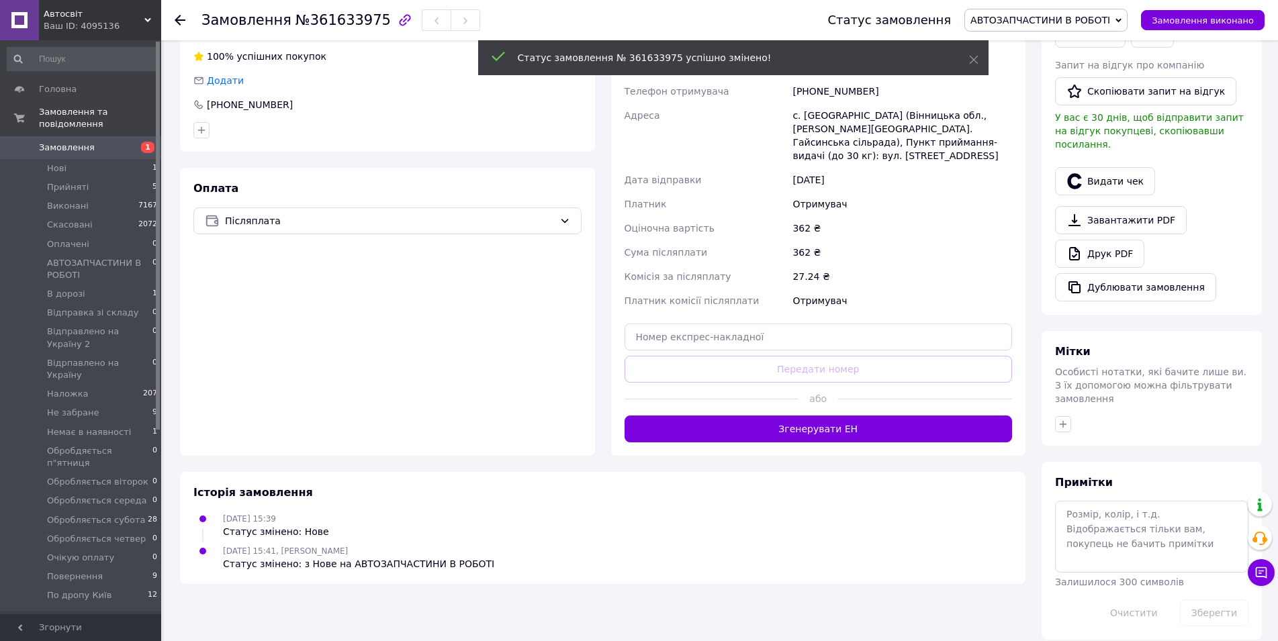
scroll to position [256, 0]
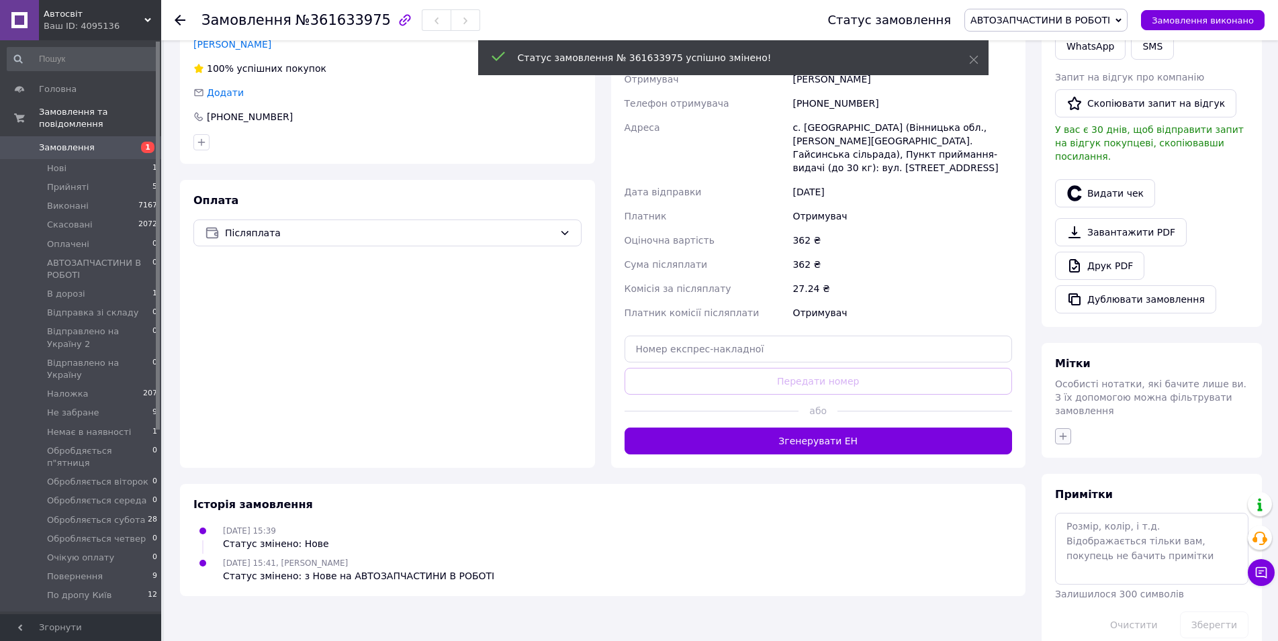
click at [1064, 428] on button "button" at bounding box center [1063, 436] width 16 height 16
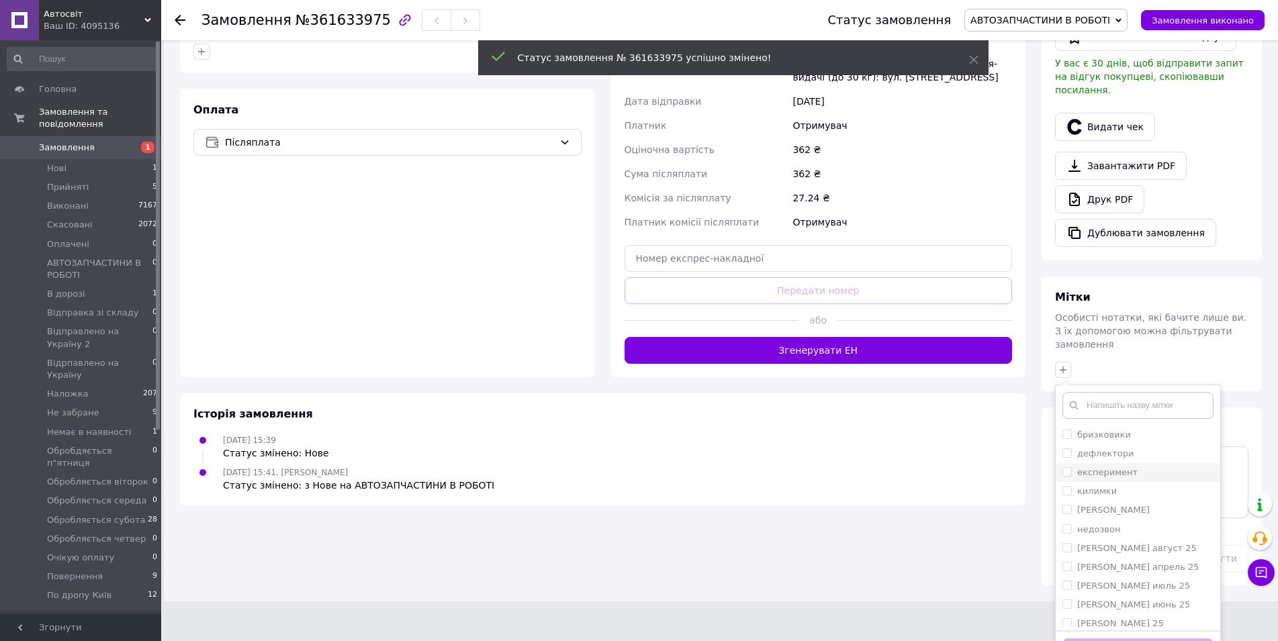
scroll to position [350, 0]
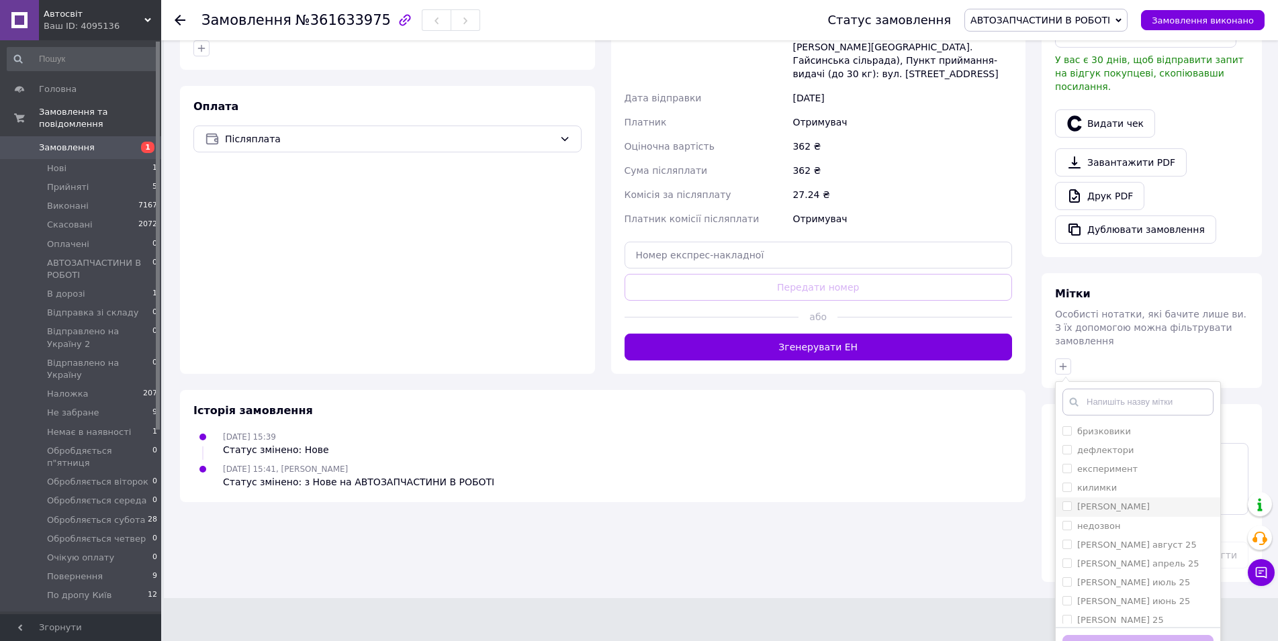
click at [1068, 501] on input "[PERSON_NAME]" at bounding box center [1066, 505] width 9 height 9
checkbox input "true"
click at [1091, 635] on button "Додати мітку" at bounding box center [1137, 648] width 151 height 26
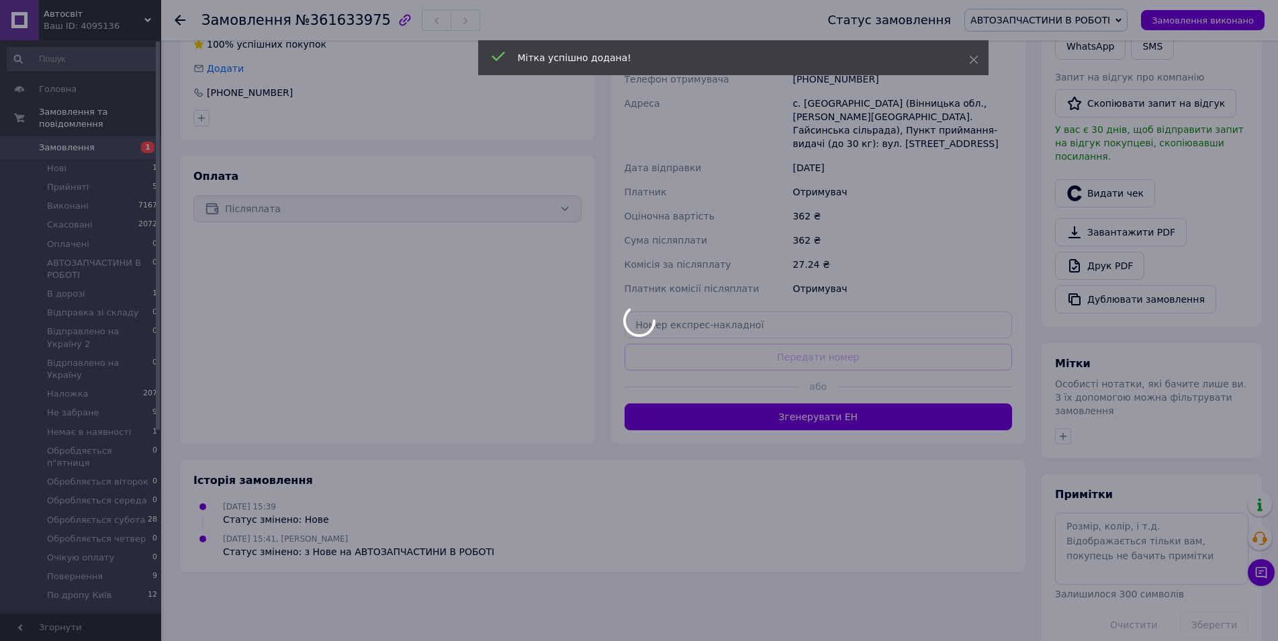
scroll to position [278, 0]
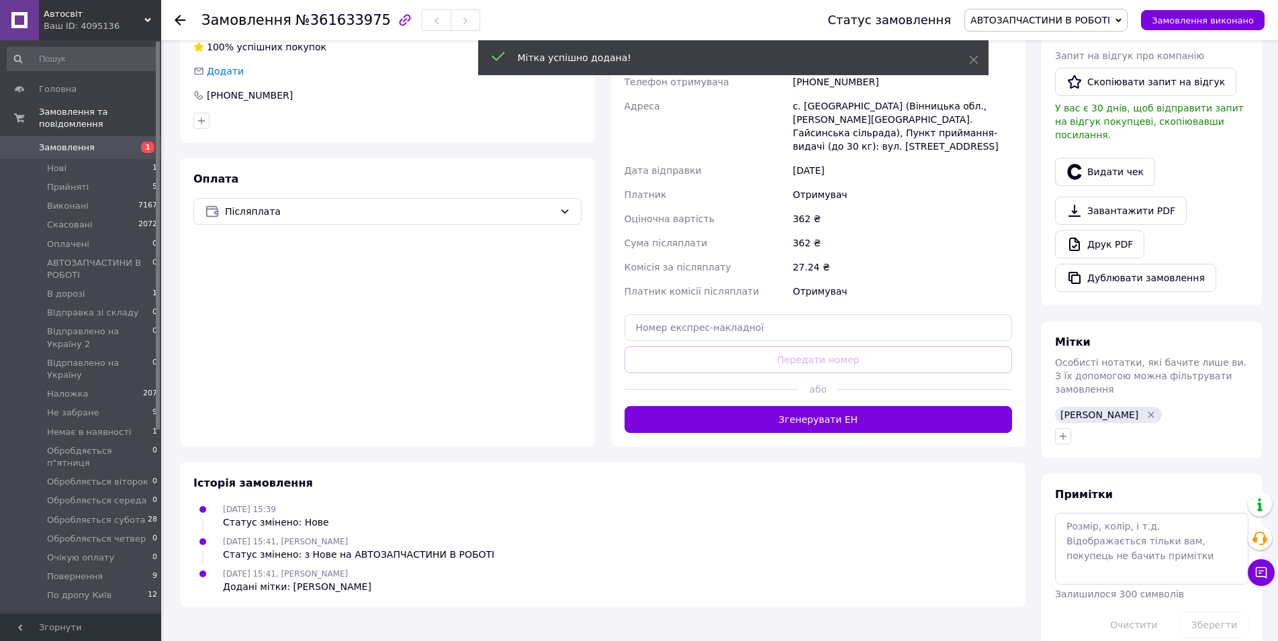
click at [176, 19] on use at bounding box center [180, 20] width 11 height 11
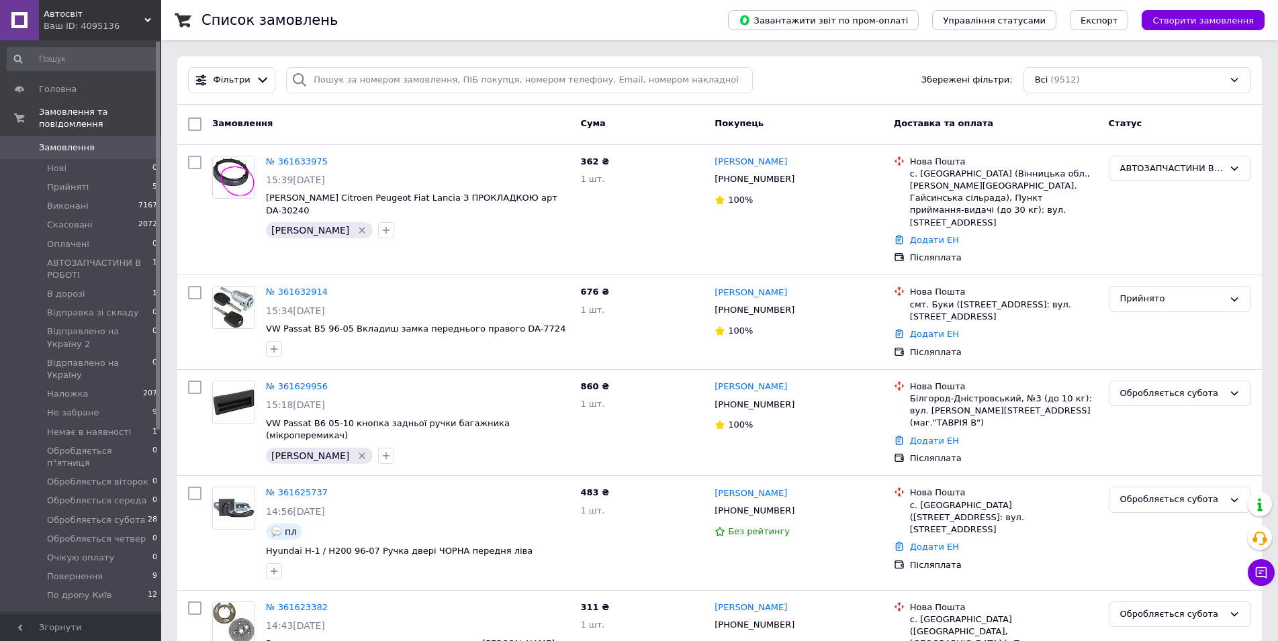
click at [60, 34] on div "Автосвіт Ваш ID: 4095136" at bounding box center [100, 20] width 122 height 40
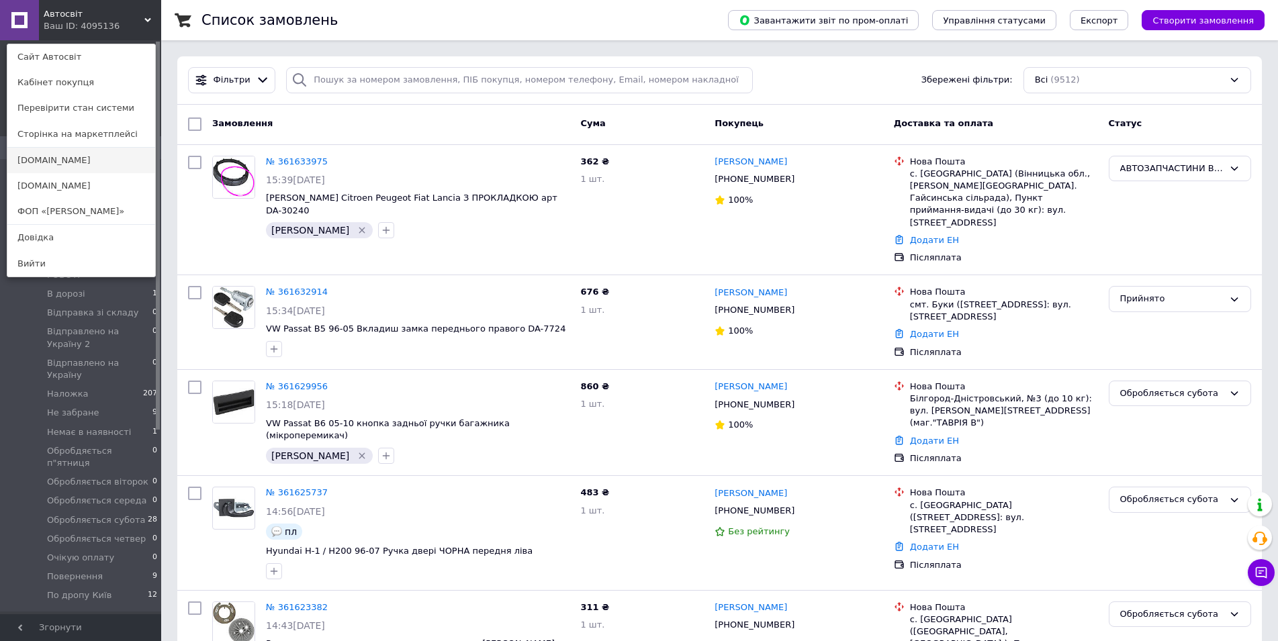
click at [42, 162] on link "[DOMAIN_NAME]" at bounding box center [81, 161] width 148 height 26
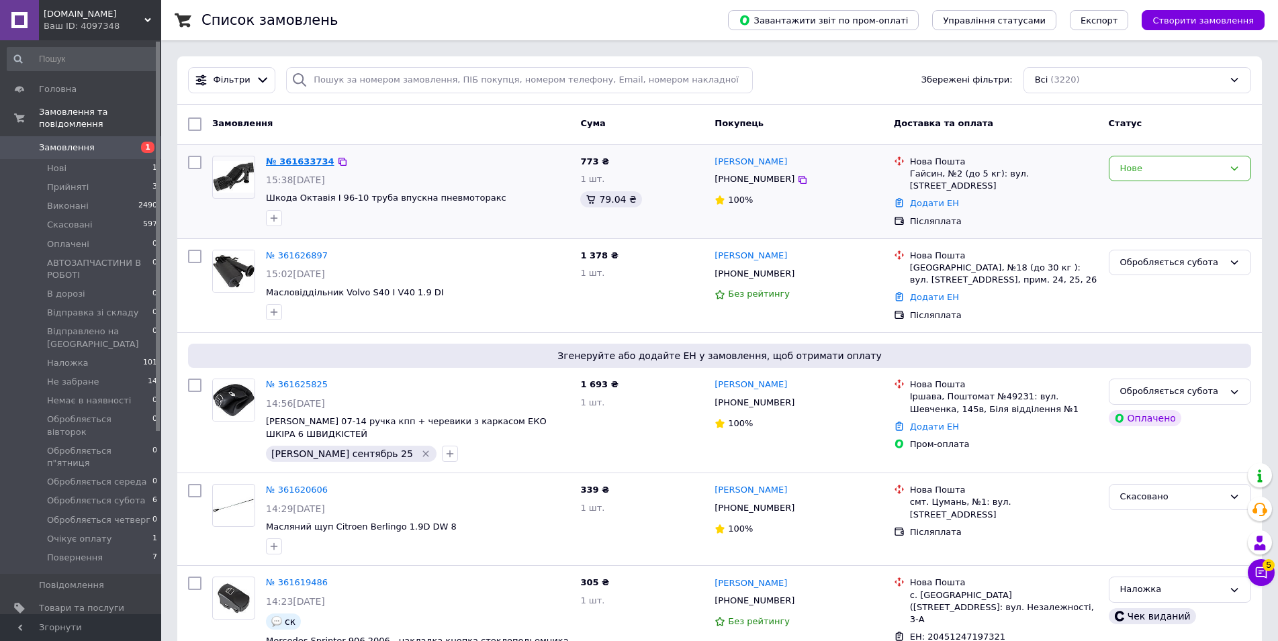
click at [298, 159] on link "№ 361633734" at bounding box center [300, 161] width 68 height 10
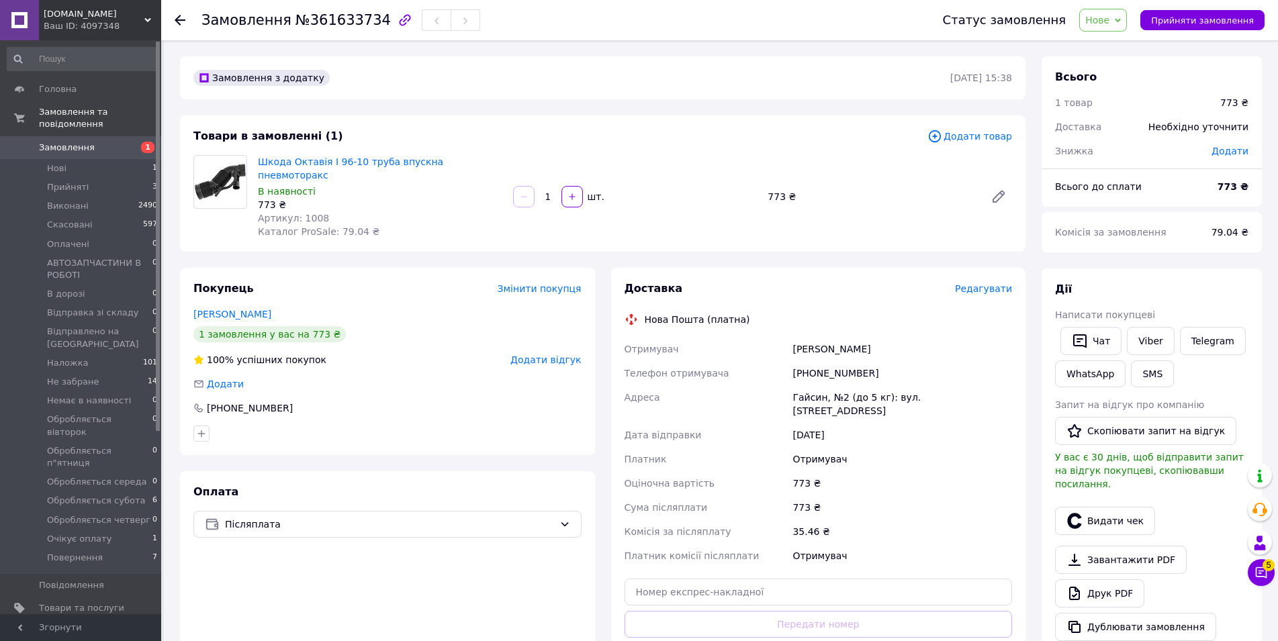
click at [826, 361] on div "[PHONE_NUMBER]" at bounding box center [901, 373] width 225 height 24
click at [1253, 572] on button "Чат з покупцем 5" at bounding box center [1260, 572] width 27 height 27
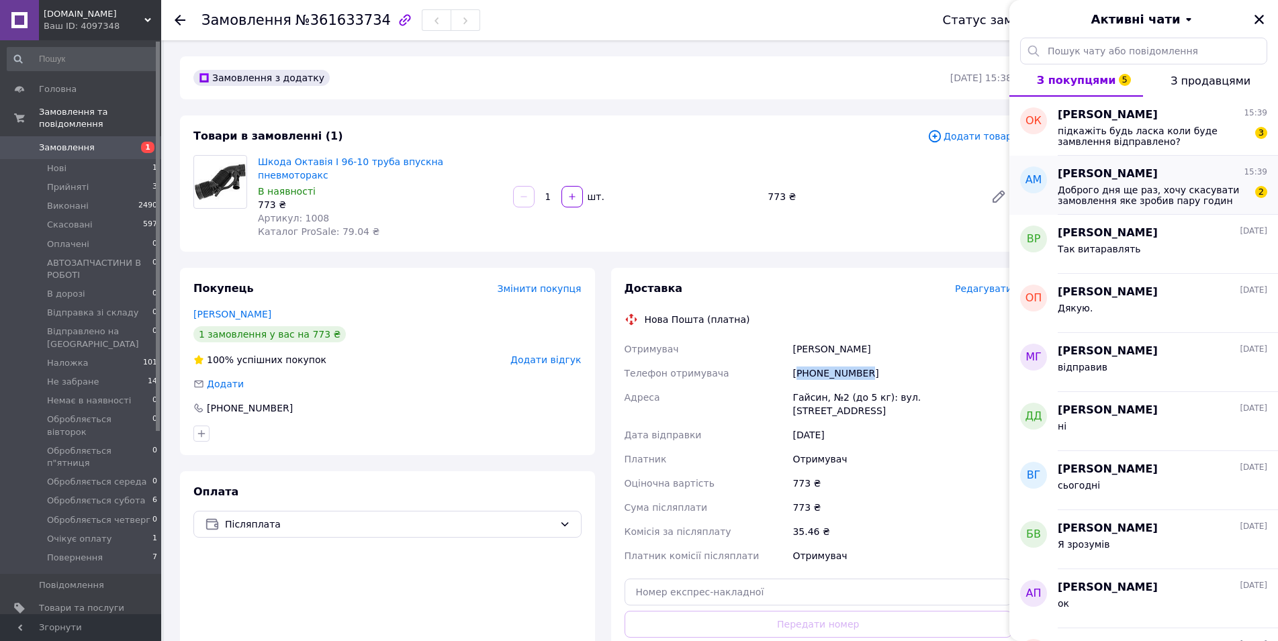
click at [1119, 203] on span "Доброго дня ще раз, хочу скасувати замовлення яке зробив пару годин тому, більш…" at bounding box center [1152, 195] width 191 height 21
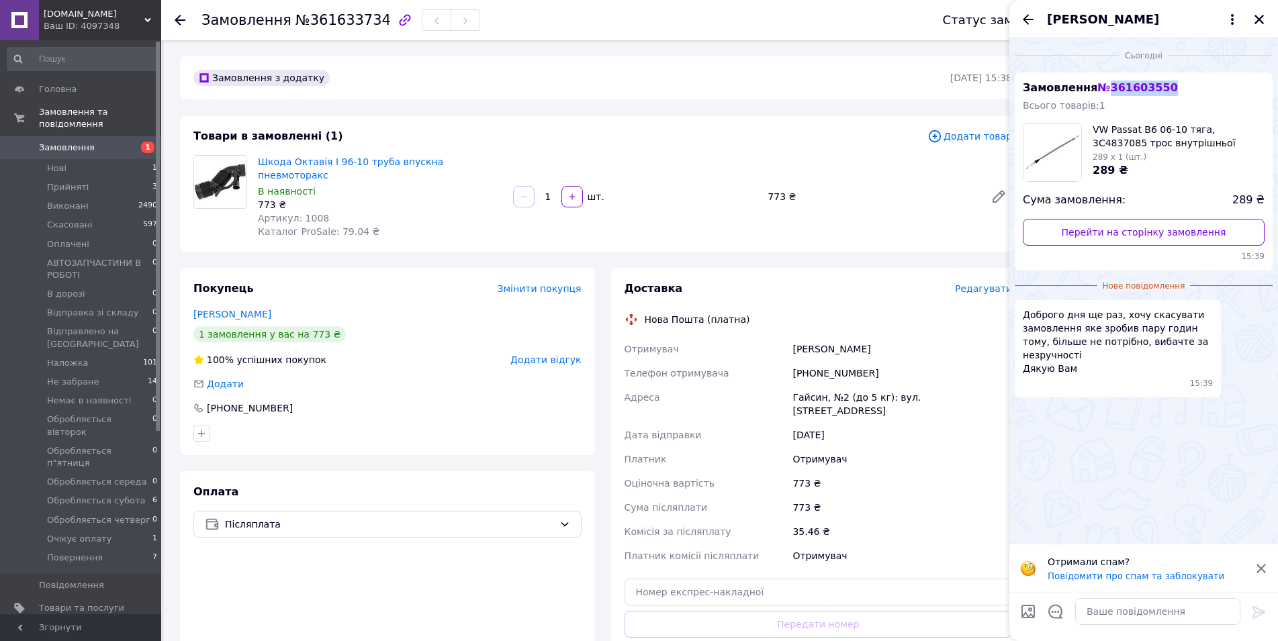
drag, startPoint x: 1103, startPoint y: 88, endPoint x: 1169, endPoint y: 88, distance: 65.8
click at [1169, 88] on div "Замовлення № 361603550 Всього товарів: 1 VW Passat B6 06-10 тяга, 3C4837085 тро…" at bounding box center [1143, 172] width 258 height 198
copy span "361603550"
click at [408, 353] on div "100% успішних покупок Додати відгук" at bounding box center [387, 359] width 388 height 13
click at [1260, 21] on icon "Закрити" at bounding box center [1258, 19] width 9 height 9
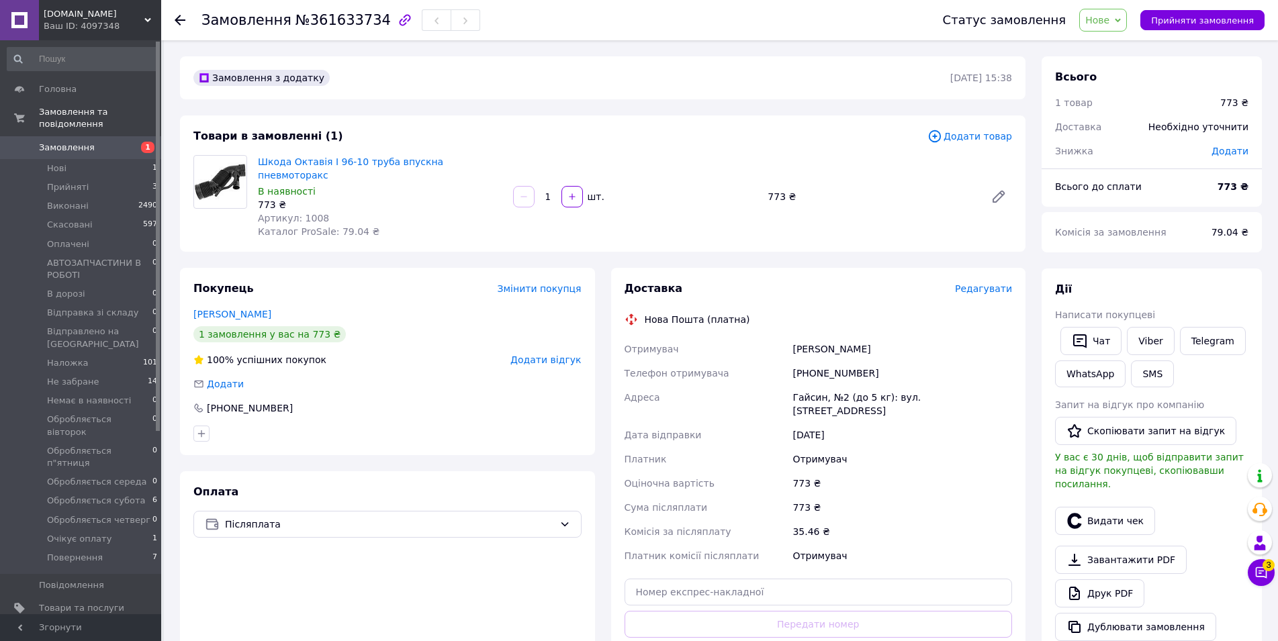
click at [1109, 15] on span "Нове" at bounding box center [1097, 20] width 24 height 11
click at [1121, 128] on li "АВТОЗАПЧАСТИНИ В РОБОТІ" at bounding box center [1170, 127] width 180 height 20
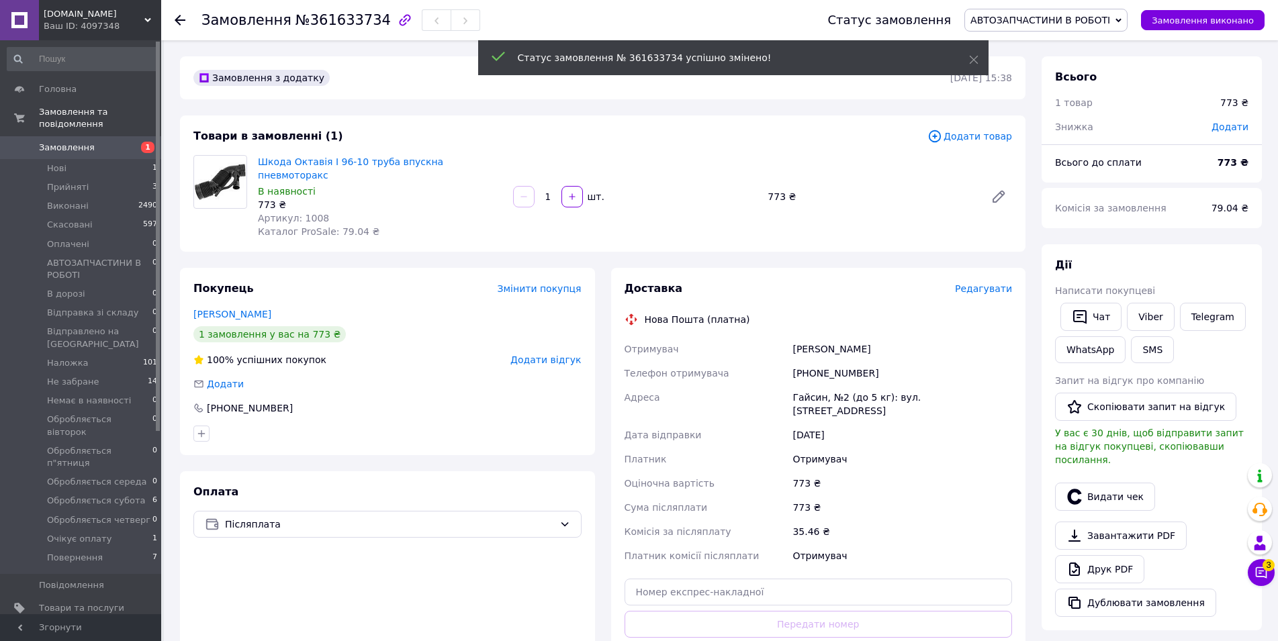
click at [177, 20] on use at bounding box center [180, 20] width 11 height 11
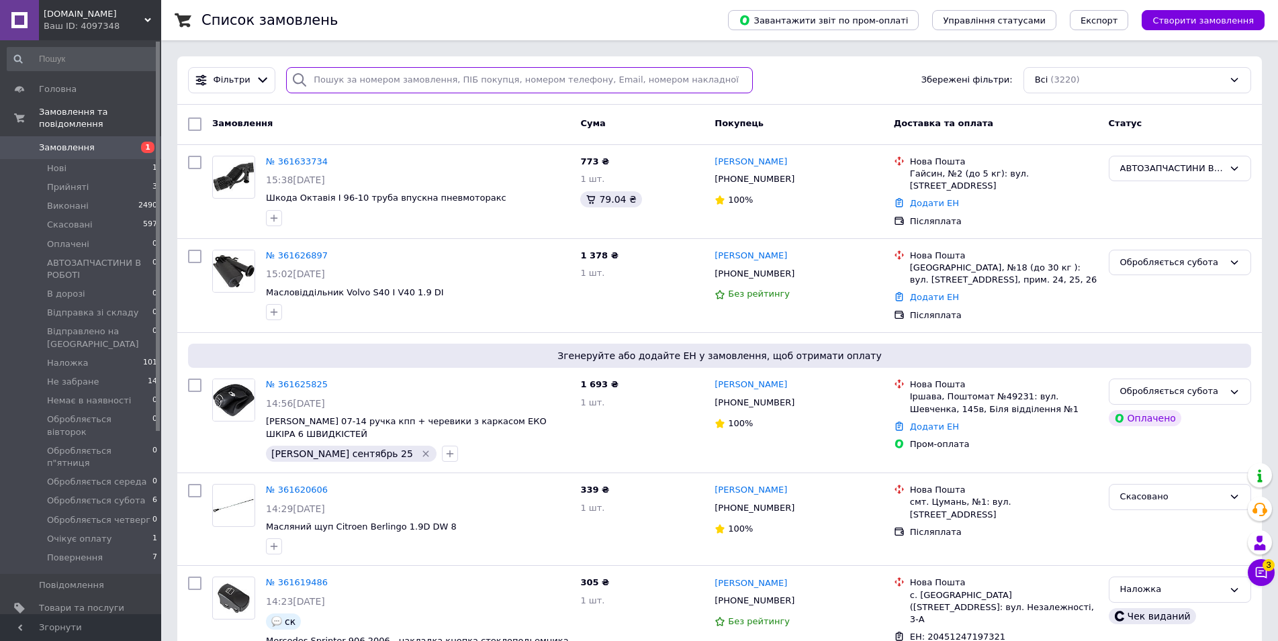
paste input "361603550"
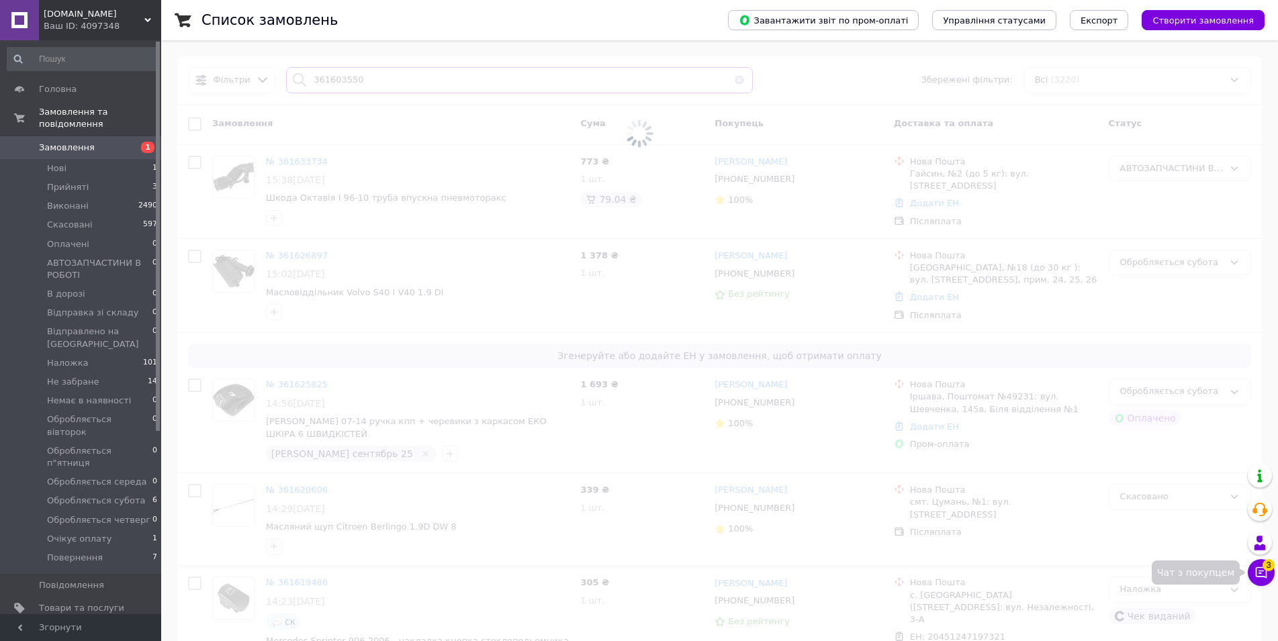
type input "361603550"
click at [1269, 572] on button "Чат з покупцем 3" at bounding box center [1260, 572] width 27 height 27
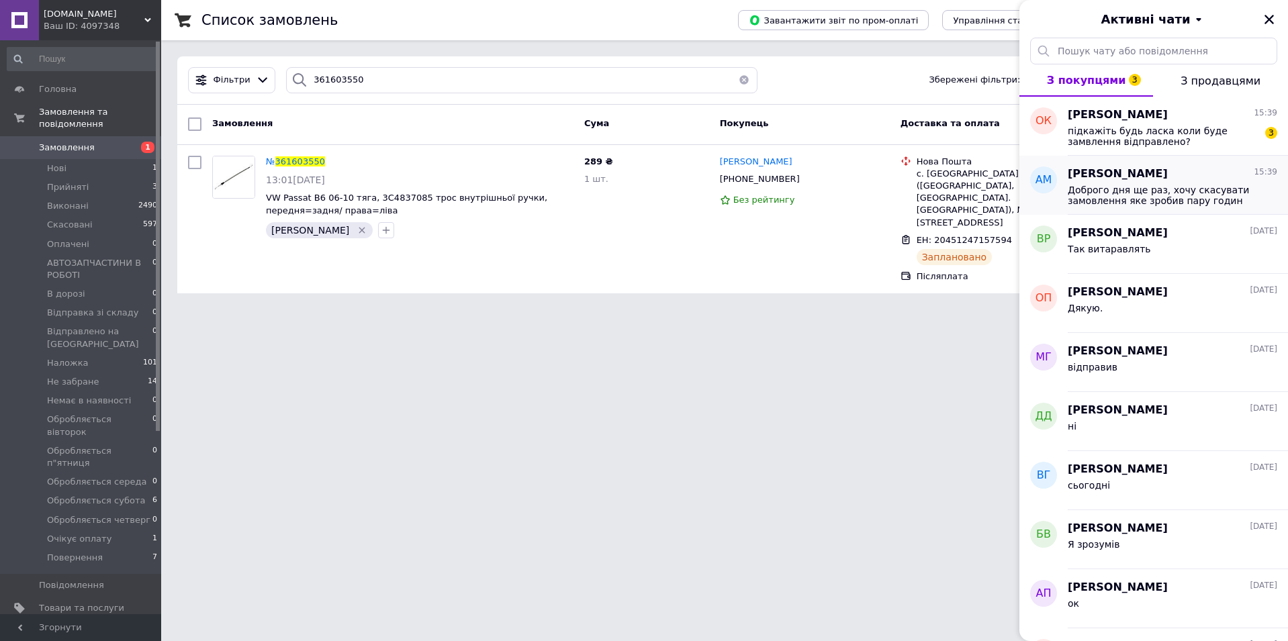
click at [1102, 193] on span "Доброго дня ще раз, хочу скасувати замовлення яке зробив пару годин тому, більш…" at bounding box center [1162, 195] width 191 height 21
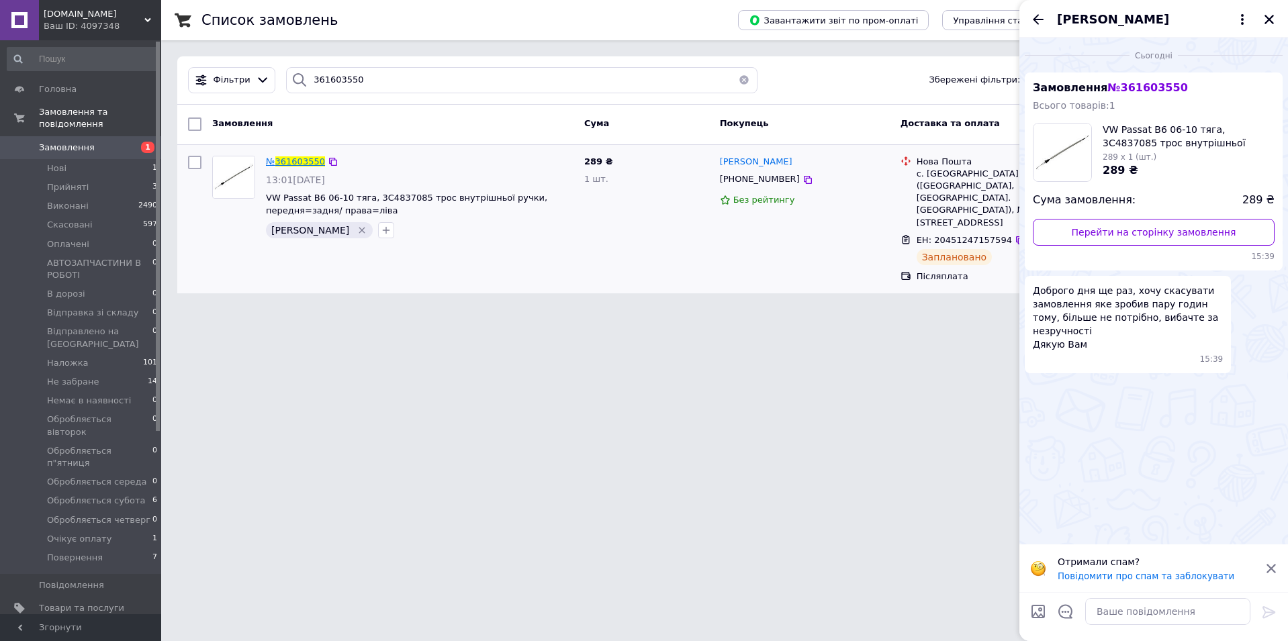
click at [299, 159] on span "361603550" at bounding box center [300, 161] width 50 height 10
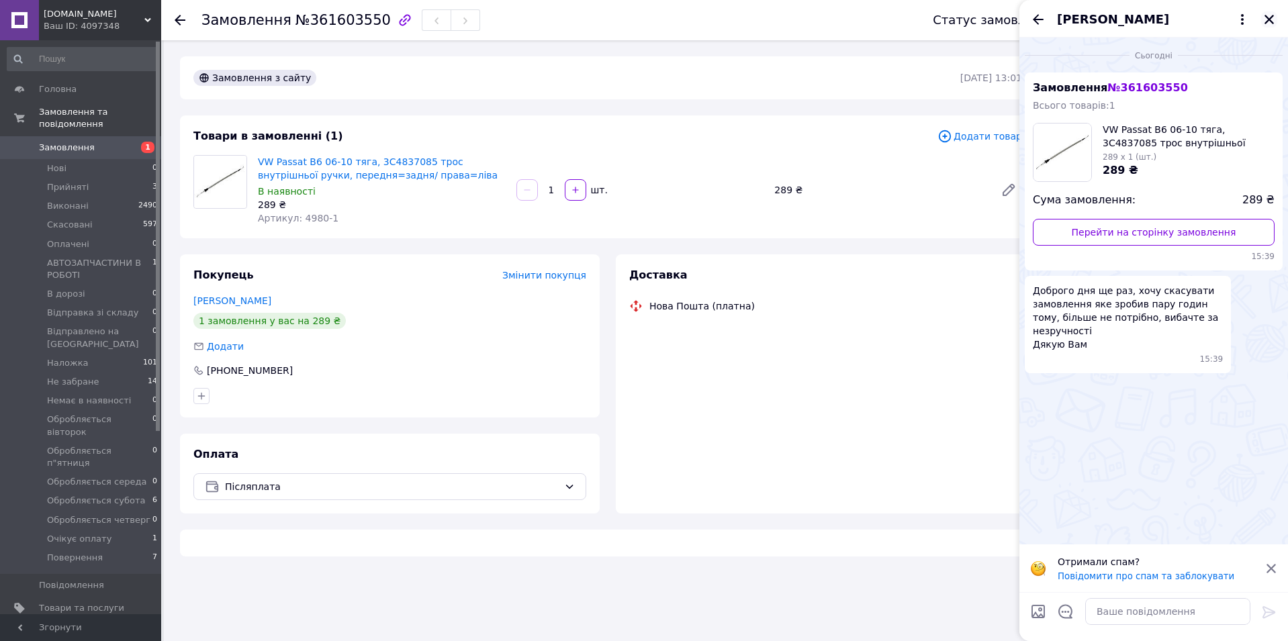
click at [1267, 20] on icon "Закрити" at bounding box center [1268, 19] width 9 height 9
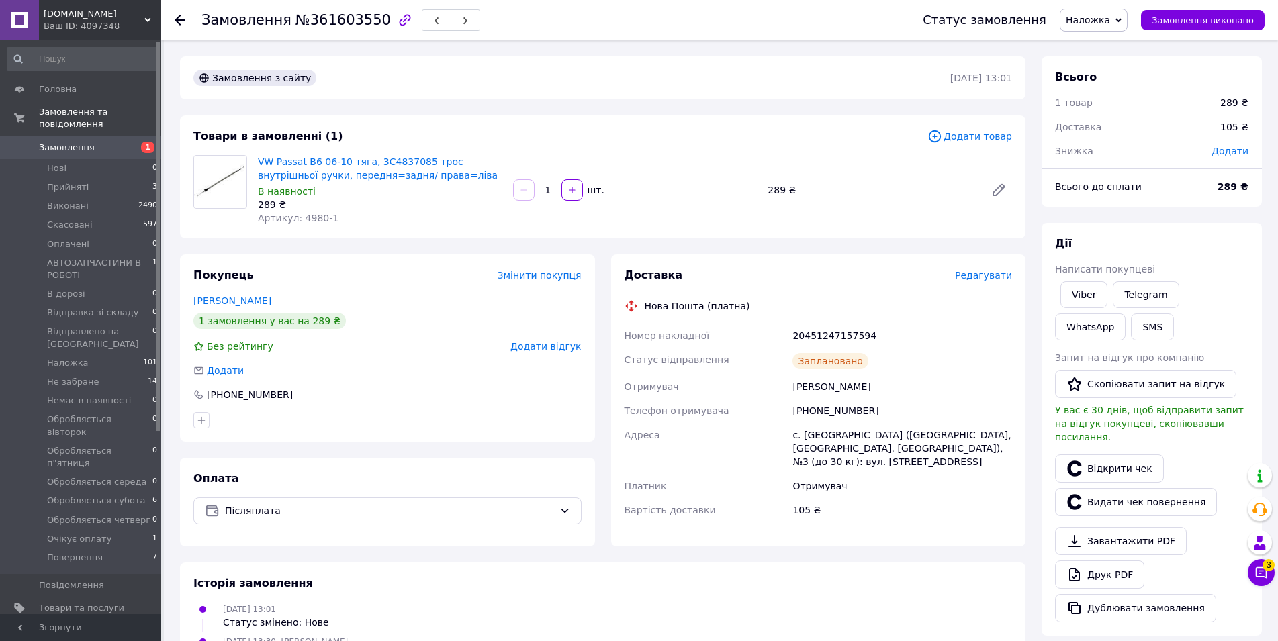
click at [829, 330] on div "20451247157594" at bounding box center [901, 336] width 225 height 24
copy div "20451247157594"
click at [329, 20] on span "№361603550" at bounding box center [342, 20] width 95 height 16
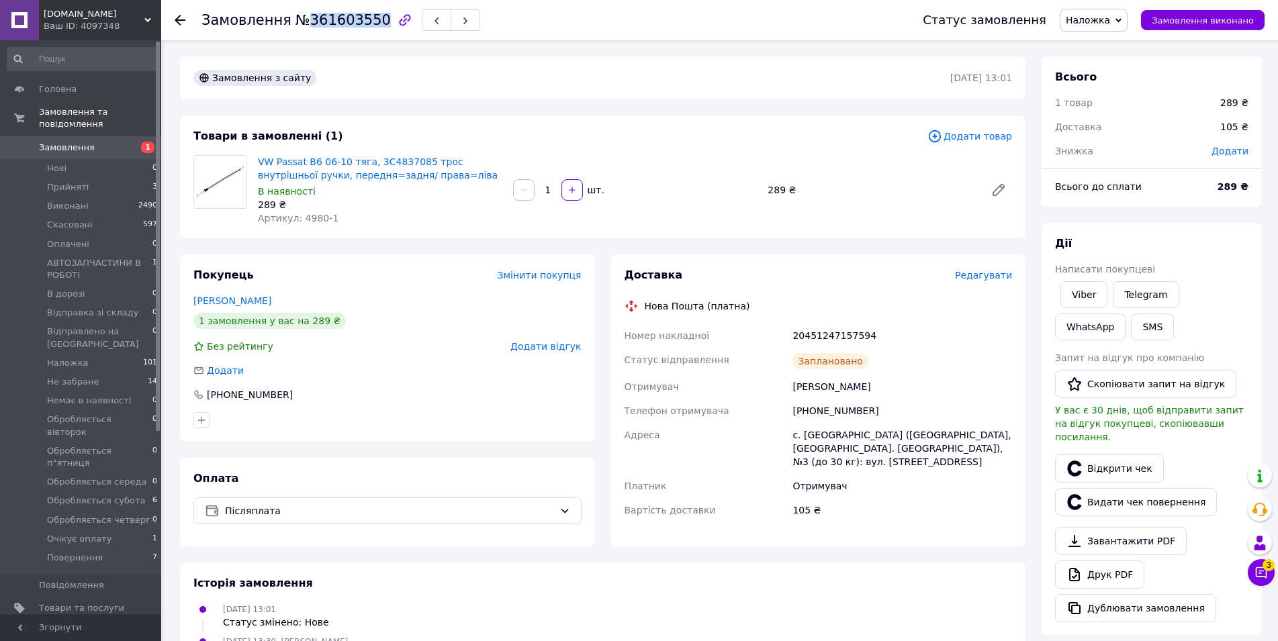
copy span "361603550"
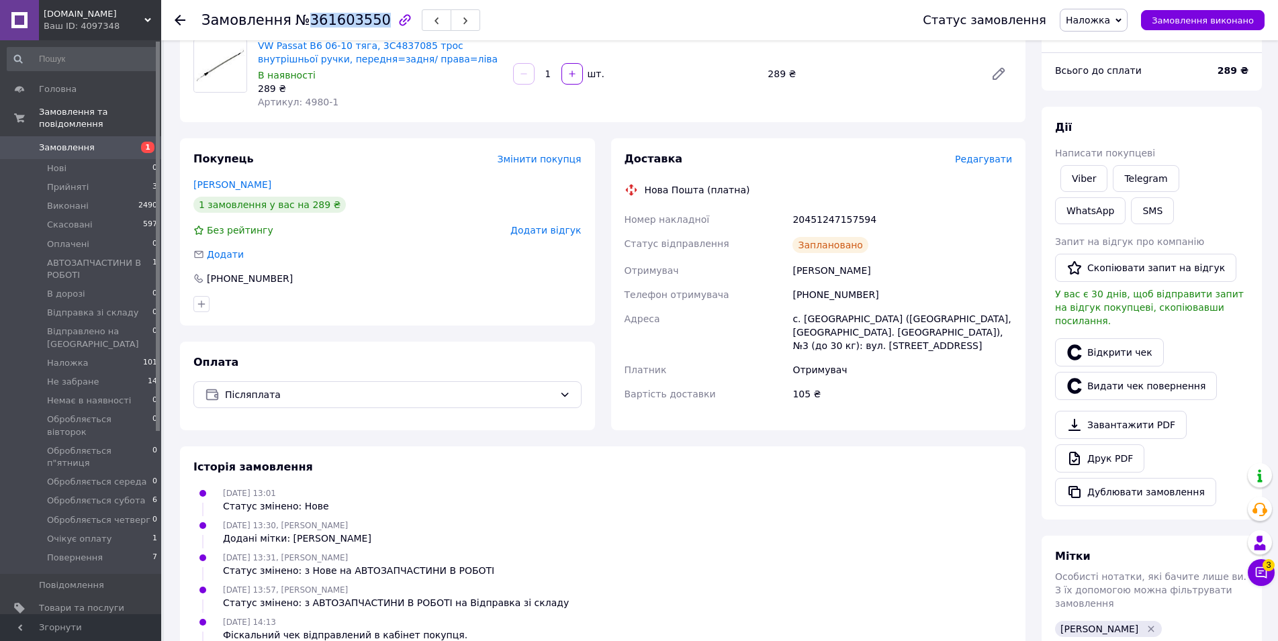
scroll to position [330, 0]
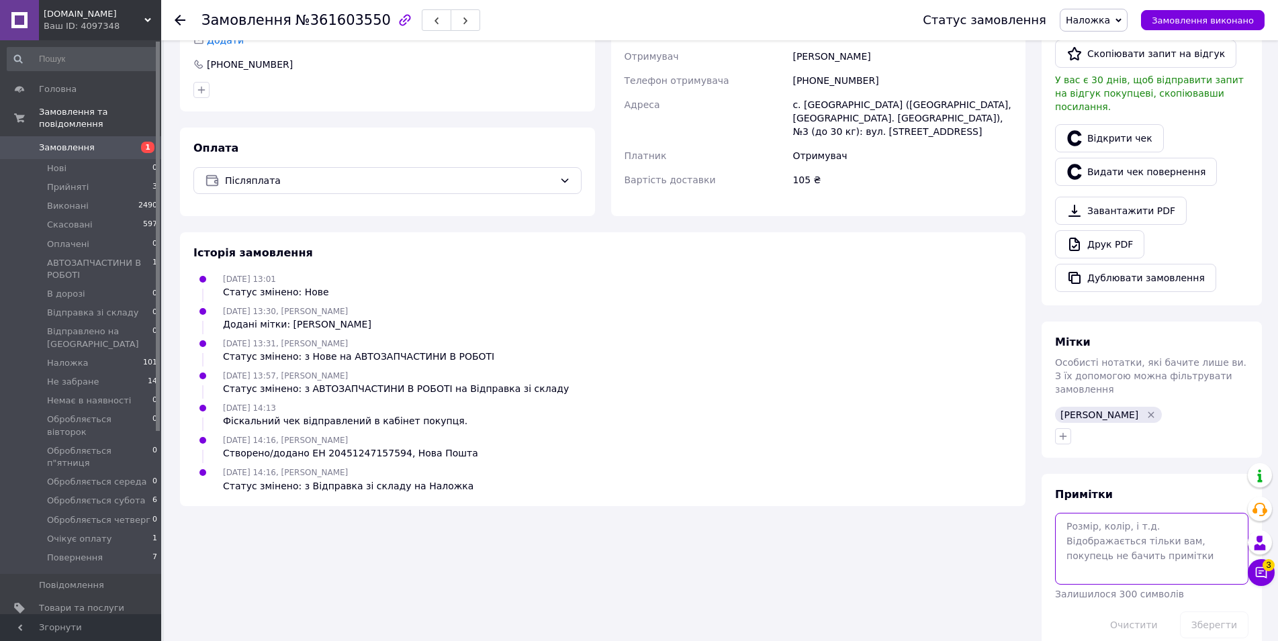
drag, startPoint x: 1122, startPoint y: 514, endPoint x: 1184, endPoint y: 471, distance: 74.9
click at [1123, 513] on textarea at bounding box center [1151, 548] width 193 height 71
click at [1217, 612] on button "Зберегти" at bounding box center [1214, 625] width 68 height 27
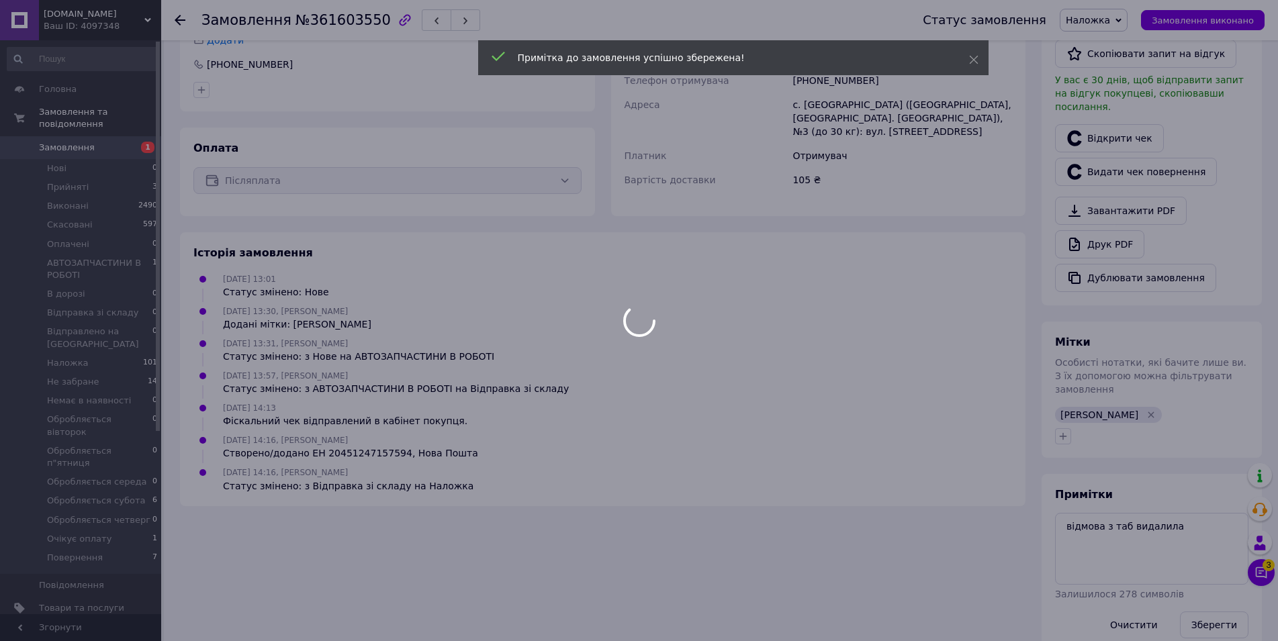
click at [1193, 501] on div at bounding box center [639, 320] width 1278 height 641
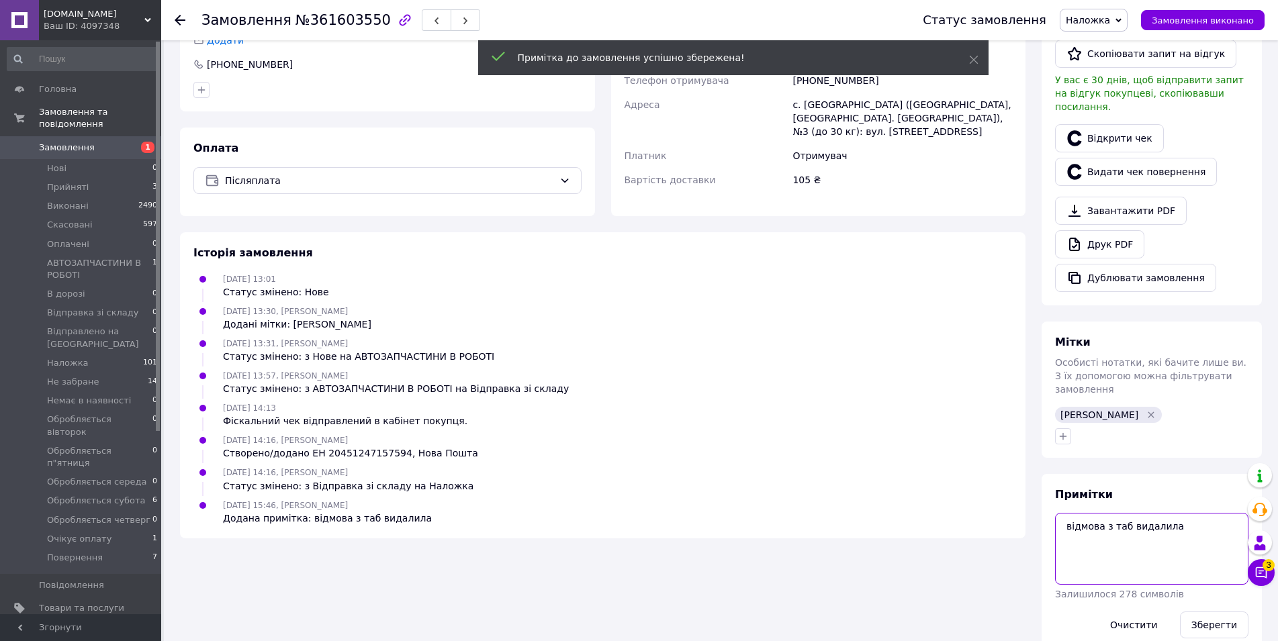
click at [1193, 513] on textarea "відмова з таб видалила" at bounding box center [1151, 548] width 193 height 71
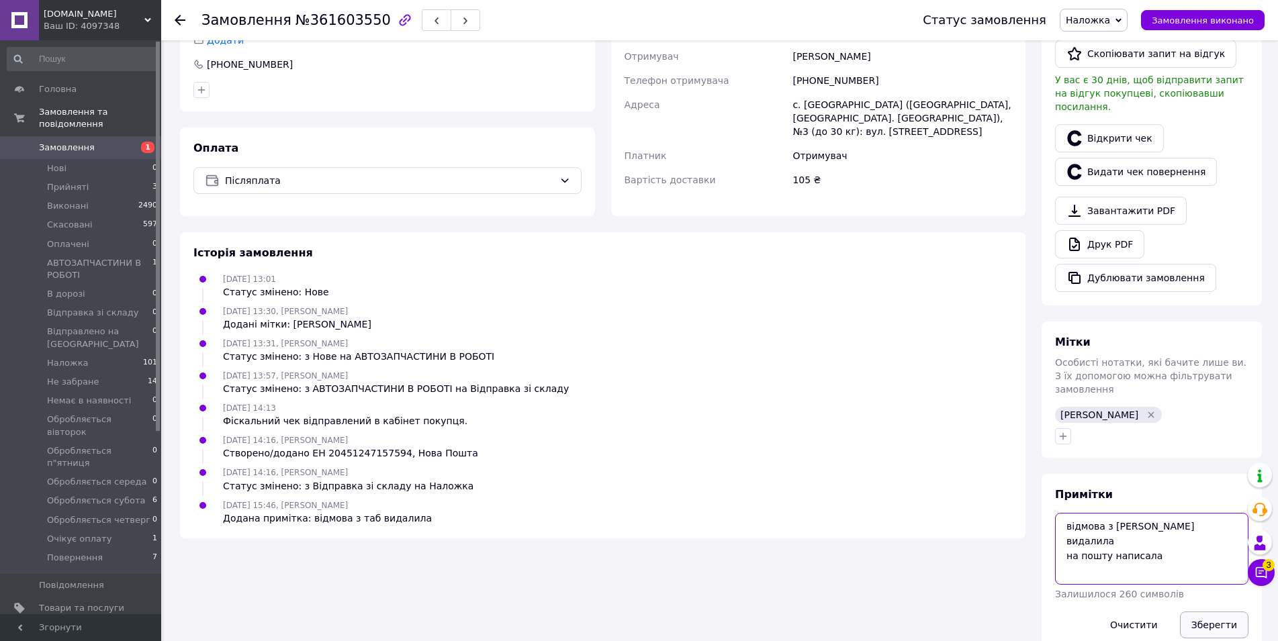
type textarea "відмова з таб видалила на пошту написала"
click at [1201, 612] on button "Зберегти" at bounding box center [1214, 625] width 68 height 27
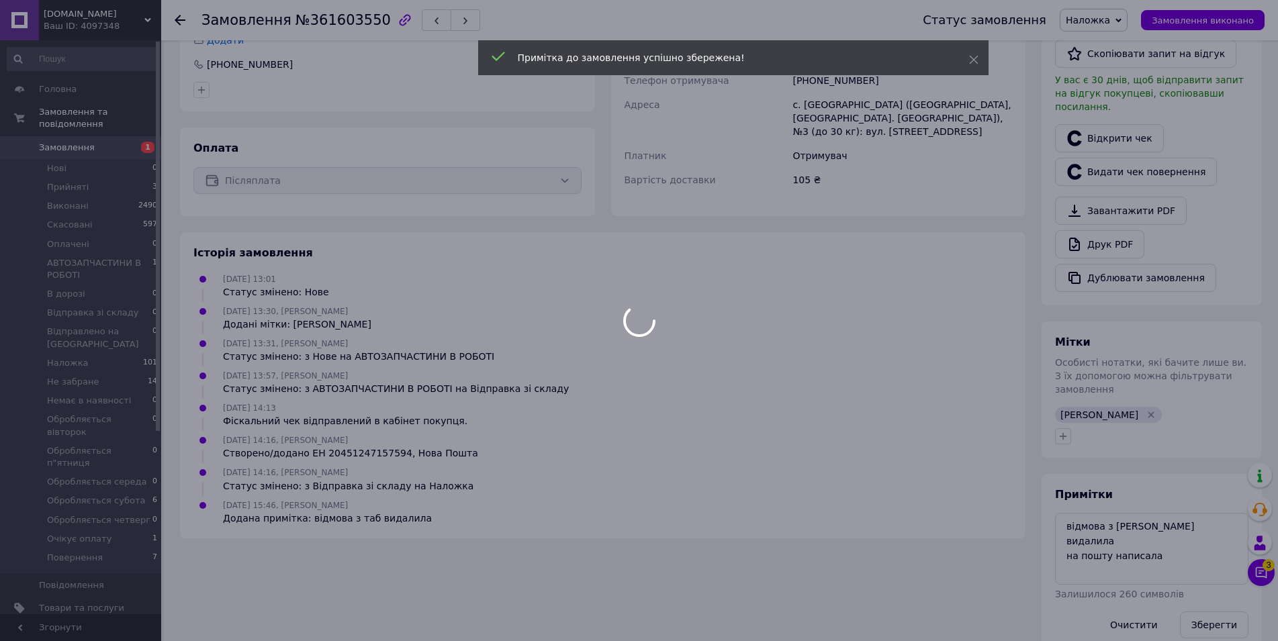
click at [1103, 19] on div at bounding box center [639, 320] width 1278 height 641
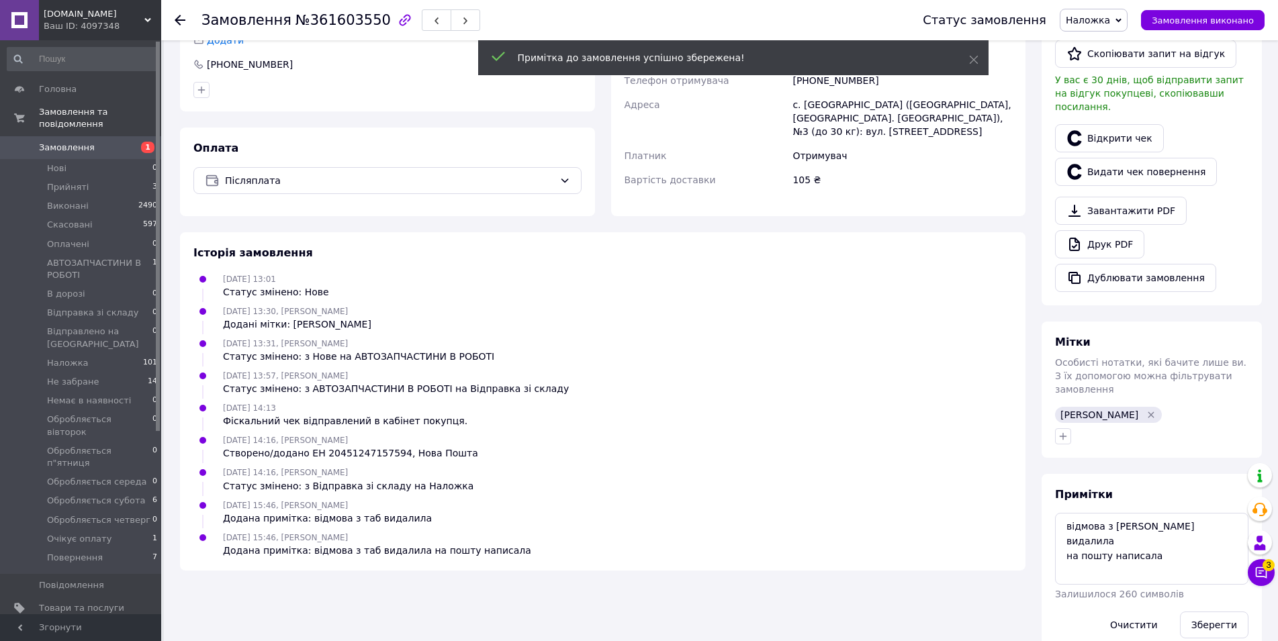
click at [1102, 18] on span "Наложка" at bounding box center [1087, 20] width 44 height 11
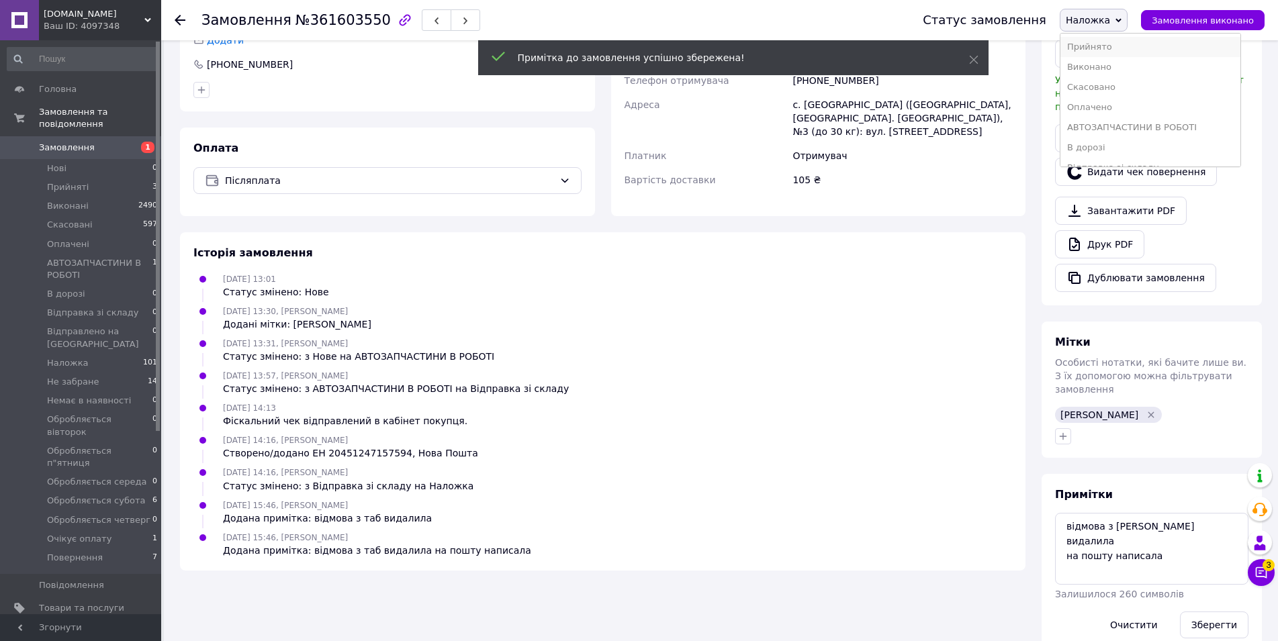
click at [1103, 50] on li "Прийнято" at bounding box center [1150, 47] width 180 height 20
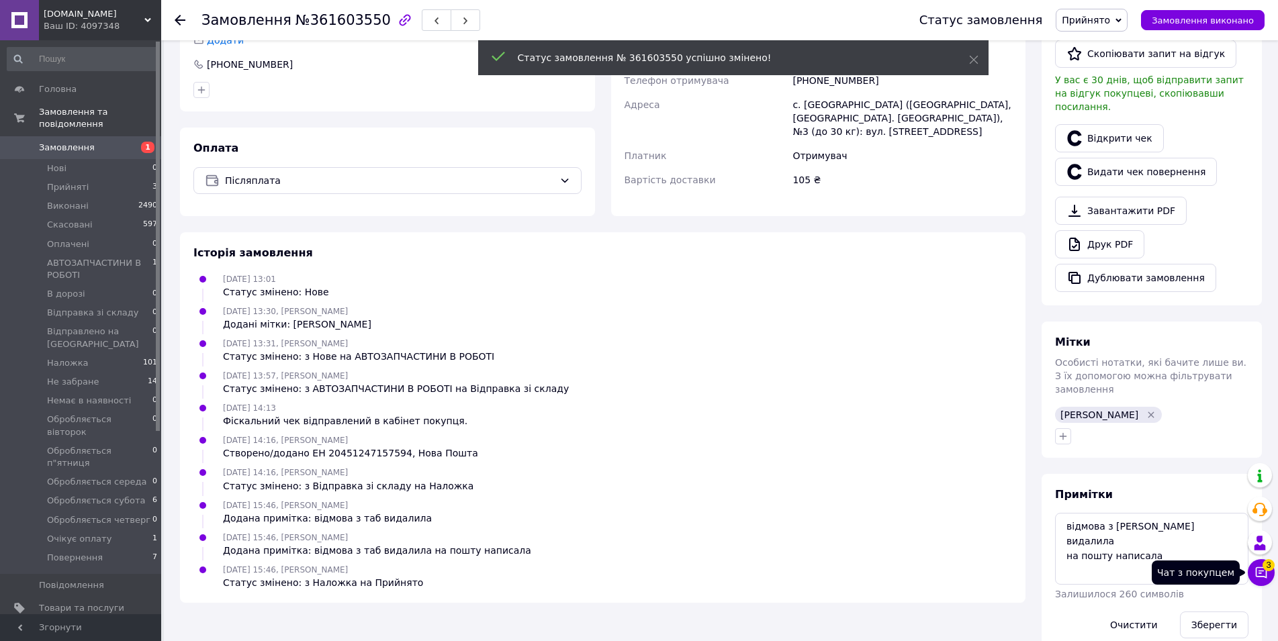
click at [1266, 574] on icon at bounding box center [1260, 572] width 11 height 11
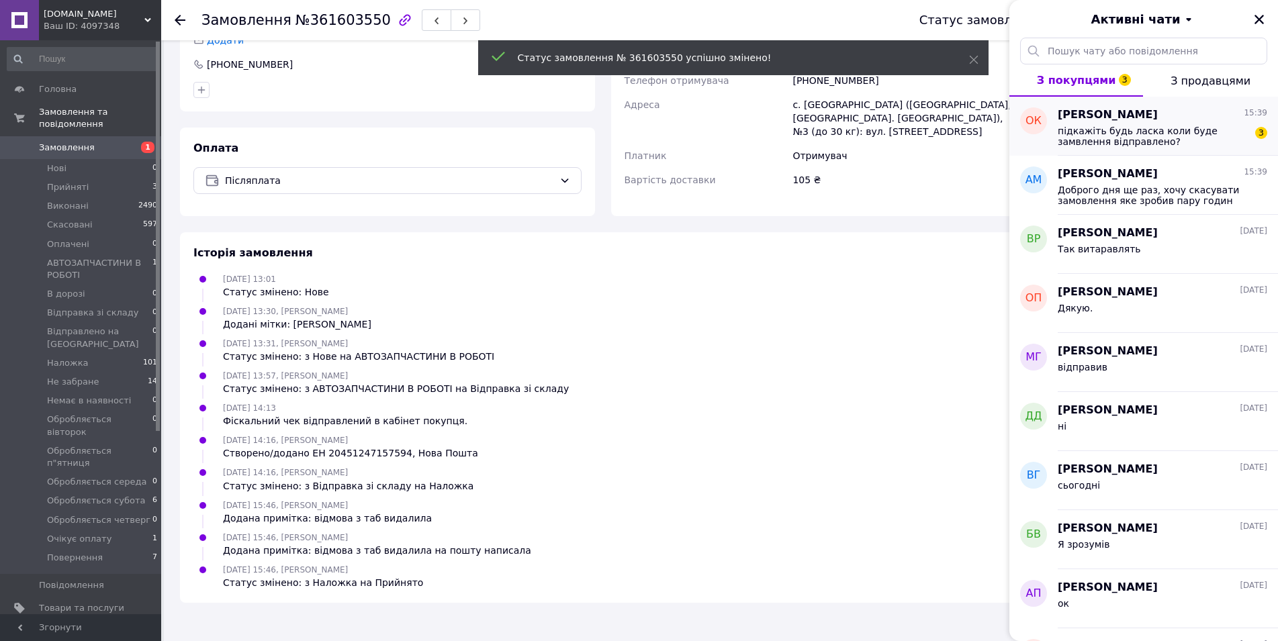
click at [1129, 130] on span "підкажіть будь ласка коли буде замвлення відправлено?" at bounding box center [1152, 136] width 191 height 21
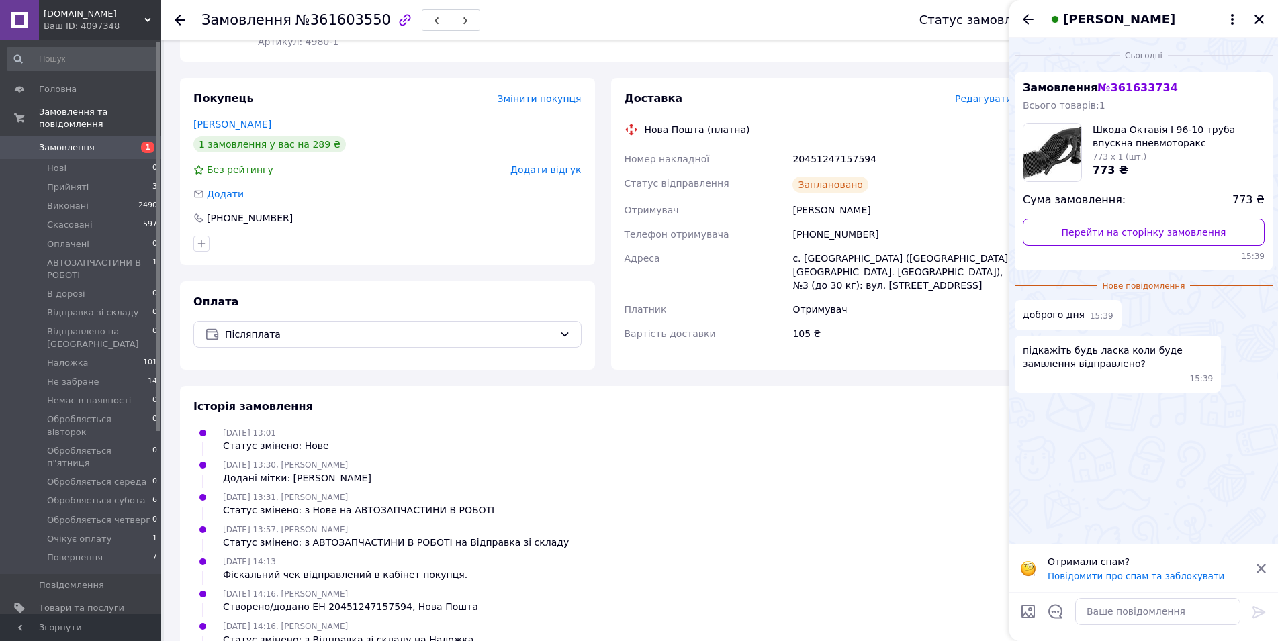
scroll to position [0, 0]
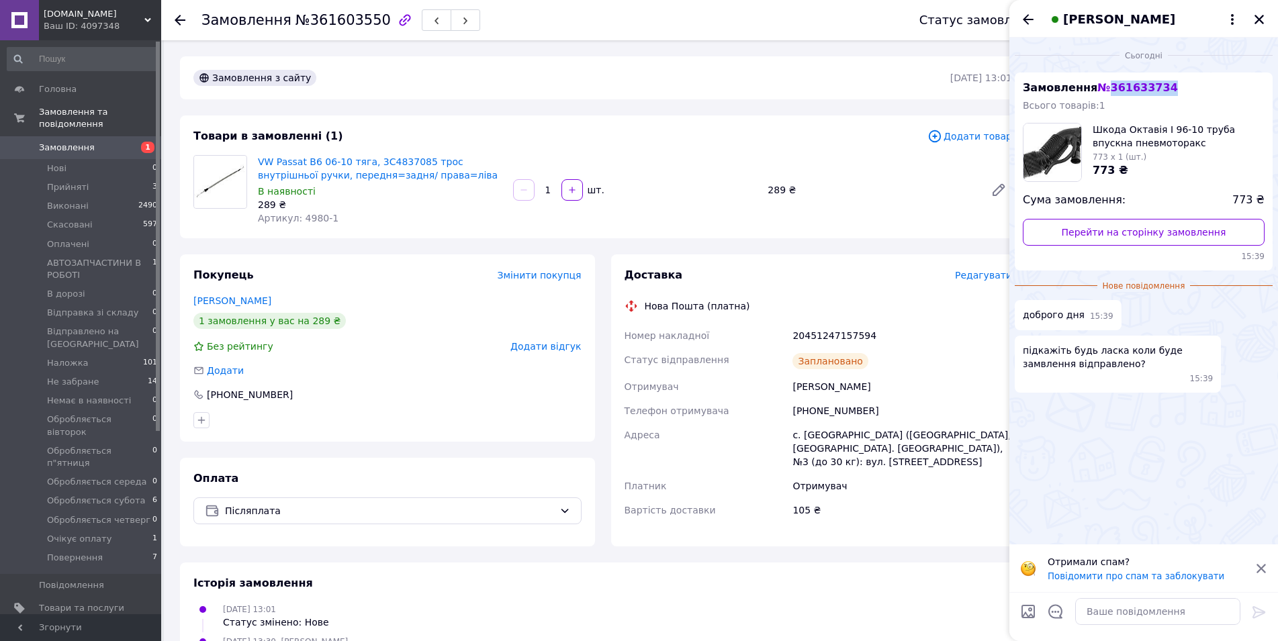
drag, startPoint x: 1104, startPoint y: 88, endPoint x: 1196, endPoint y: 88, distance: 92.0
click at [1196, 88] on div "Замовлення № 361633734 Всього товарів: 1 Шкода Октавія І 96-10 труба впускна пн…" at bounding box center [1143, 172] width 258 height 198
copy span "361633734"
click at [1254, 22] on icon "Закрити" at bounding box center [1259, 19] width 12 height 12
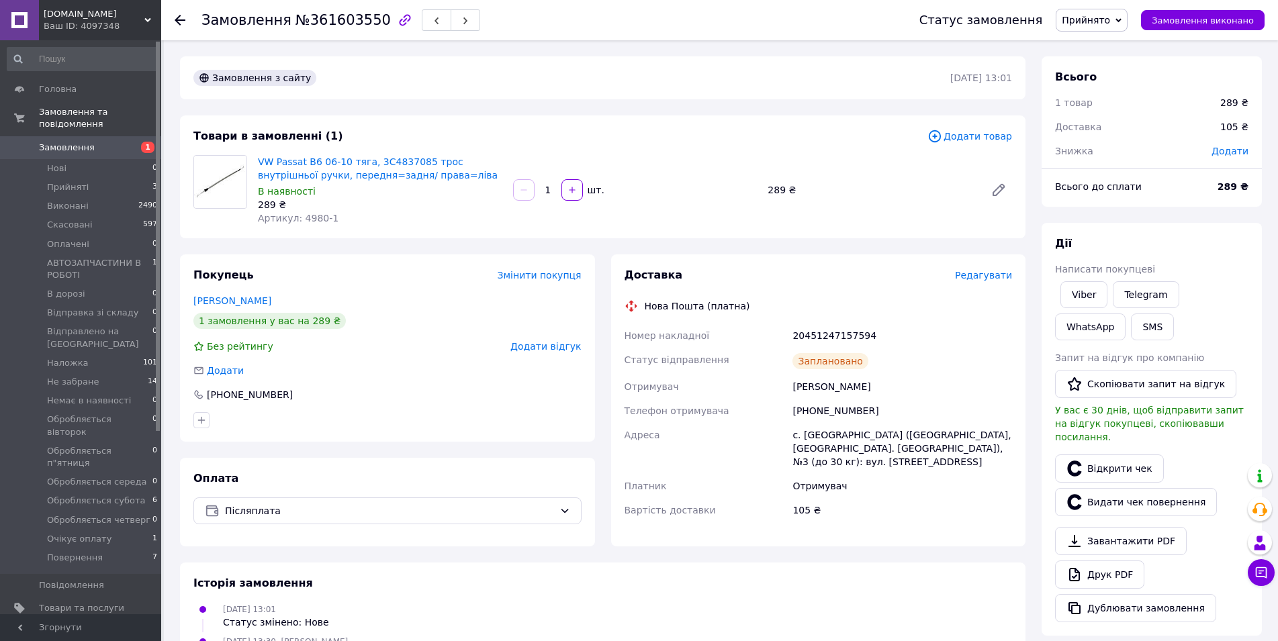
click at [181, 22] on icon at bounding box center [180, 20] width 11 height 11
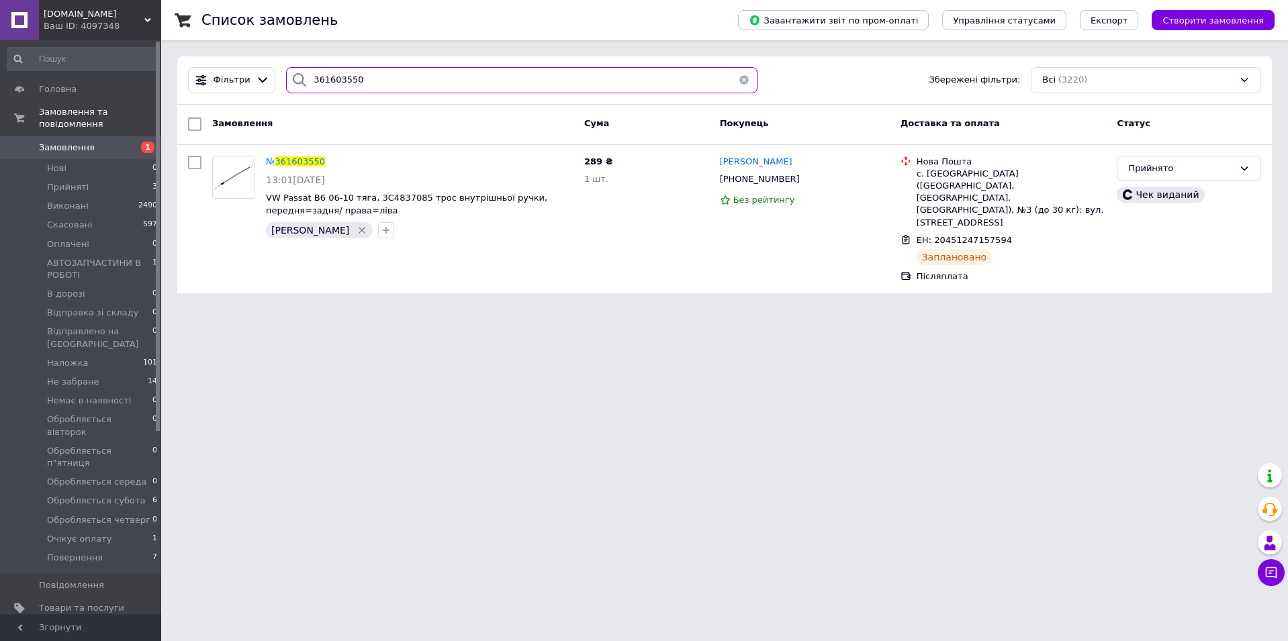
drag, startPoint x: 254, startPoint y: 85, endPoint x: 173, endPoint y: 93, distance: 82.3
click at [171, 93] on div "Список замовлень Завантажити звіт по пром-оплаті Управління статусами Експорт С…" at bounding box center [724, 154] width 1127 height 309
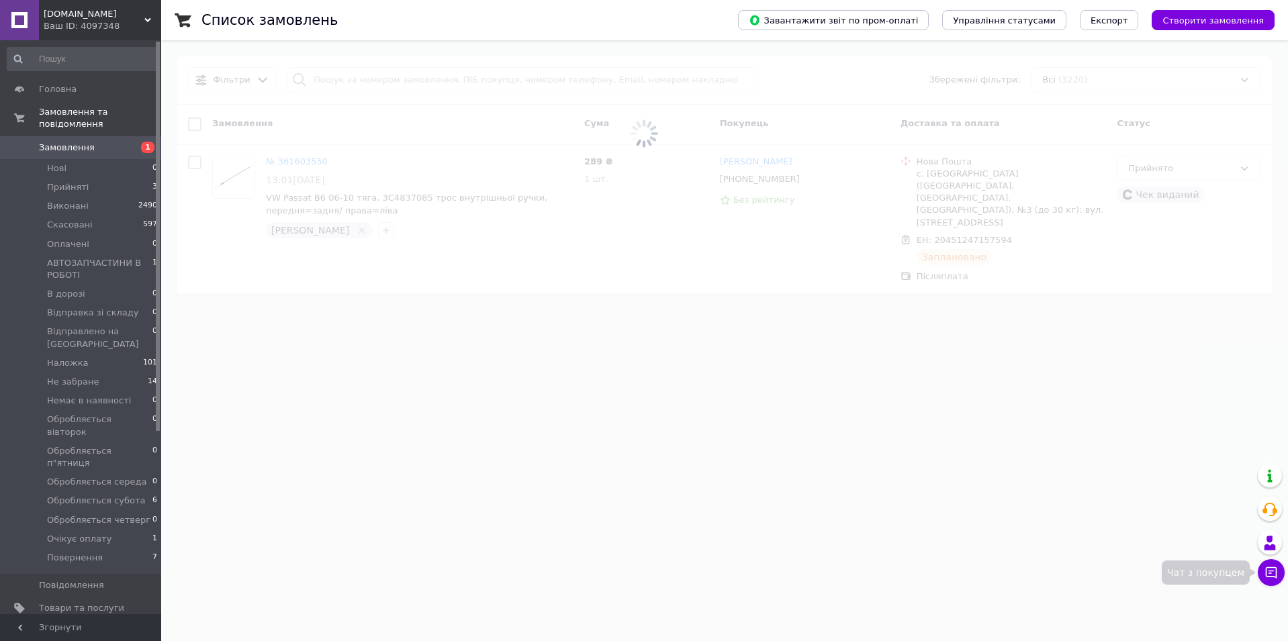
click at [1271, 577] on icon at bounding box center [1270, 572] width 11 height 11
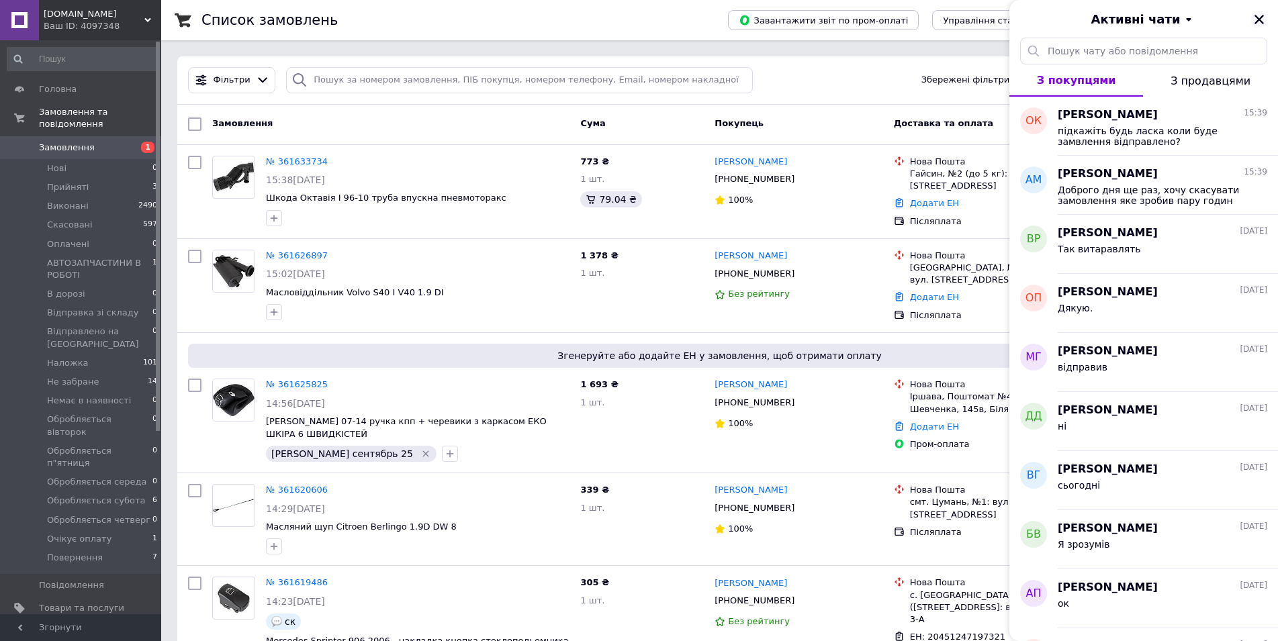
click at [1259, 19] on icon "Закрити" at bounding box center [1258, 19] width 9 height 9
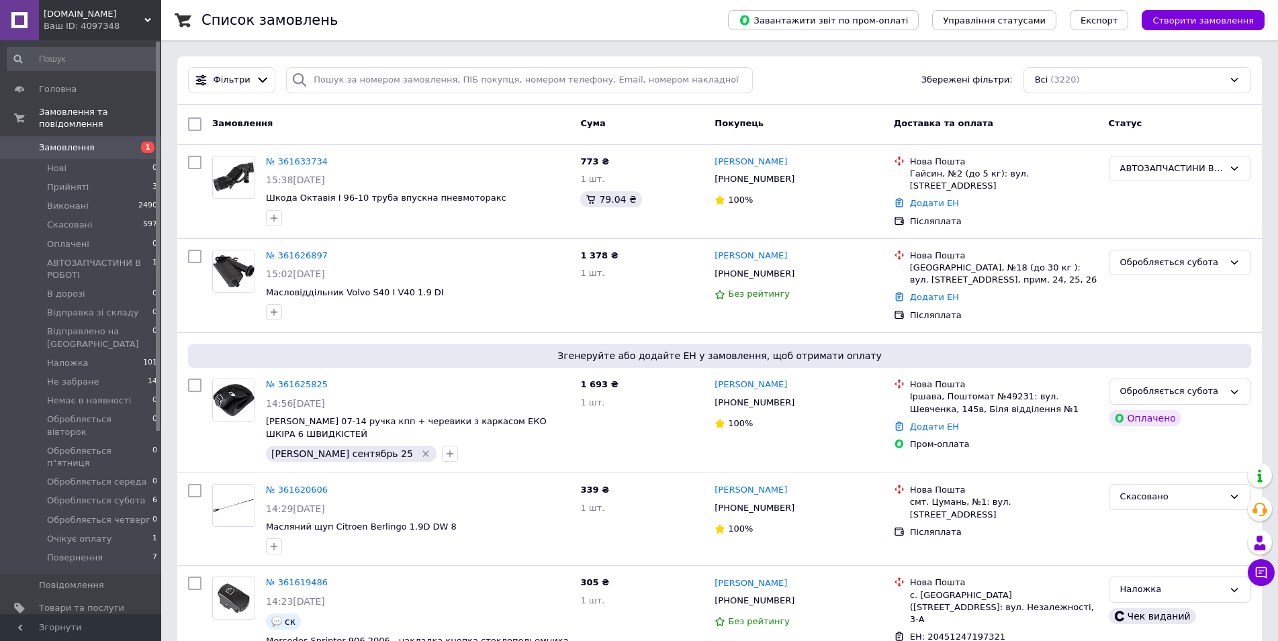
drag, startPoint x: 81, startPoint y: 10, endPoint x: 54, endPoint y: 73, distance: 67.7
click at [80, 14] on span "[DOMAIN_NAME]" at bounding box center [94, 14] width 101 height 12
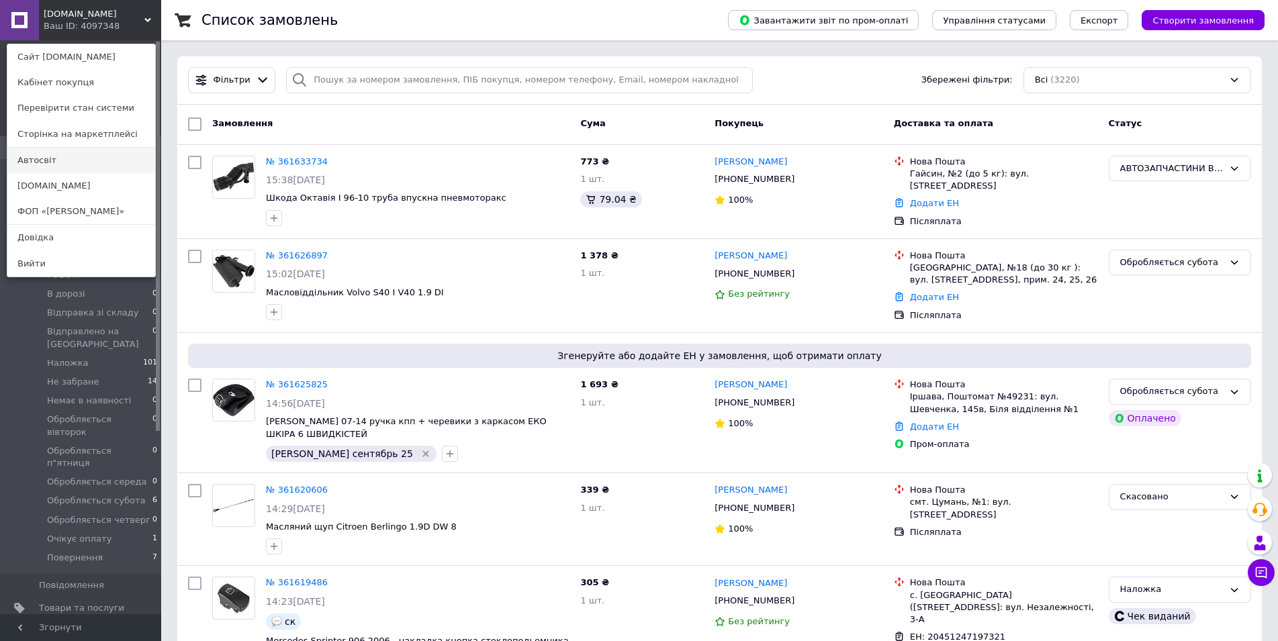
click at [38, 160] on link "Автосвіт" at bounding box center [81, 161] width 148 height 26
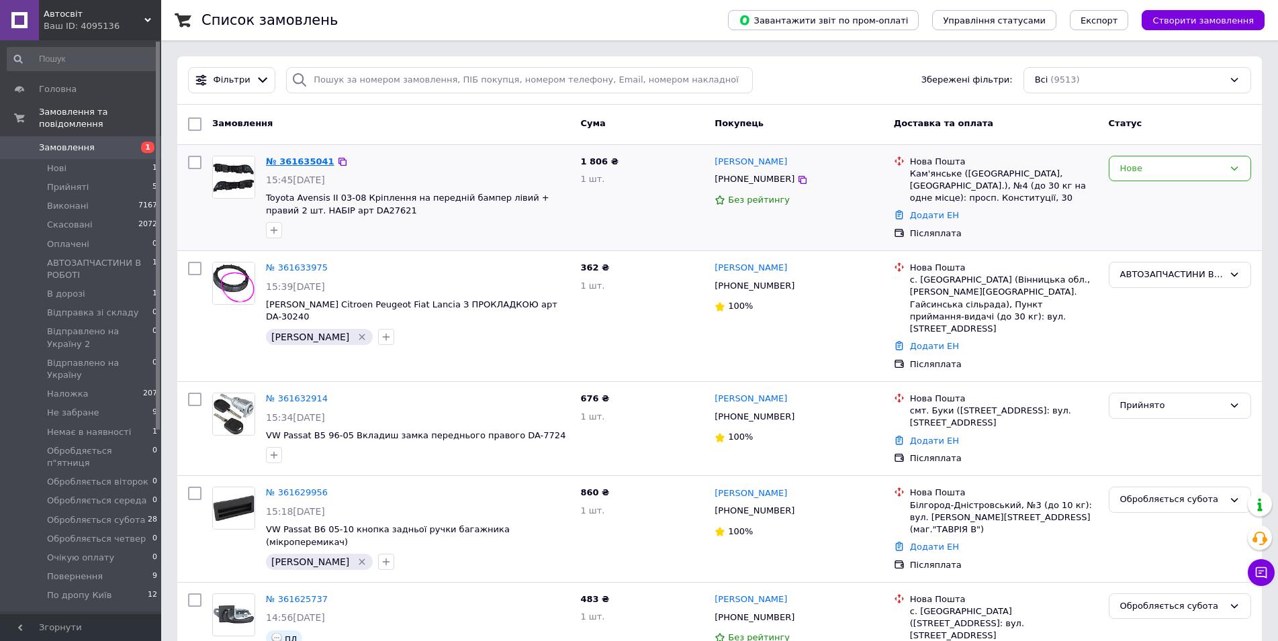
click at [295, 160] on link "№ 361635041" at bounding box center [300, 161] width 68 height 10
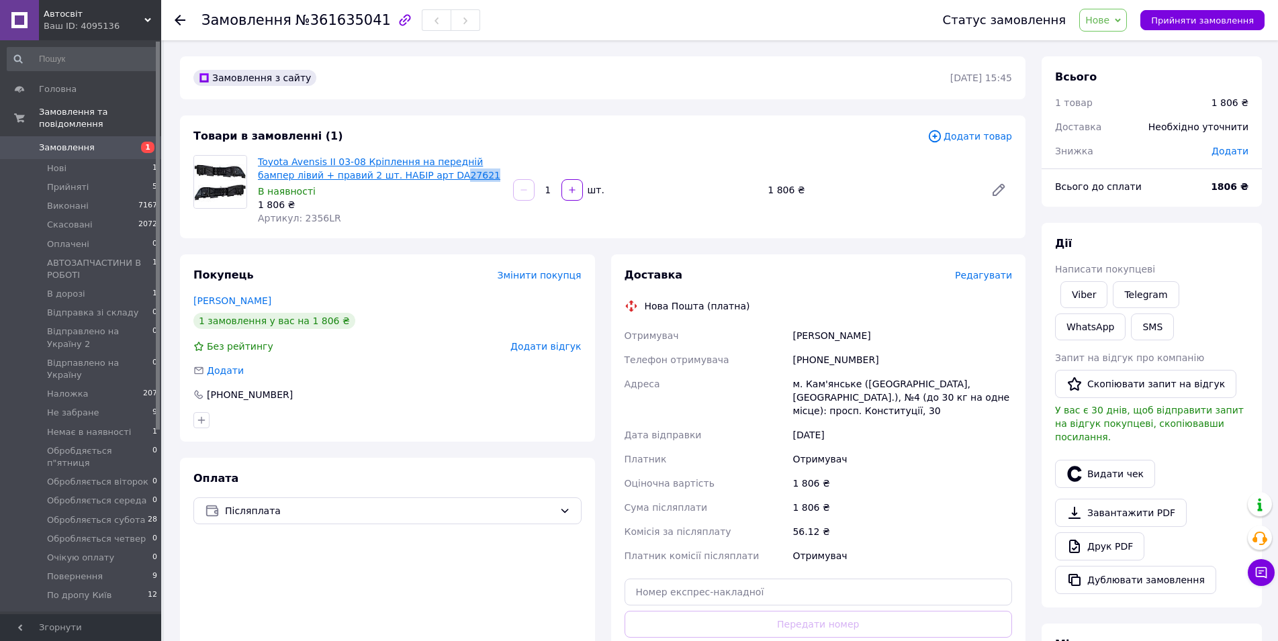
drag, startPoint x: 436, startPoint y: 171, endPoint x: 410, endPoint y: 178, distance: 27.2
click at [410, 178] on span "Toyota Avensis II 03-08 Кріплення на передній бампер лівий + правий 2 шт. НАБІР…" at bounding box center [380, 168] width 244 height 27
copy link "27621"
click at [365, 174] on link "Toyota Avensis II 03-08 Кріплення на передній бампер лівий + правий 2 шт. НАБІР…" at bounding box center [379, 168] width 242 height 24
click at [814, 359] on div "[PHONE_NUMBER]" at bounding box center [901, 360] width 225 height 24
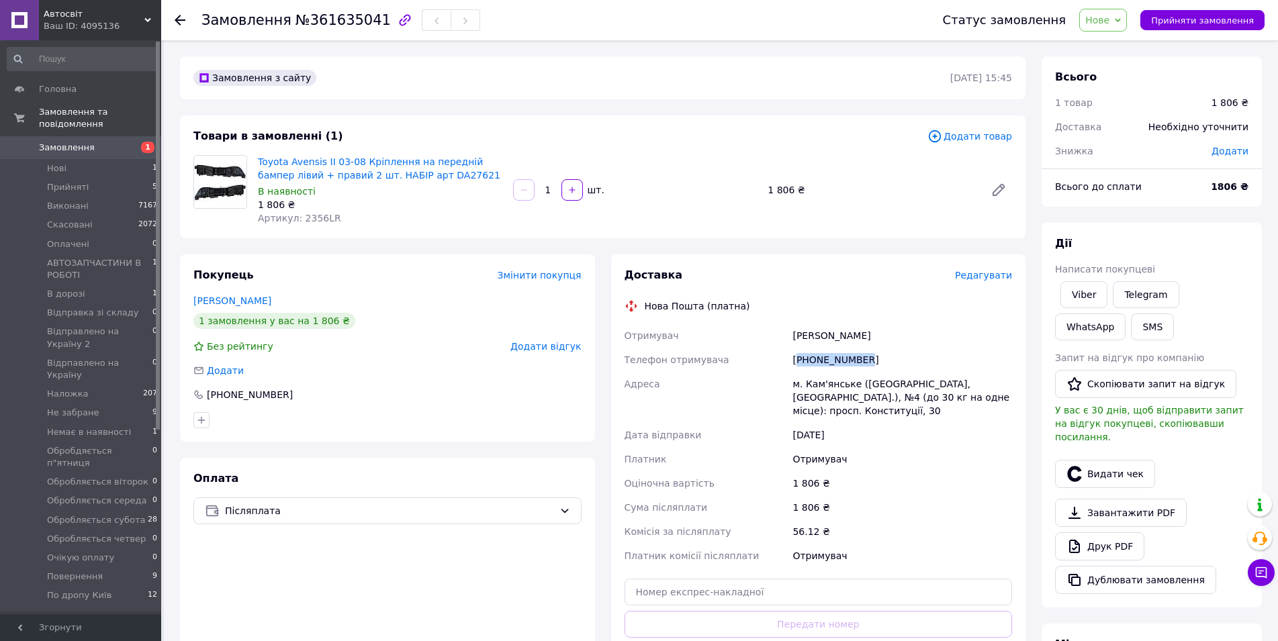
click at [814, 359] on div "[PHONE_NUMBER]" at bounding box center [901, 360] width 225 height 24
click at [920, 504] on div "1 806 ₴" at bounding box center [901, 507] width 225 height 24
click at [1109, 15] on span "Нове" at bounding box center [1097, 20] width 24 height 11
click at [1124, 150] on li "В дорозі" at bounding box center [1151, 148] width 143 height 20
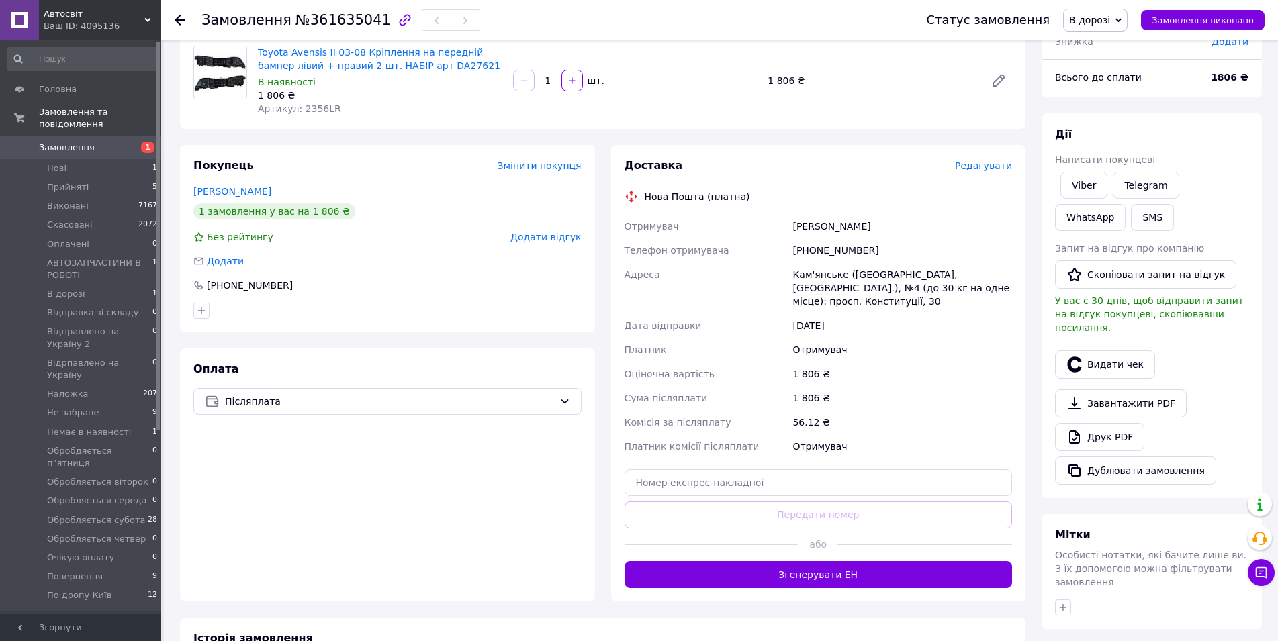
scroll to position [281, 0]
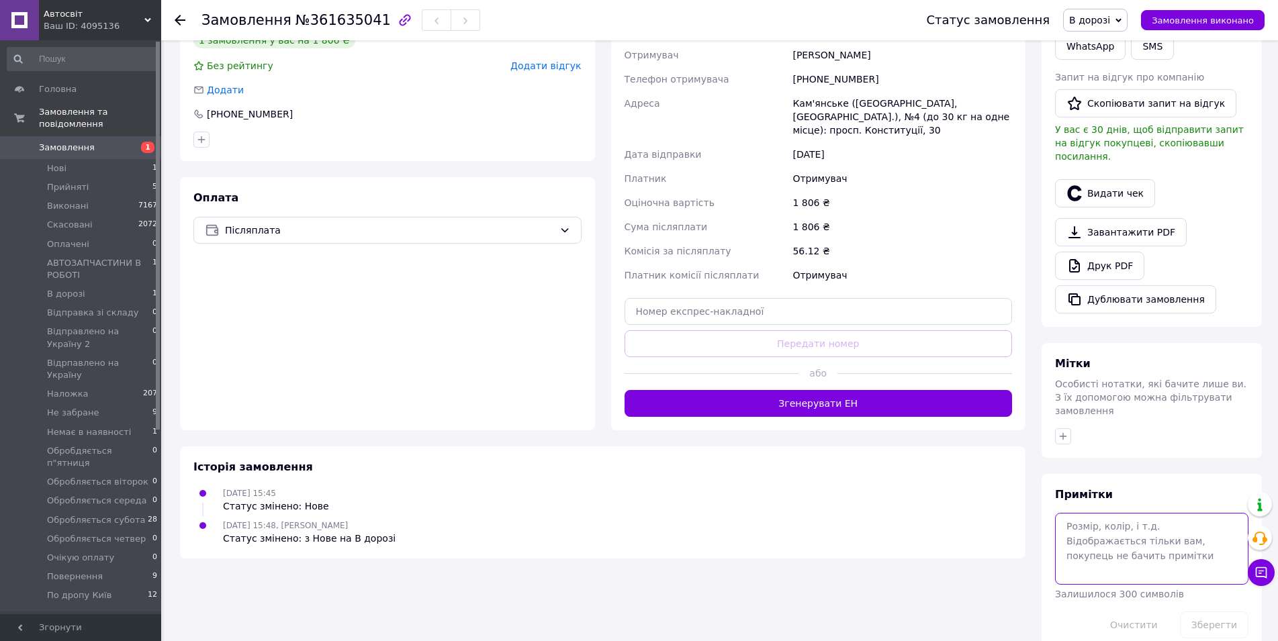
click at [1127, 514] on textarea at bounding box center [1151, 548] width 193 height 71
type textarea "праві є на ск, лівий з [GEOGRAPHIC_DATA]"
click at [1151, 612] on button "Очистити" at bounding box center [1133, 625] width 70 height 27
click at [176, 19] on use at bounding box center [180, 20] width 11 height 11
